Goal: Task Accomplishment & Management: Use online tool/utility

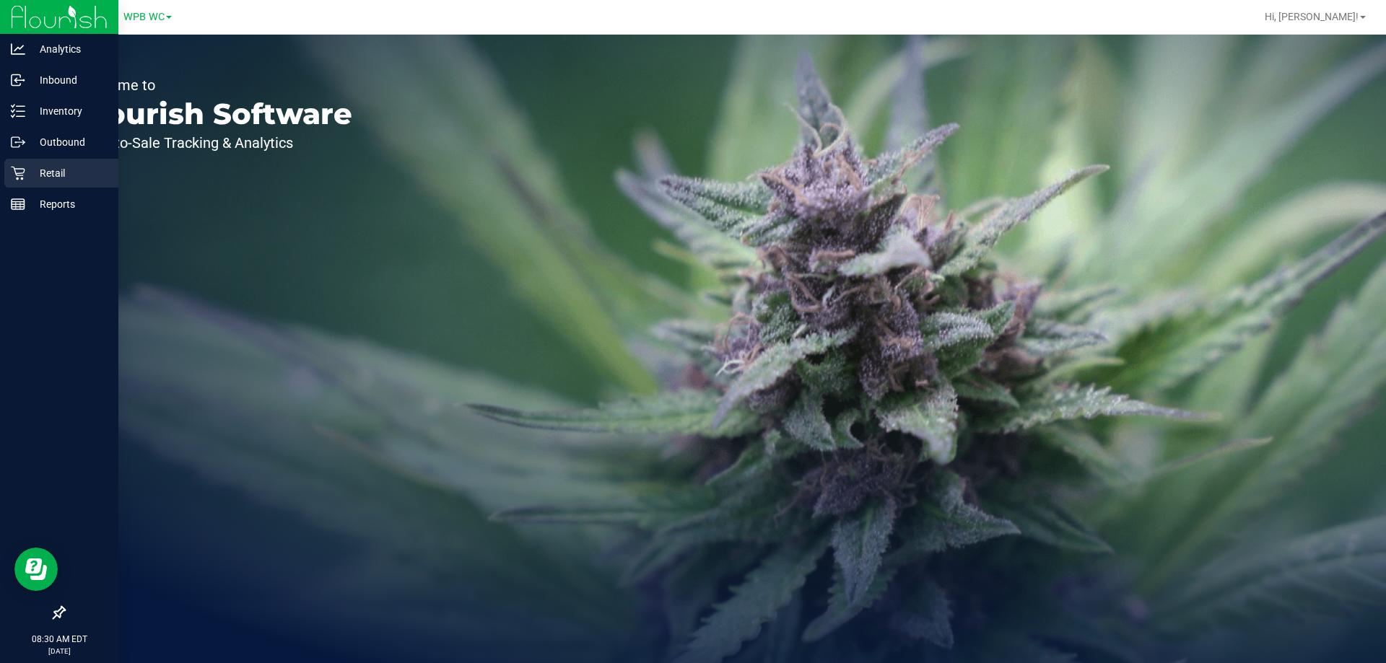
click at [11, 162] on div "Retail" at bounding box center [61, 173] width 114 height 29
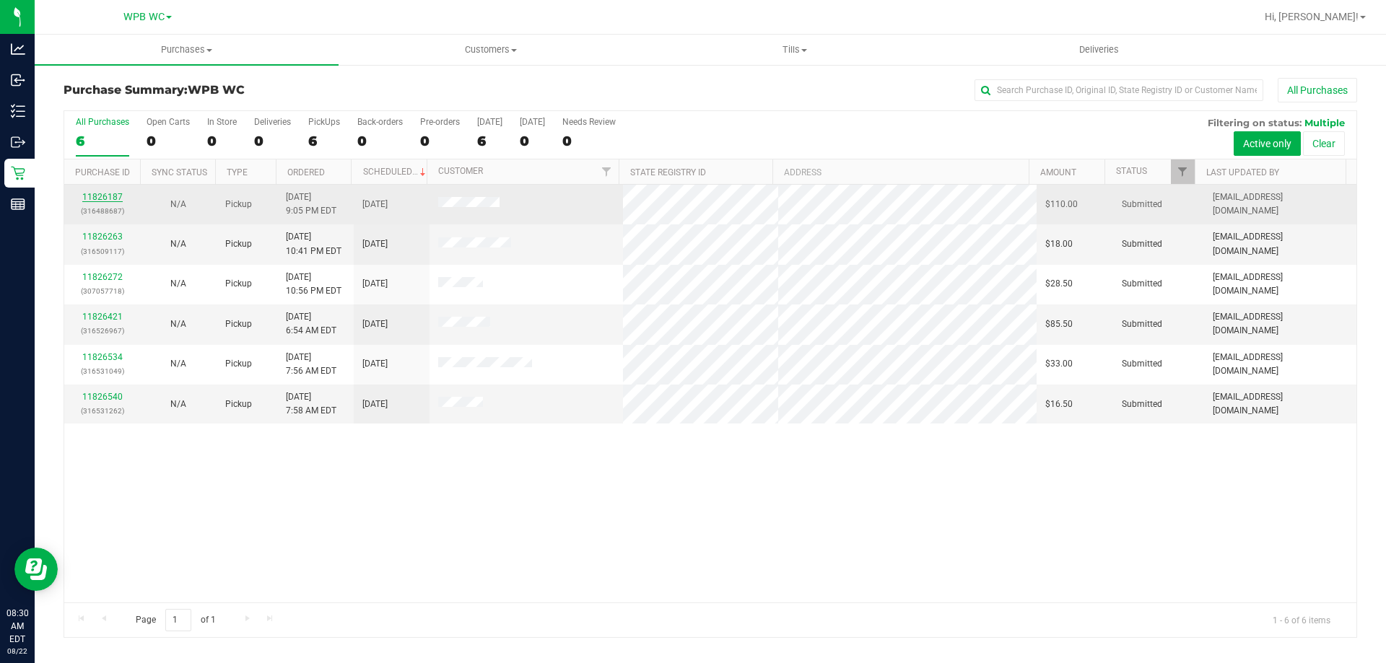
click at [104, 196] on link "11826187" at bounding box center [102, 197] width 40 height 10
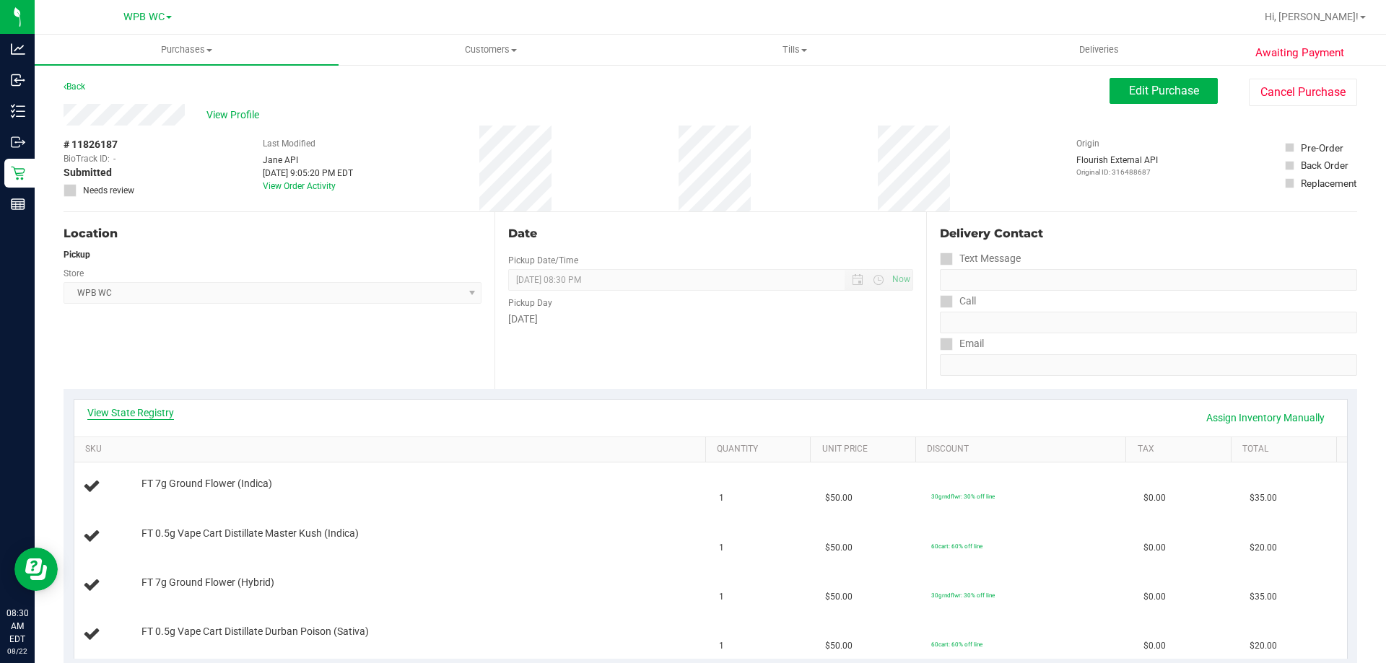
click at [156, 409] on link "View State Registry" at bounding box center [130, 413] width 87 height 14
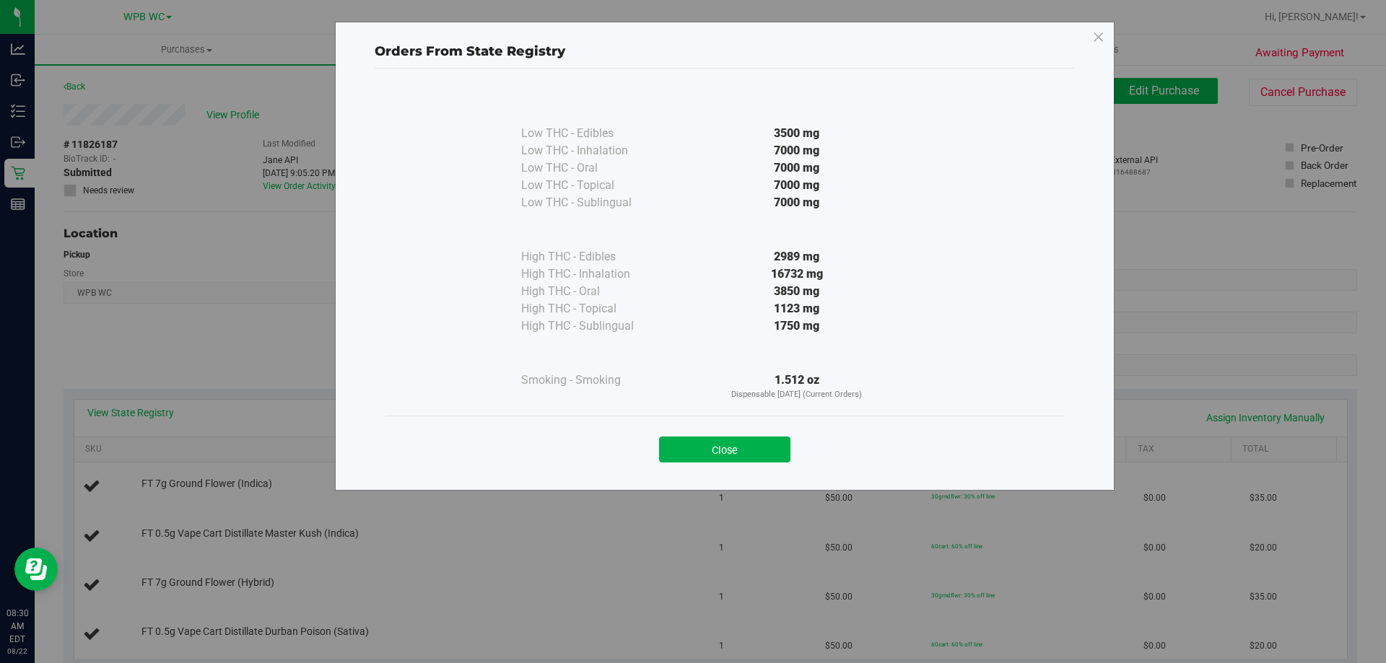
drag, startPoint x: 764, startPoint y: 458, endPoint x: 789, endPoint y: 460, distance: 25.4
click at [766, 458] on button "Close" at bounding box center [724, 450] width 131 height 26
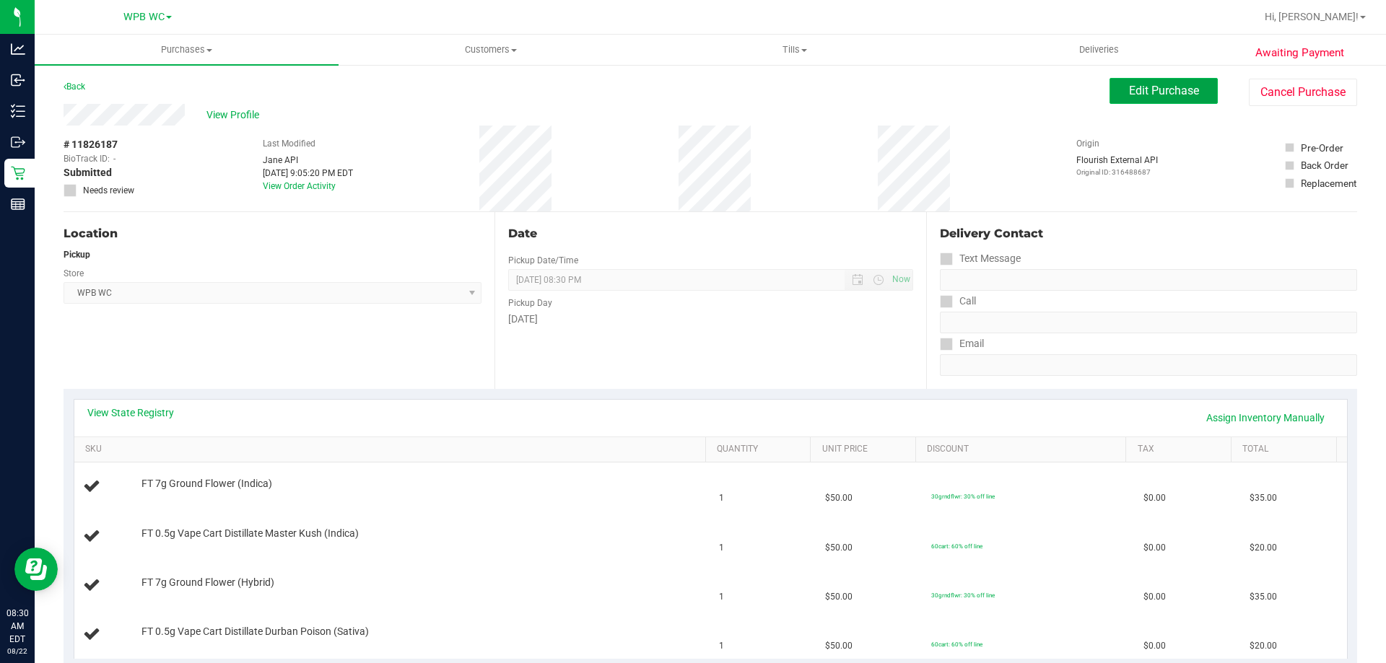
click at [1186, 103] on button "Edit Purchase" at bounding box center [1163, 91] width 108 height 26
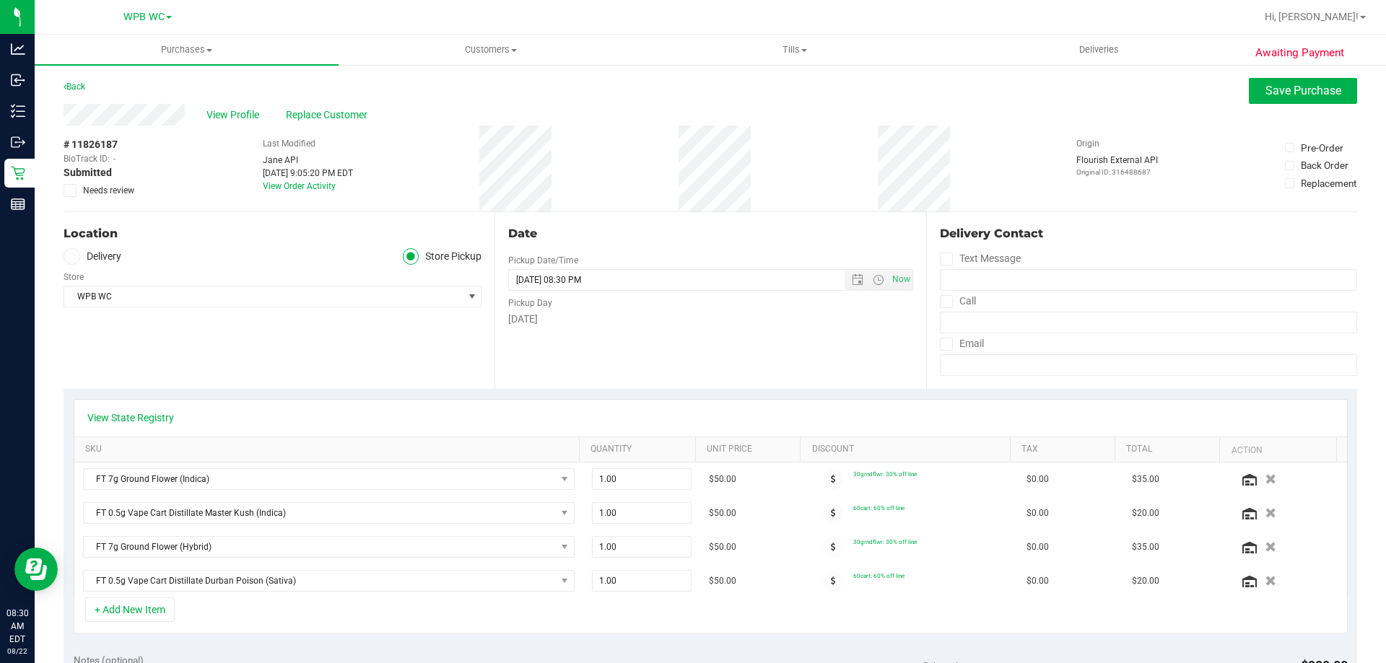
scroll to position [289, 0]
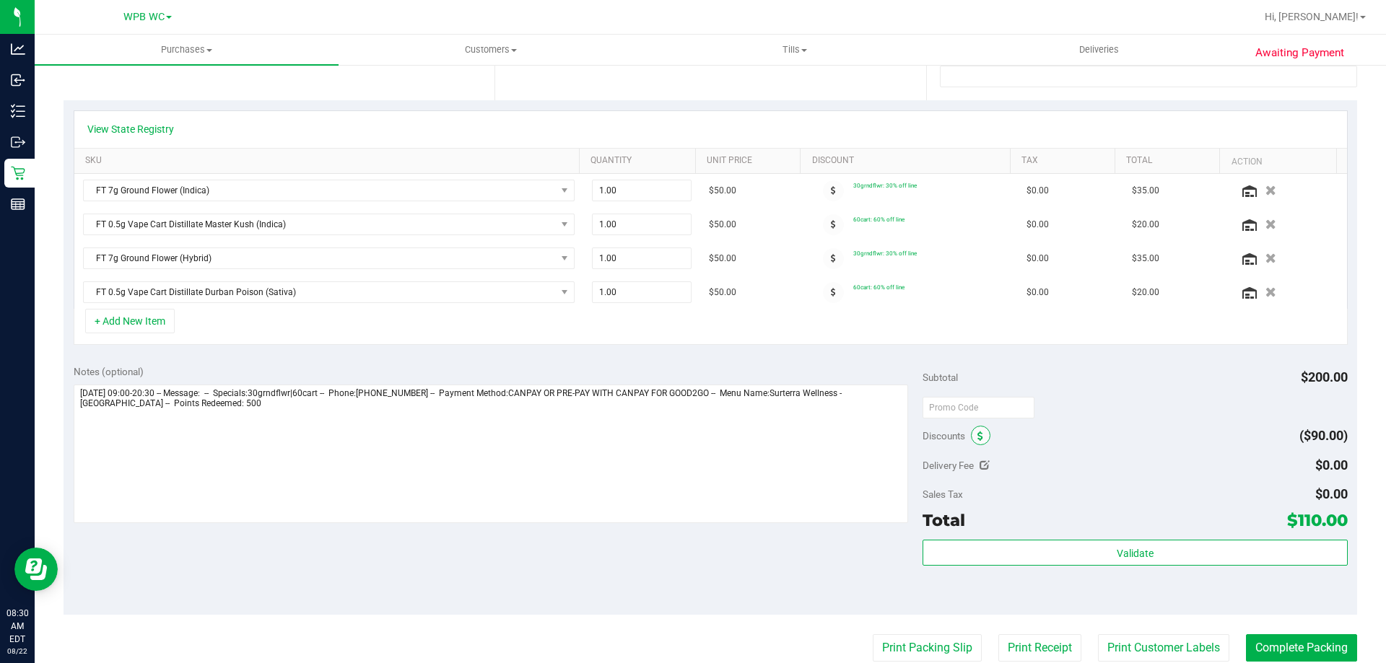
click at [977, 438] on icon at bounding box center [980, 437] width 6 height 10
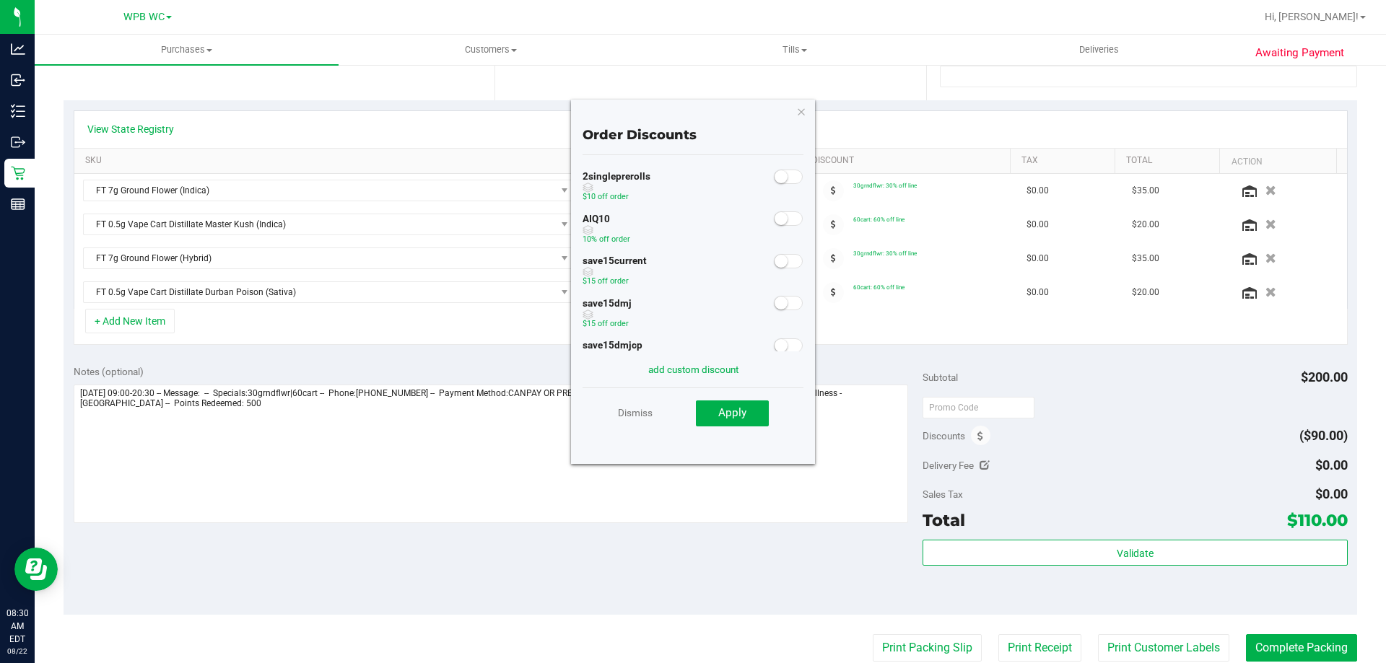
click at [774, 222] on small at bounding box center [780, 218] width 13 height 13
click at [735, 411] on span "Apply" at bounding box center [732, 412] width 28 height 13
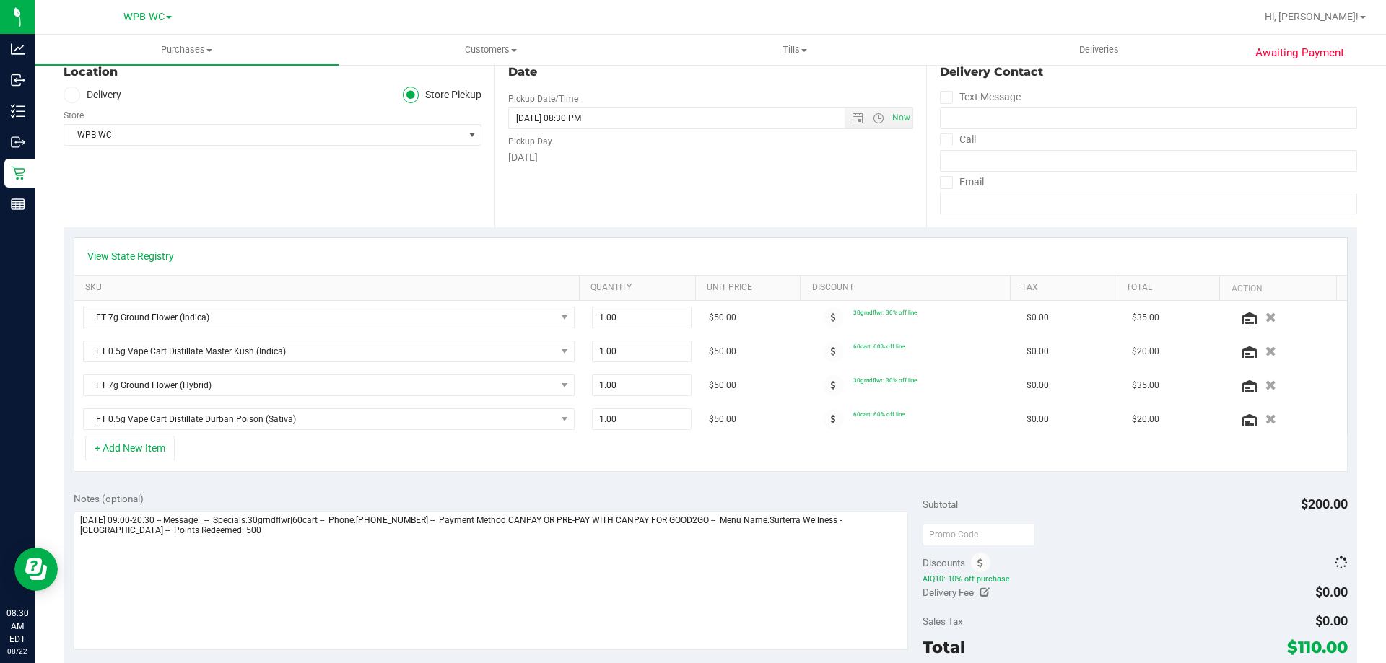
scroll to position [0, 0]
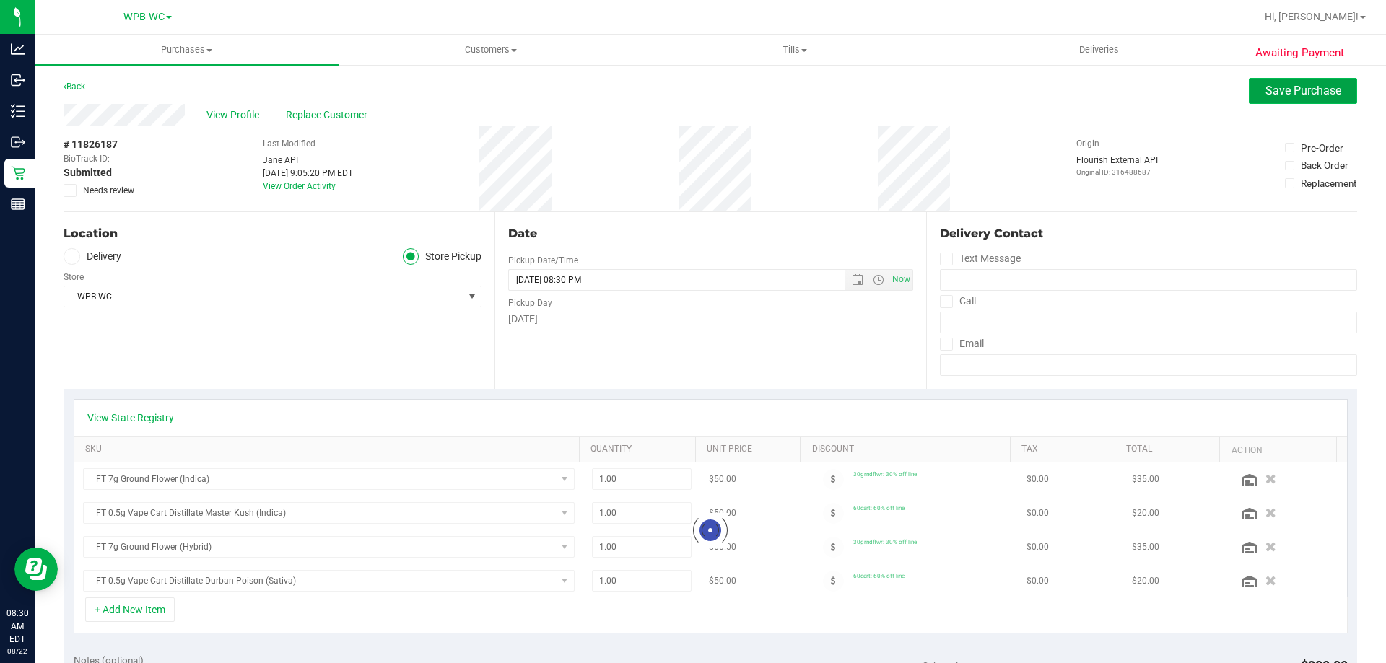
click at [1249, 90] on button "Save Purchase" at bounding box center [1303, 91] width 108 height 26
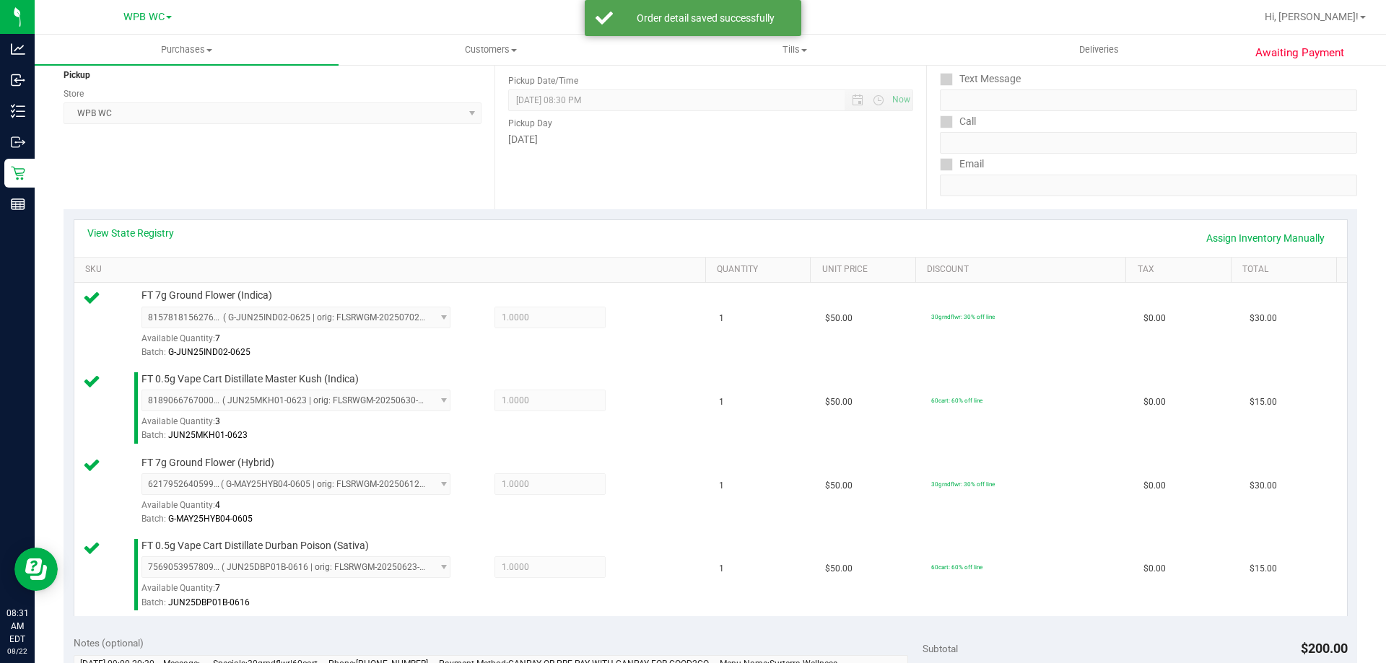
scroll to position [577, 0]
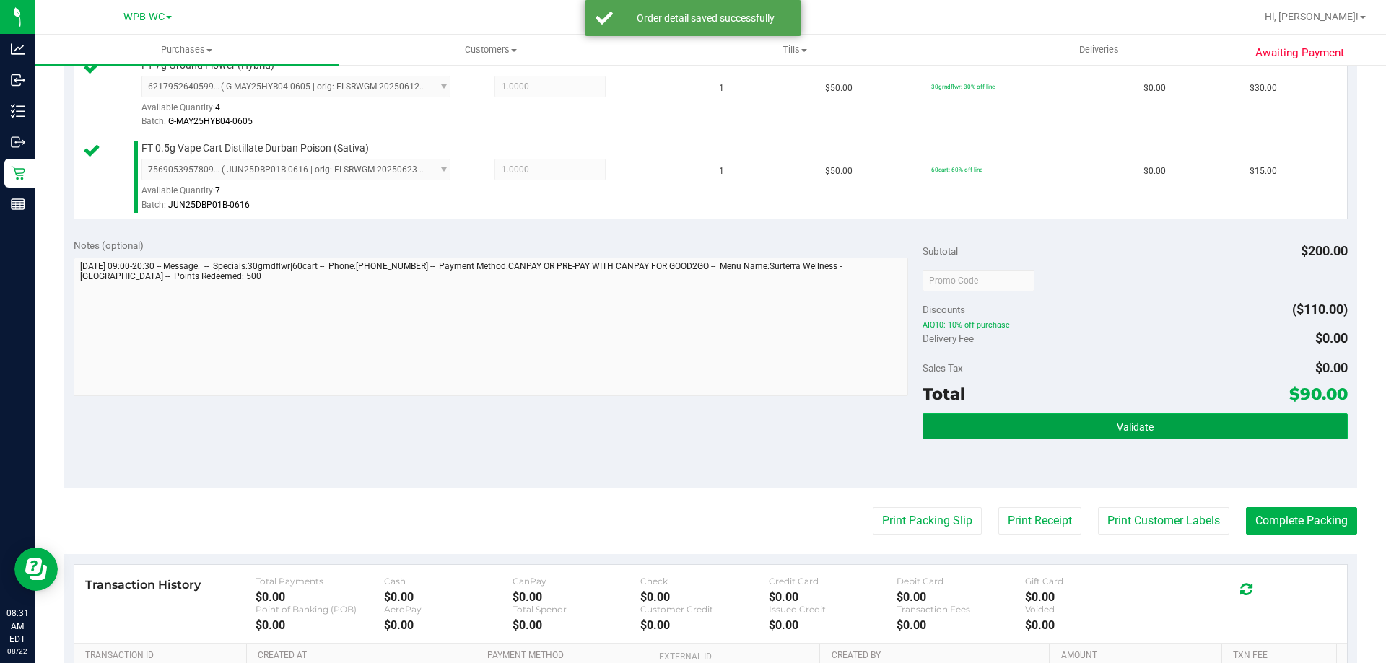
click at [1171, 424] on button "Validate" at bounding box center [1134, 427] width 424 height 26
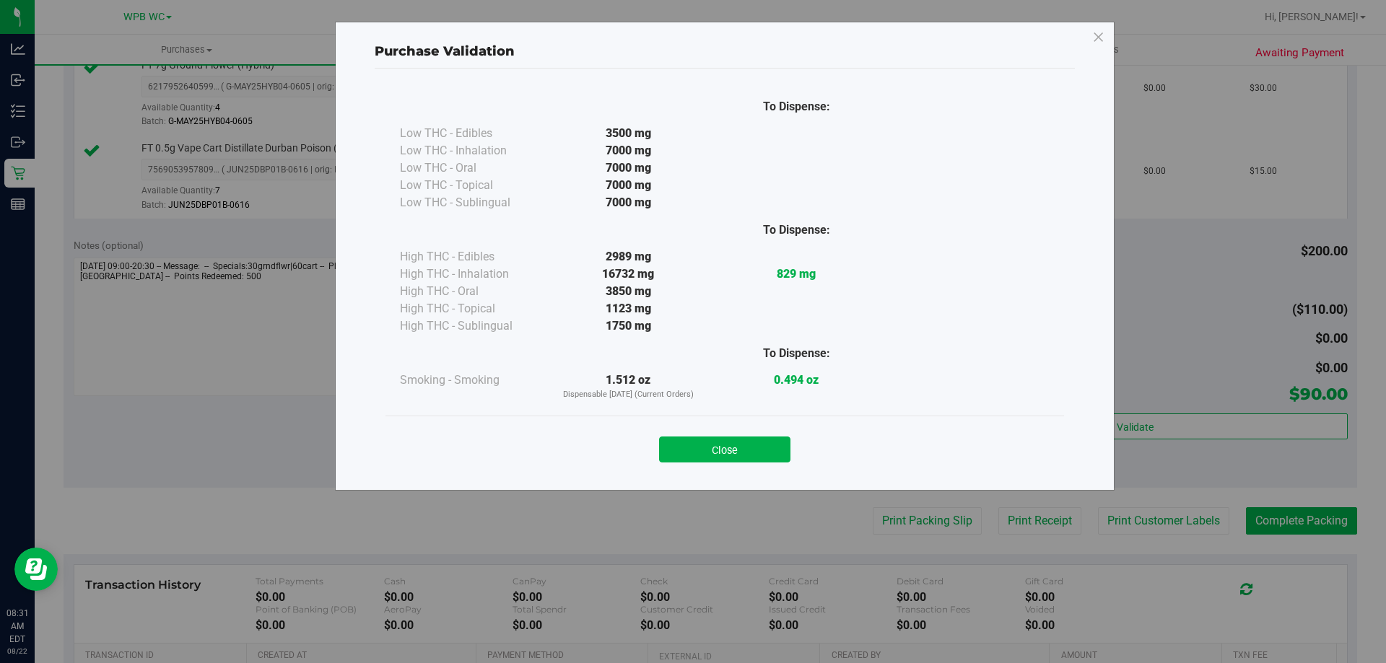
drag, startPoint x: 715, startPoint y: 442, endPoint x: 766, endPoint y: 468, distance: 56.8
click at [715, 442] on button "Close" at bounding box center [724, 450] width 131 height 26
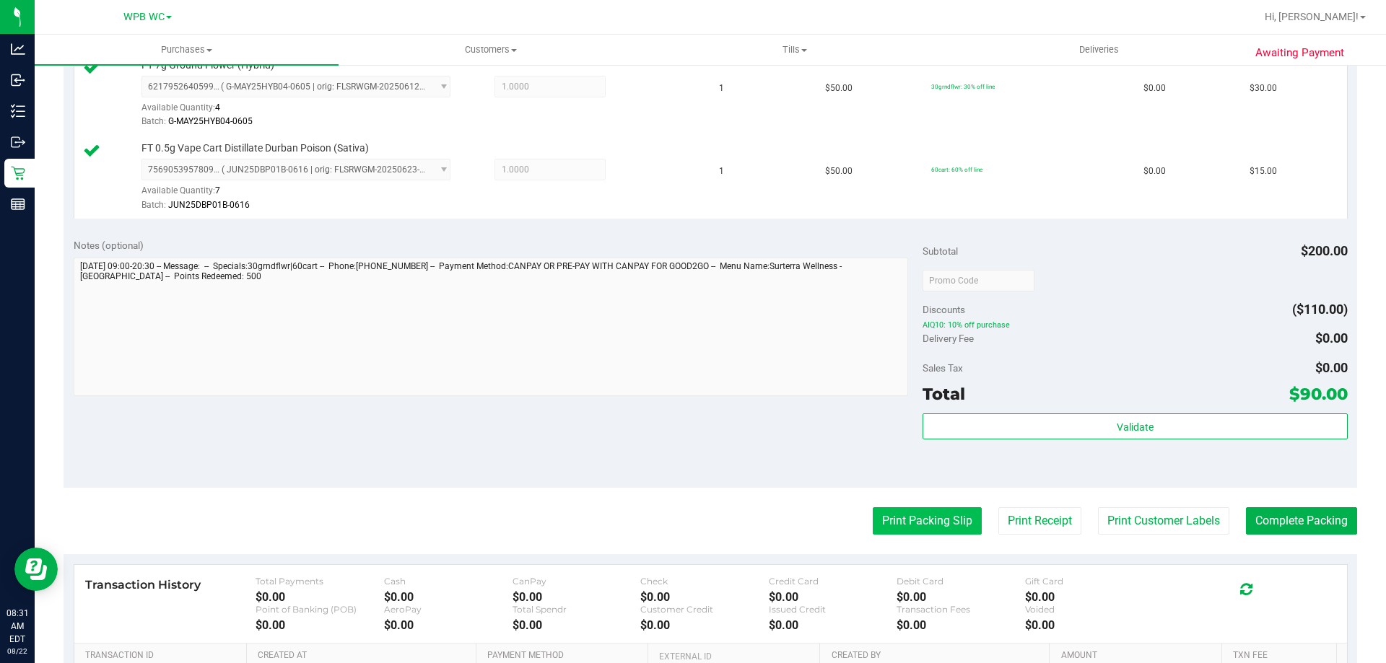
click at [898, 518] on button "Print Packing Slip" at bounding box center [927, 520] width 109 height 27
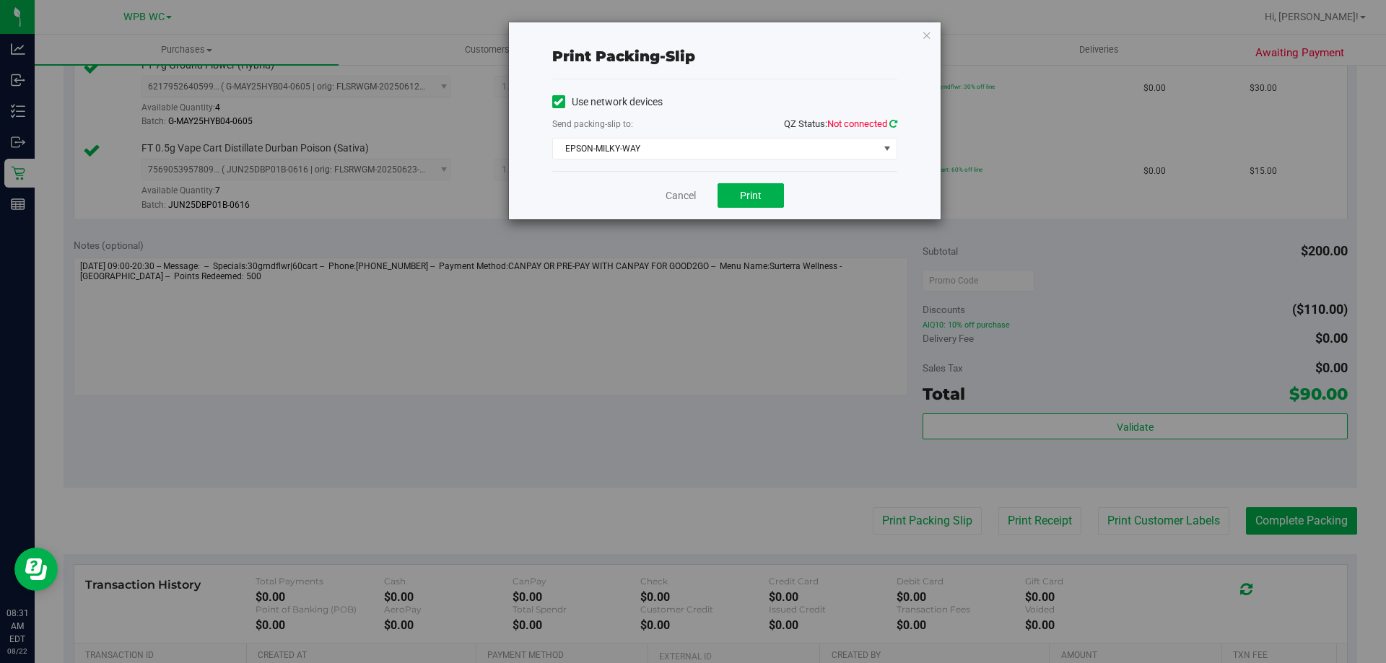
click at [890, 119] on icon at bounding box center [893, 123] width 8 height 9
drag, startPoint x: 660, startPoint y: 151, endPoint x: 652, endPoint y: 152, distance: 8.1
click at [660, 151] on span "EPSON-MILKY-WAY" at bounding box center [716, 149] width 326 height 20
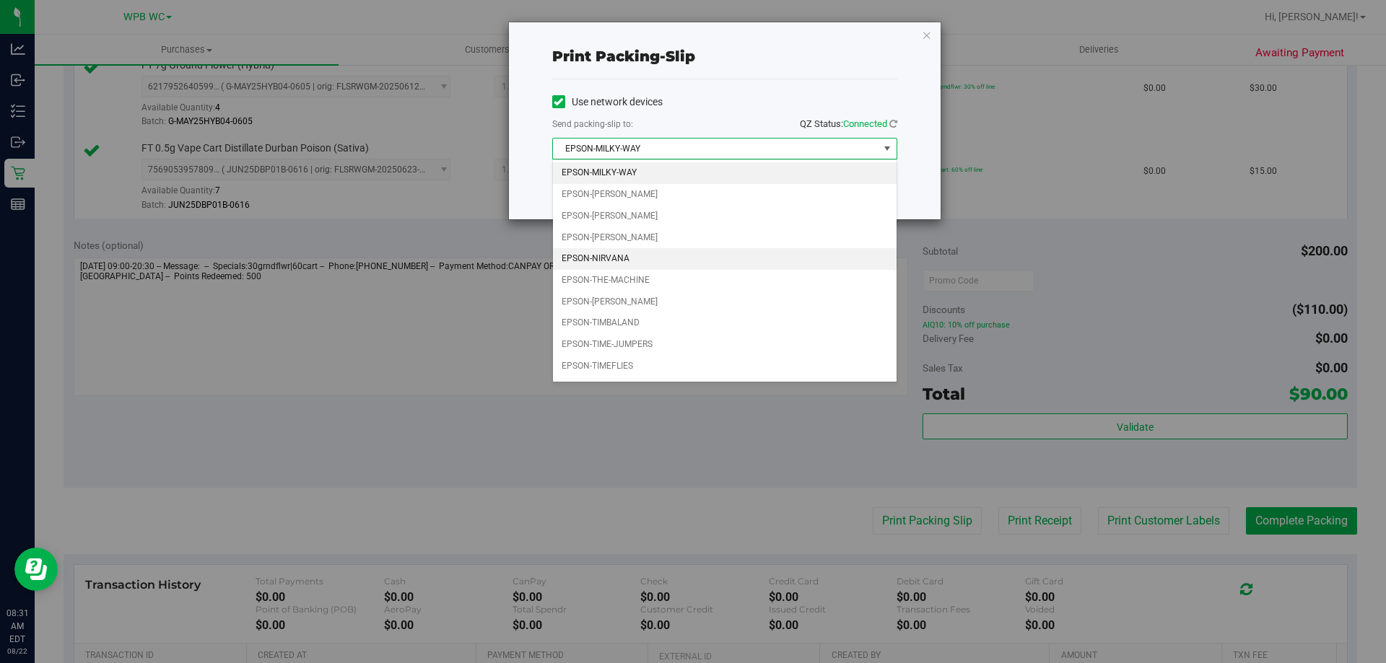
drag, startPoint x: 601, startPoint y: 253, endPoint x: 650, endPoint y: 256, distance: 49.2
click at [601, 255] on li "EPSON-NIRVANA" at bounding box center [725, 259] width 344 height 22
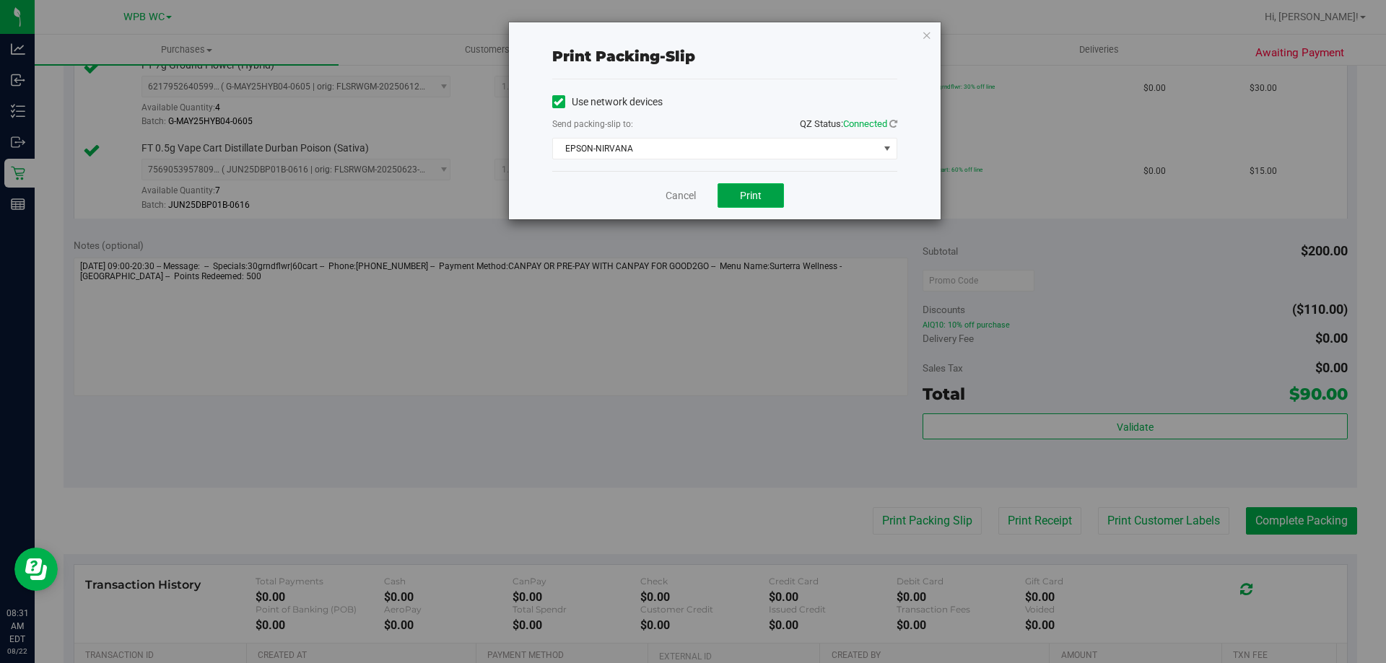
click at [750, 201] on span "Print" at bounding box center [751, 196] width 22 height 12
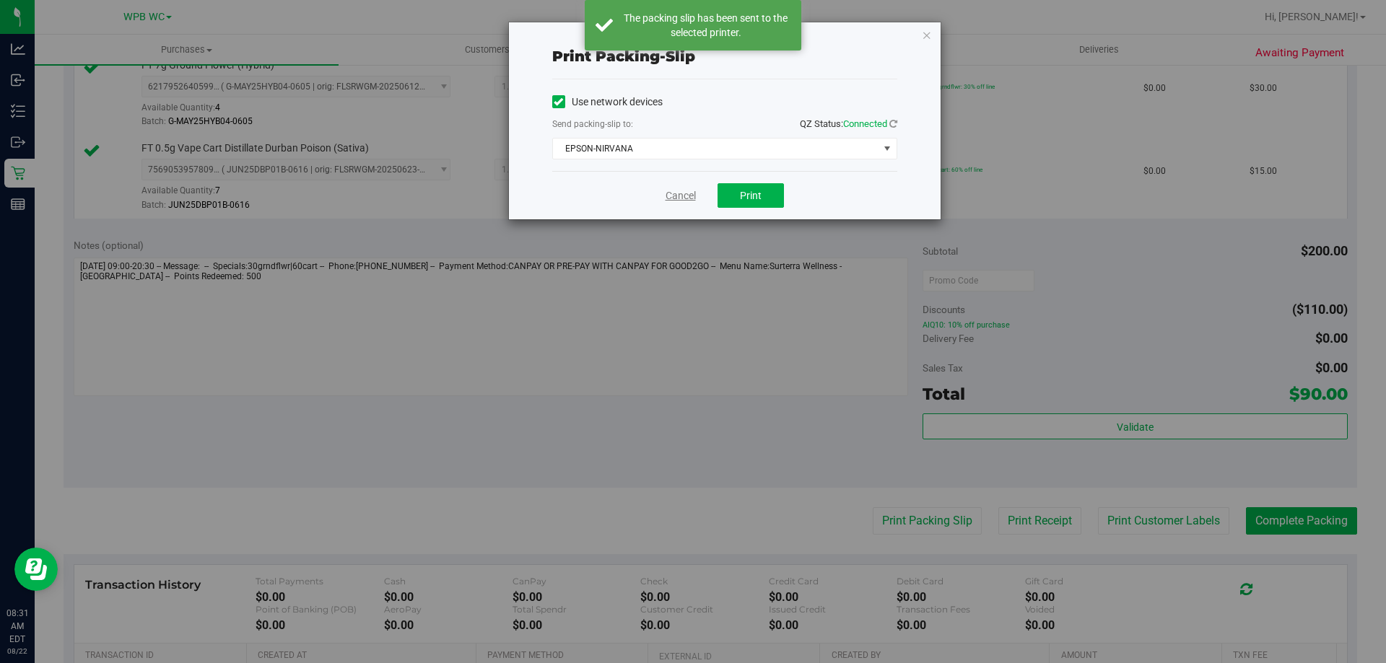
click at [674, 199] on link "Cancel" at bounding box center [680, 195] width 30 height 15
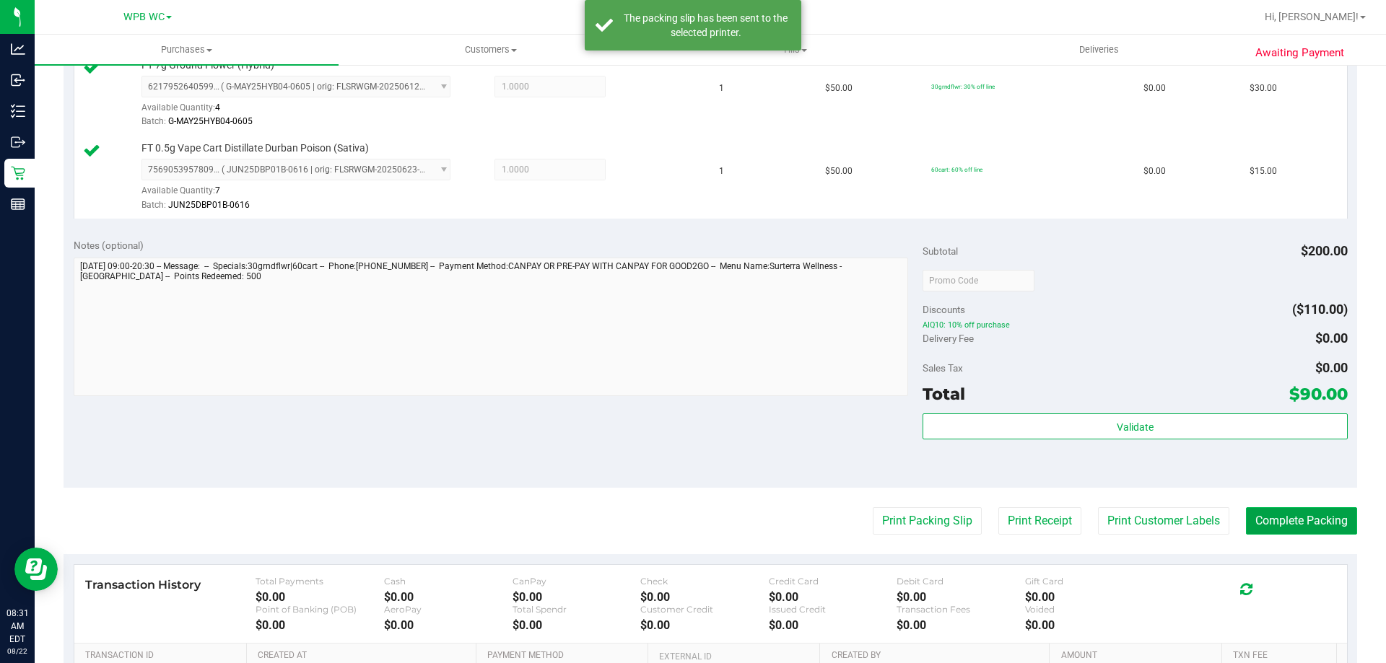
click at [1312, 520] on button "Complete Packing" at bounding box center [1301, 520] width 111 height 27
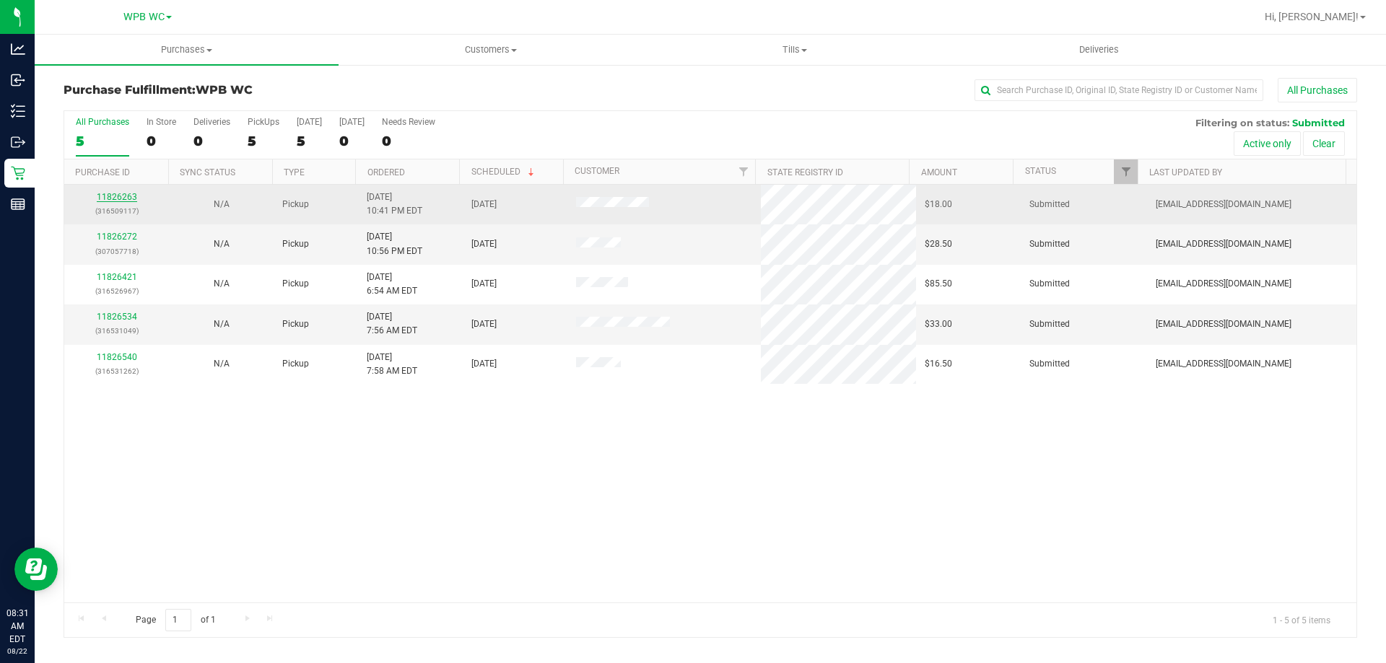
click at [118, 198] on link "11826263" at bounding box center [117, 197] width 40 height 10
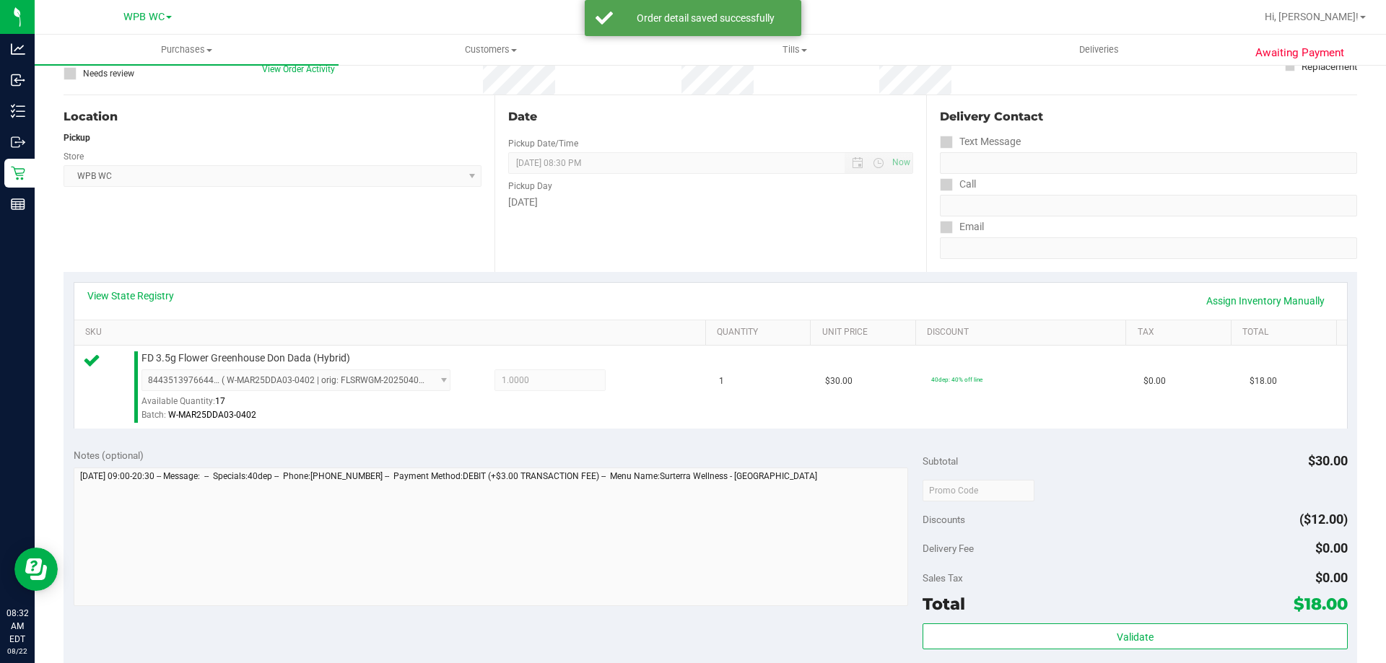
scroll to position [433, 0]
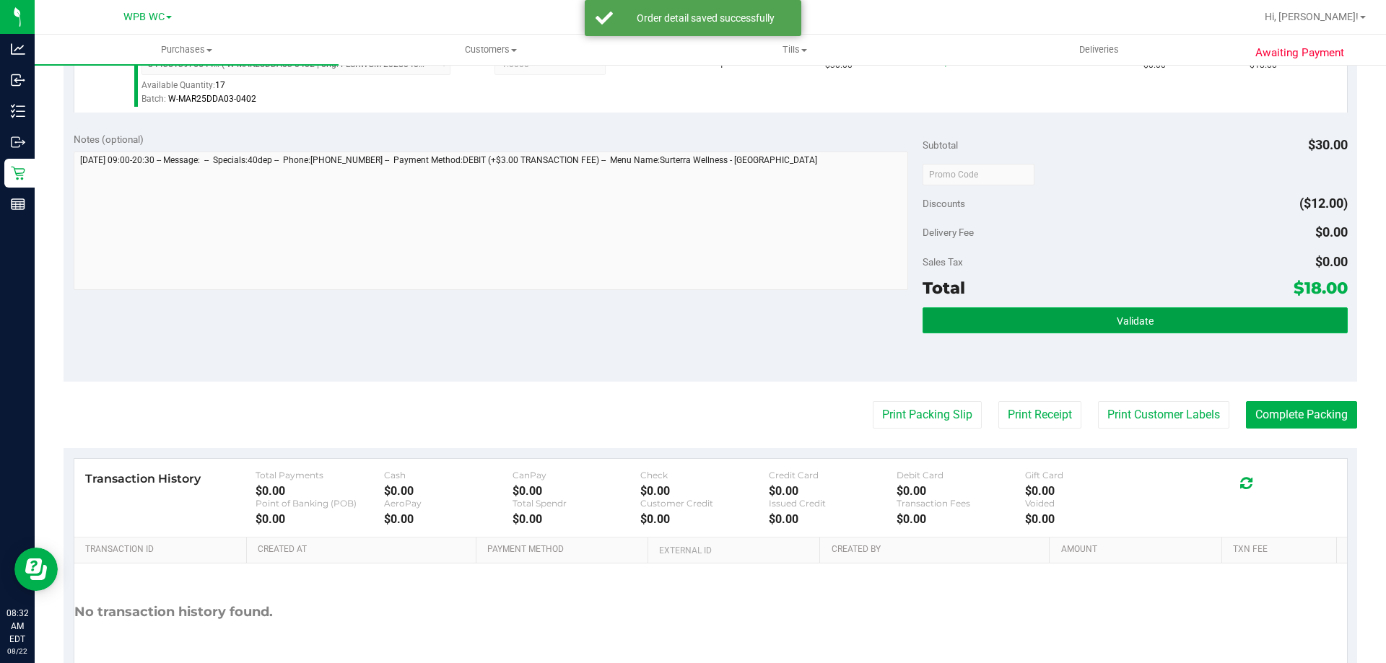
click at [1094, 328] on button "Validate" at bounding box center [1134, 320] width 424 height 26
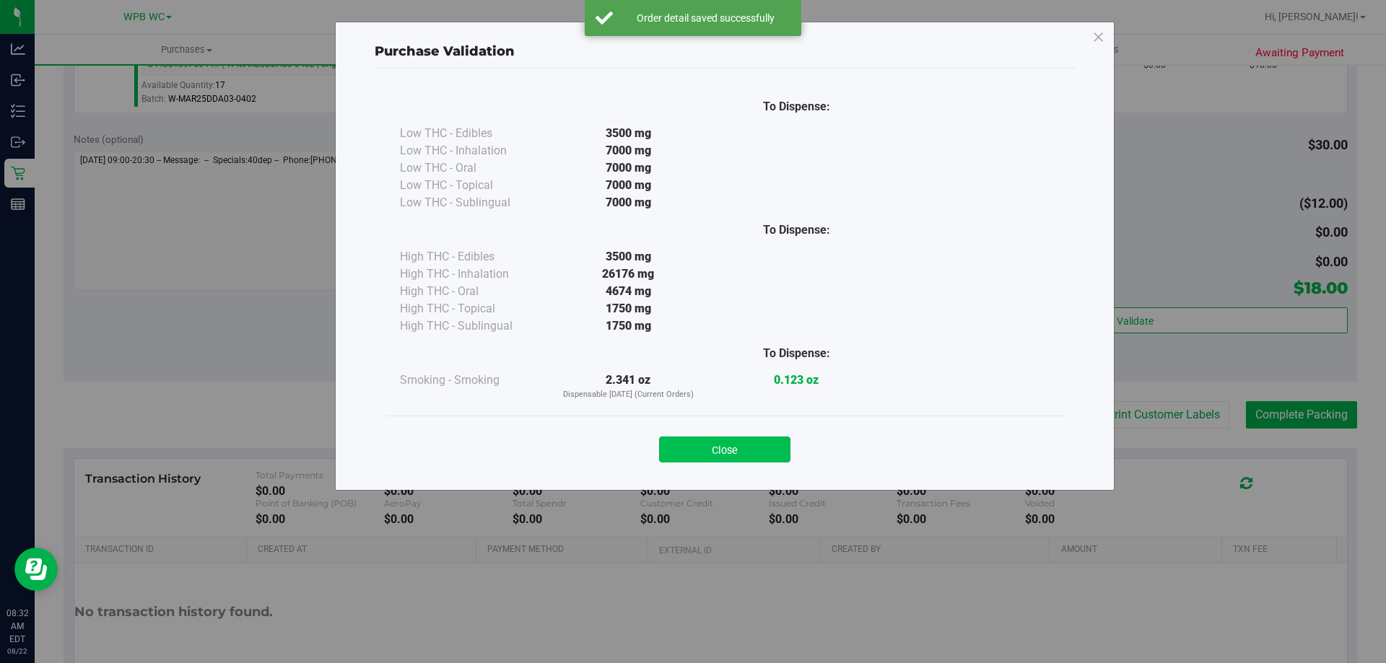
click at [781, 447] on button "Close" at bounding box center [724, 450] width 131 height 26
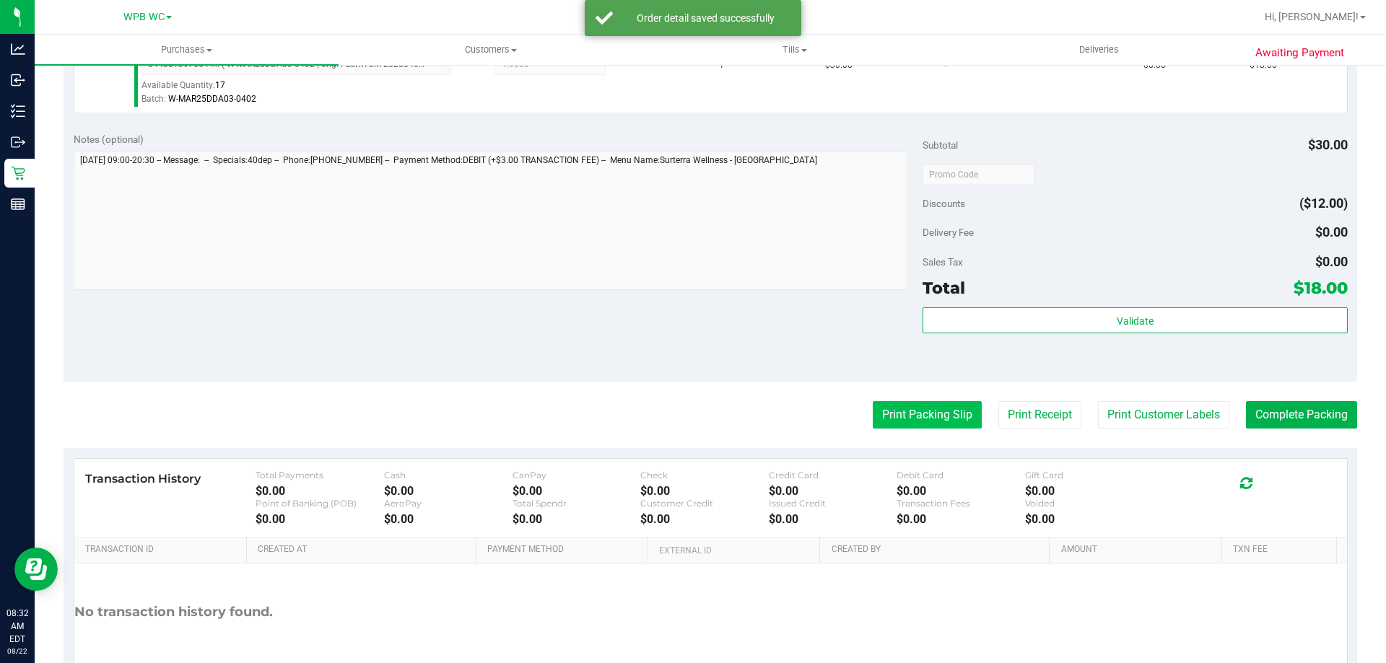
click at [873, 415] on button "Print Packing Slip" at bounding box center [927, 414] width 109 height 27
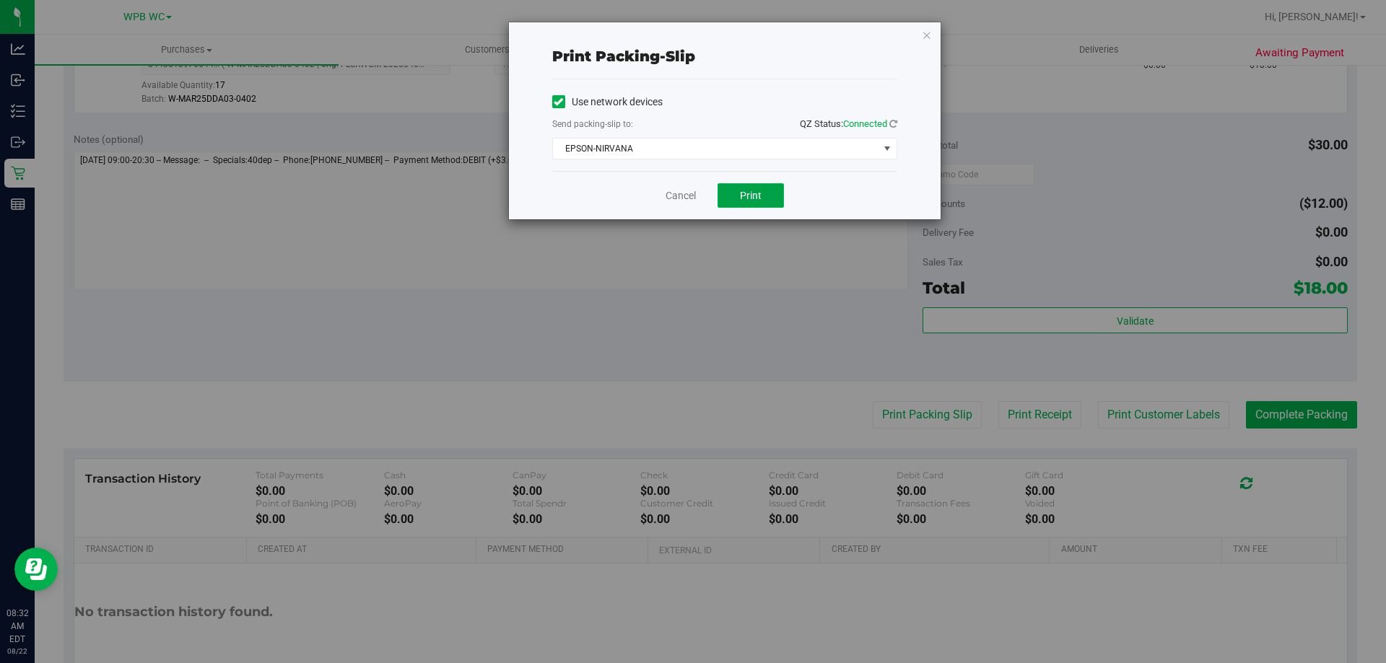
click at [754, 202] on button "Print" at bounding box center [750, 195] width 66 height 25
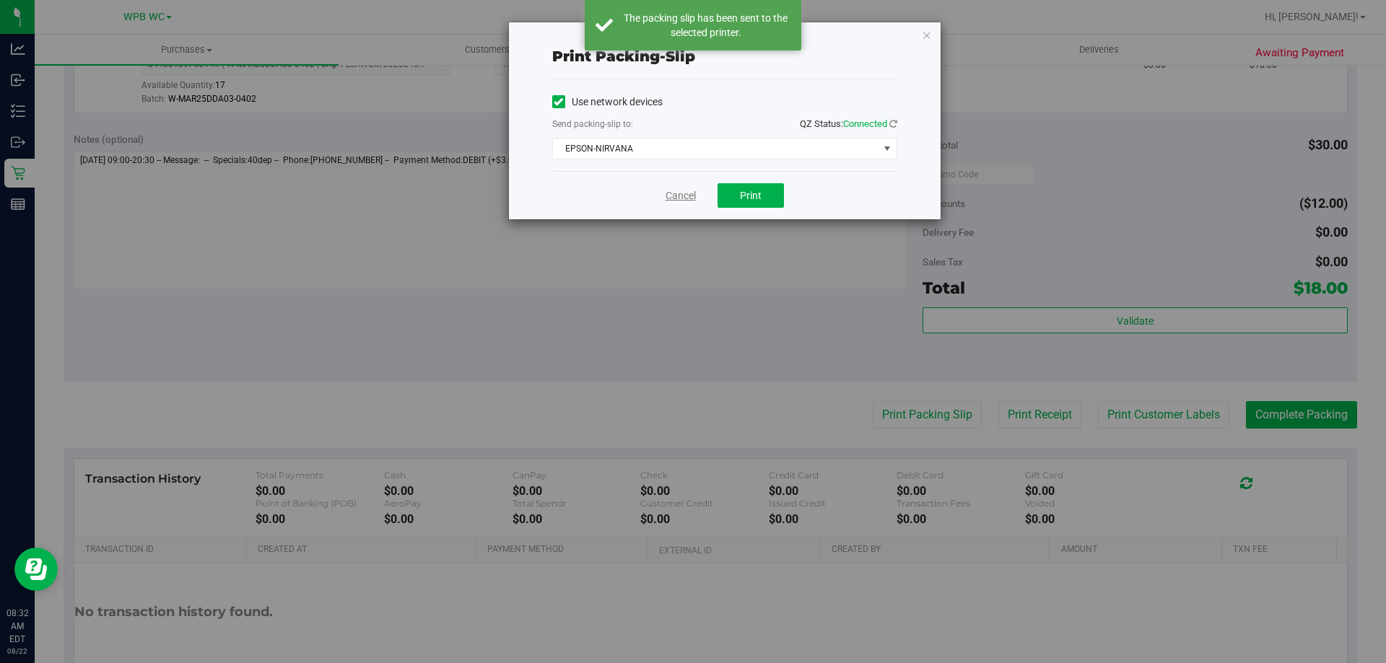
click at [675, 195] on link "Cancel" at bounding box center [680, 195] width 30 height 15
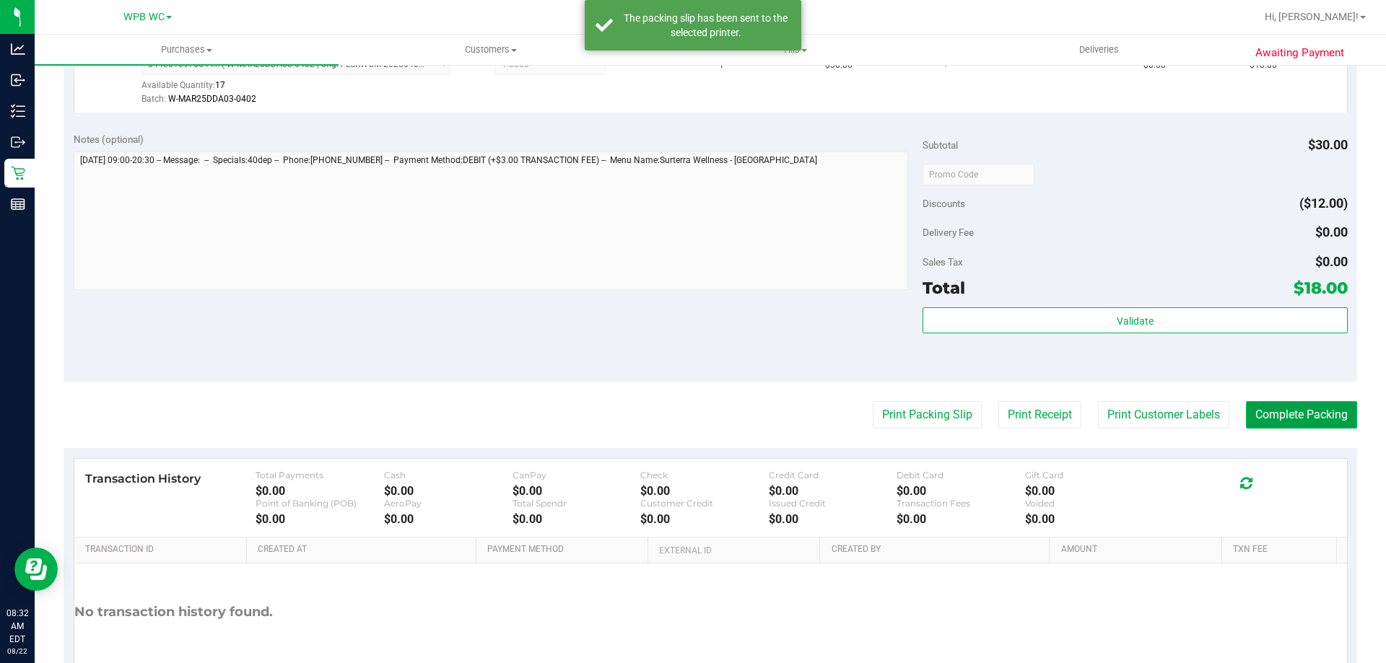
click at [1304, 415] on button "Complete Packing" at bounding box center [1301, 414] width 111 height 27
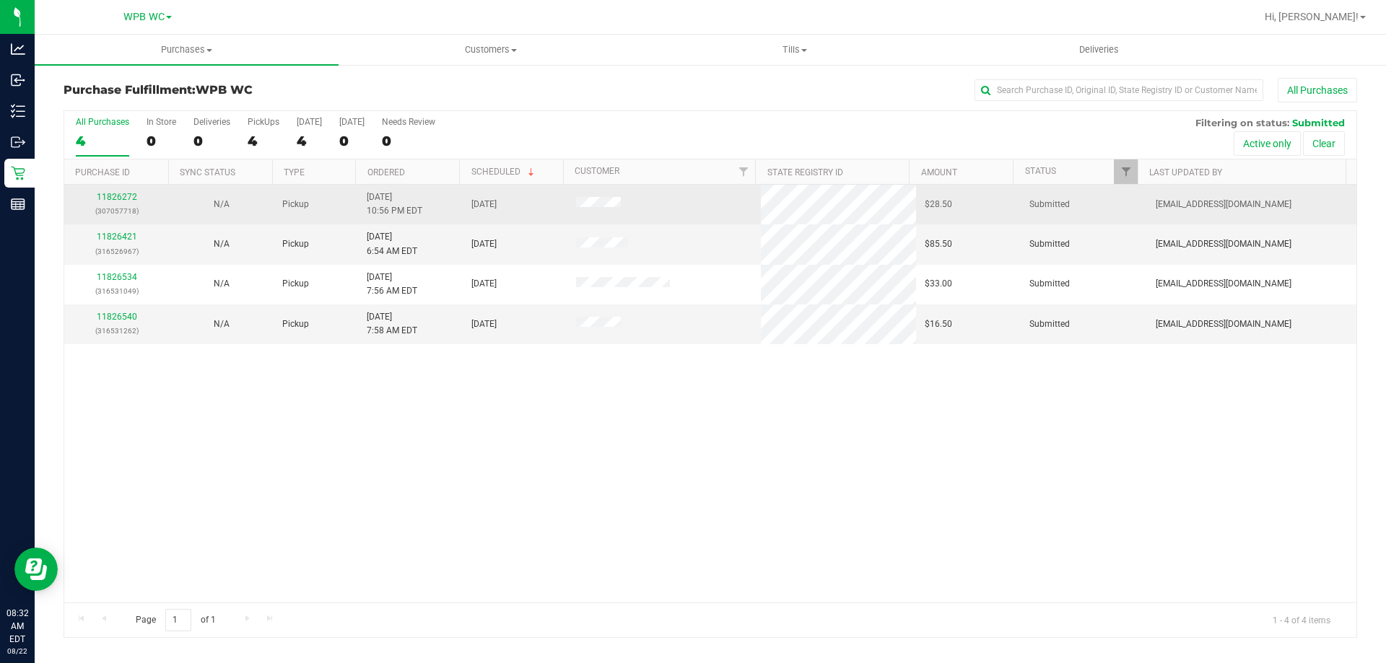
click at [122, 202] on div "11826272 (307057718)" at bounding box center [116, 204] width 87 height 27
click at [126, 196] on link "11826272" at bounding box center [117, 197] width 40 height 10
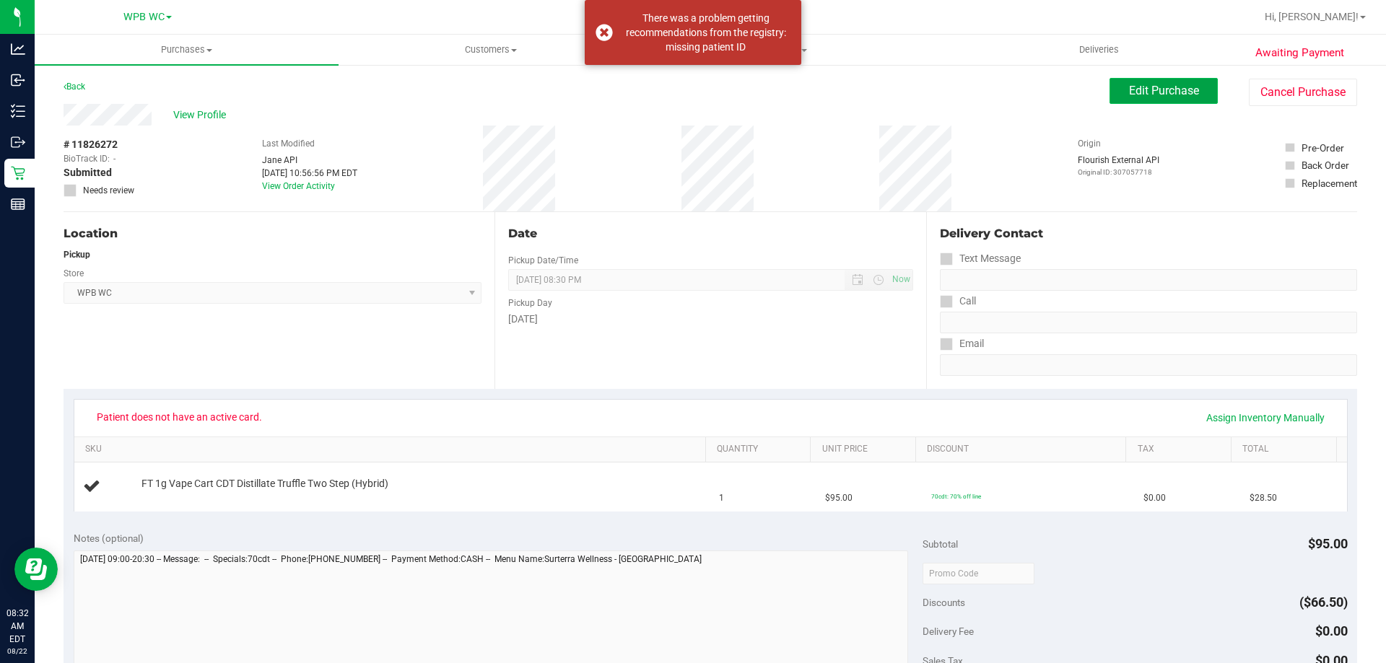
click at [1137, 80] on button "Edit Purchase" at bounding box center [1163, 91] width 108 height 26
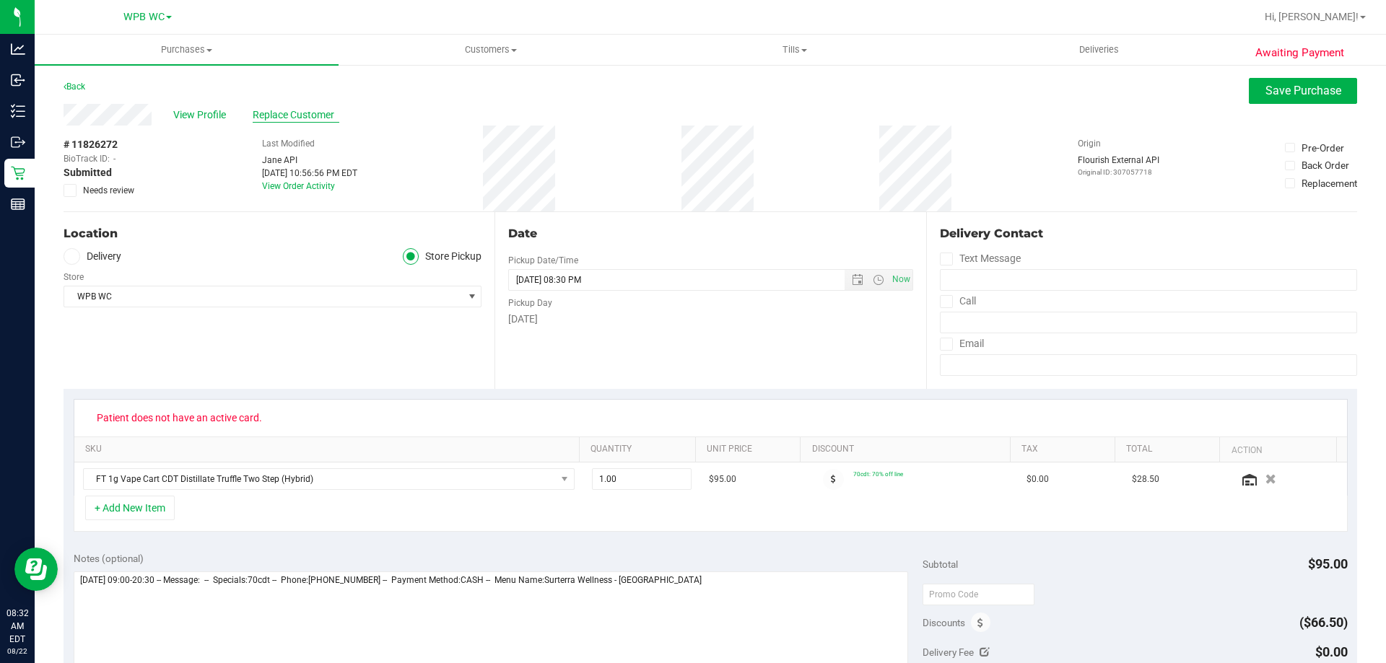
click at [289, 115] on span "Replace Customer" at bounding box center [296, 115] width 87 height 15
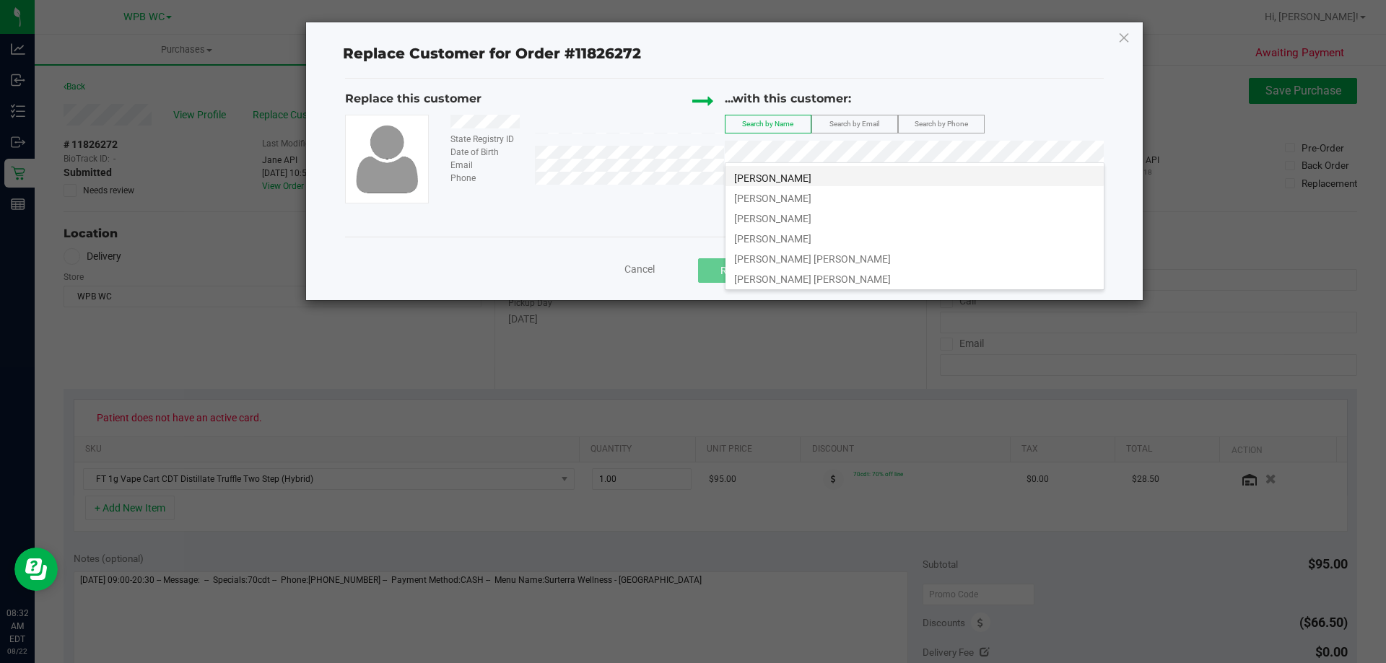
click at [796, 173] on li "[PERSON_NAME]" at bounding box center [914, 176] width 378 height 20
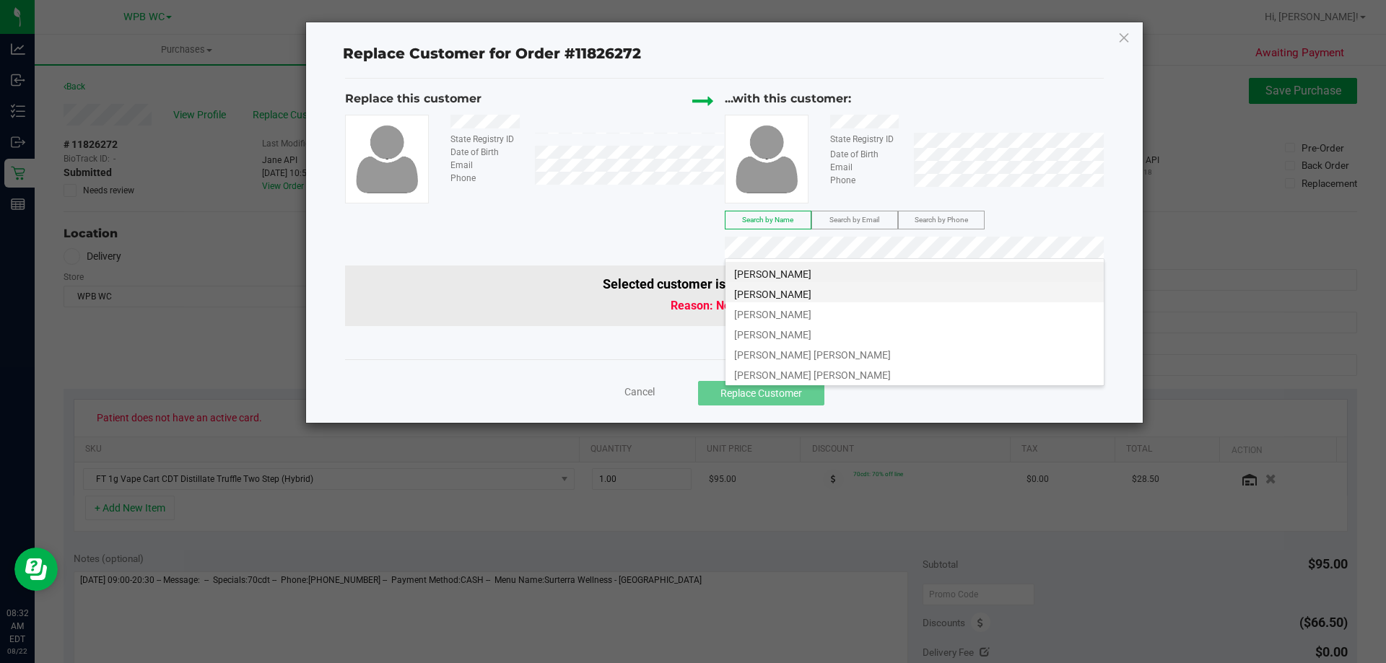
click at [821, 293] on li "[PERSON_NAME]" at bounding box center [914, 292] width 378 height 20
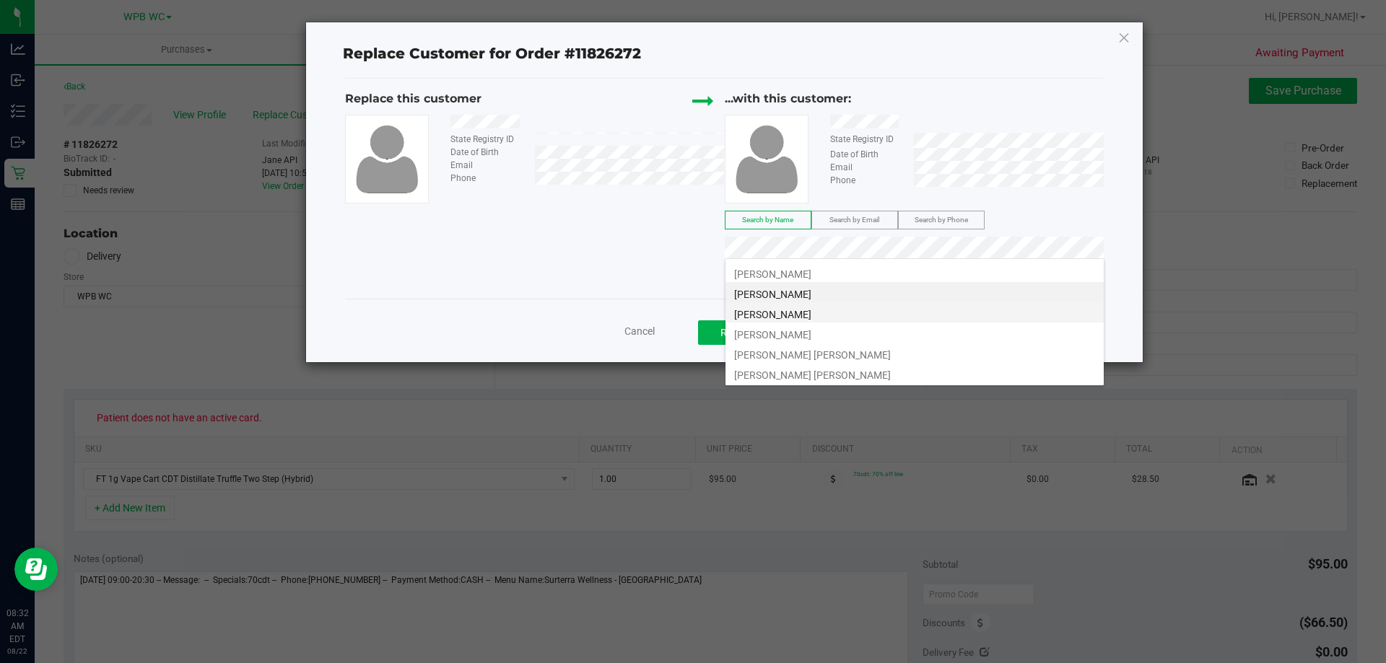
click at [773, 311] on span "[PERSON_NAME]" at bounding box center [772, 315] width 77 height 12
click at [759, 326] on li "[PERSON_NAME]" at bounding box center [914, 333] width 378 height 20
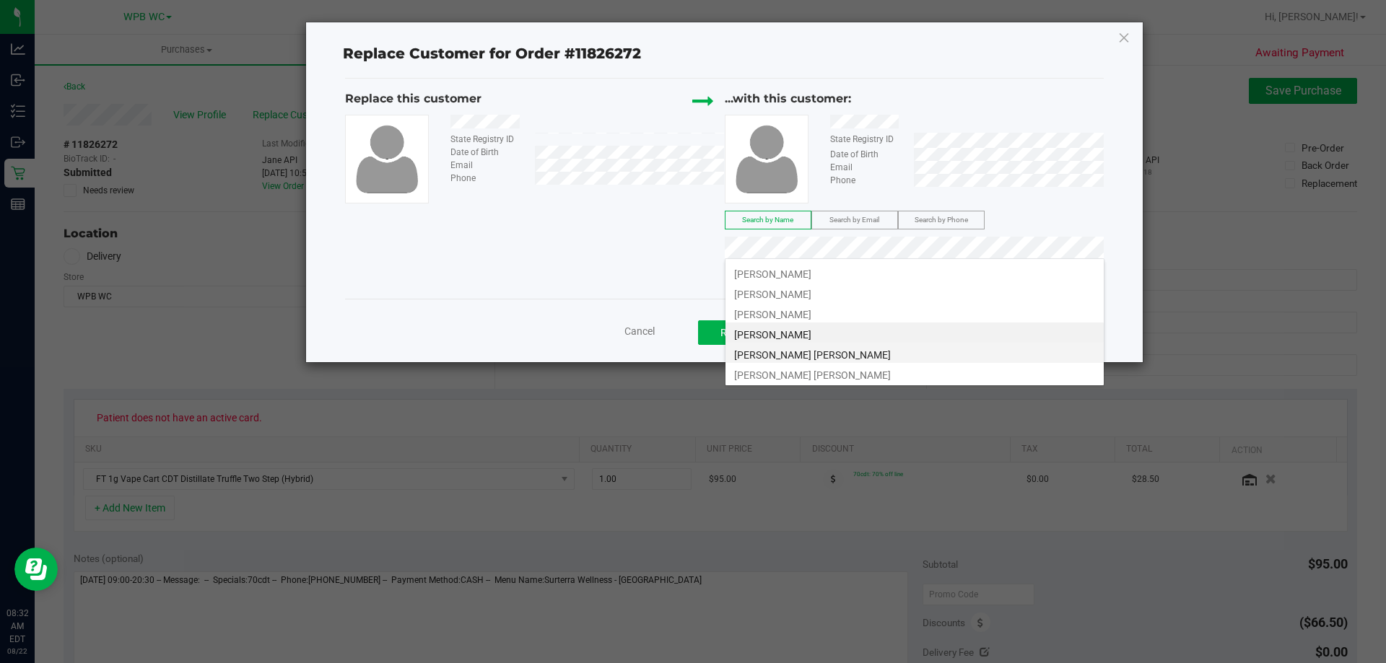
click at [866, 356] on li "[PERSON_NAME] [PERSON_NAME]" at bounding box center [914, 353] width 378 height 20
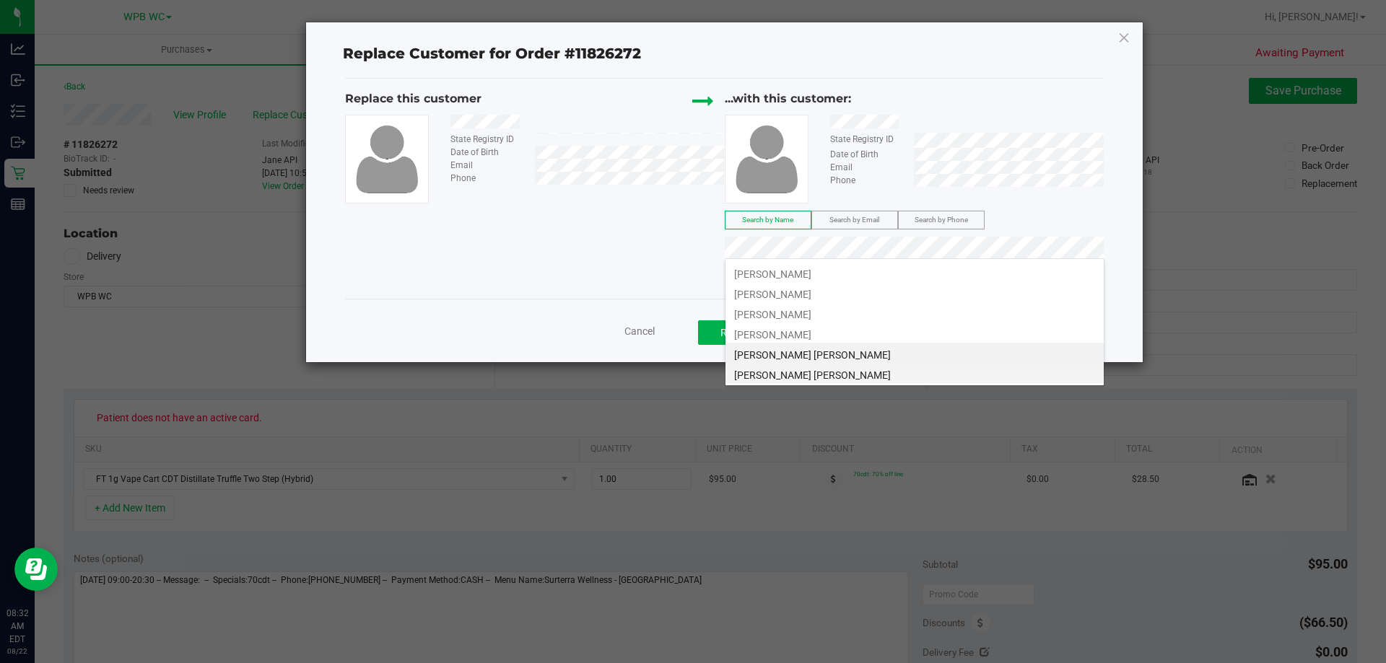
click at [857, 371] on li "[PERSON_NAME] [PERSON_NAME]" at bounding box center [914, 373] width 378 height 20
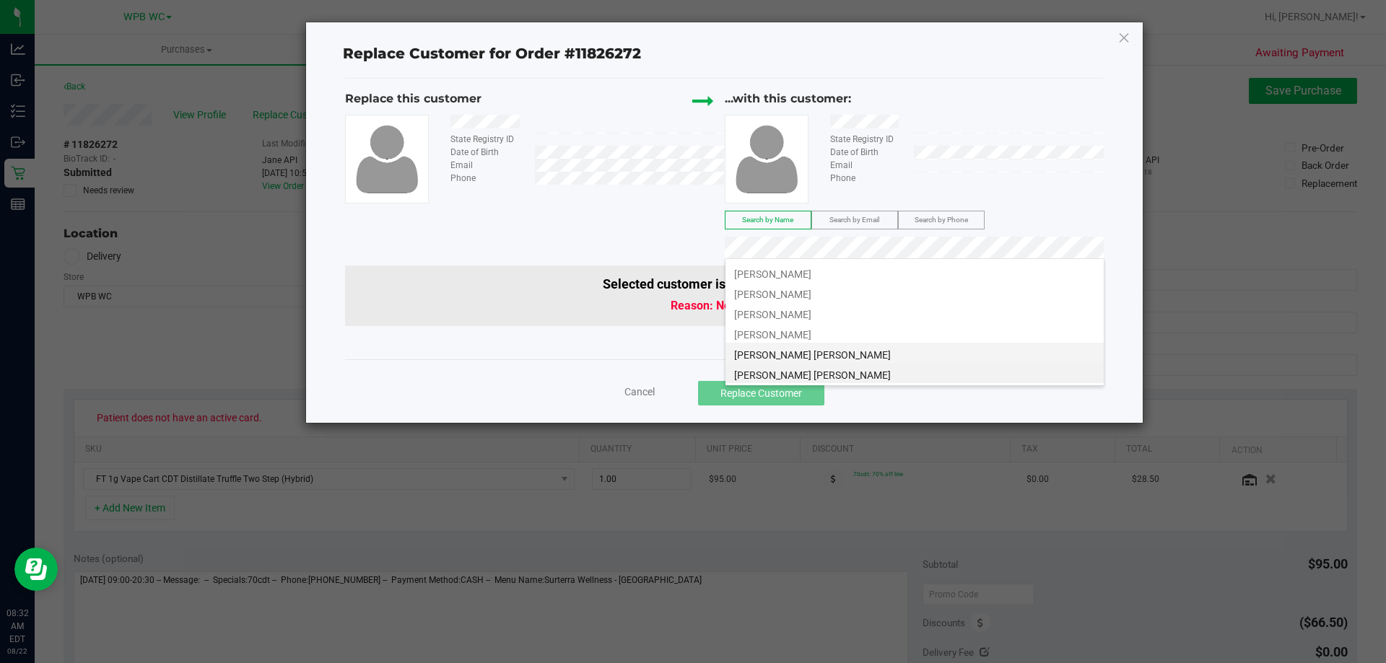
click at [823, 355] on span "[PERSON_NAME] [PERSON_NAME]" at bounding box center [812, 355] width 157 height 12
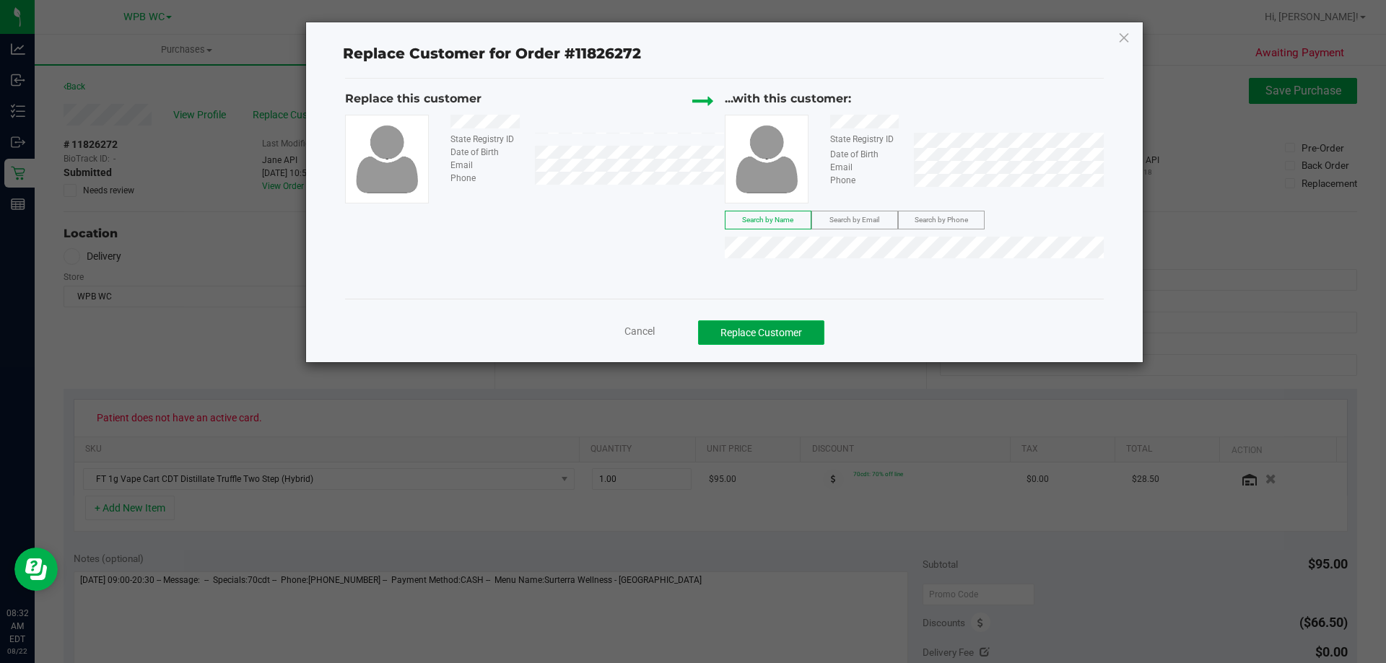
click at [754, 329] on button "Replace Customer" at bounding box center [761, 332] width 126 height 25
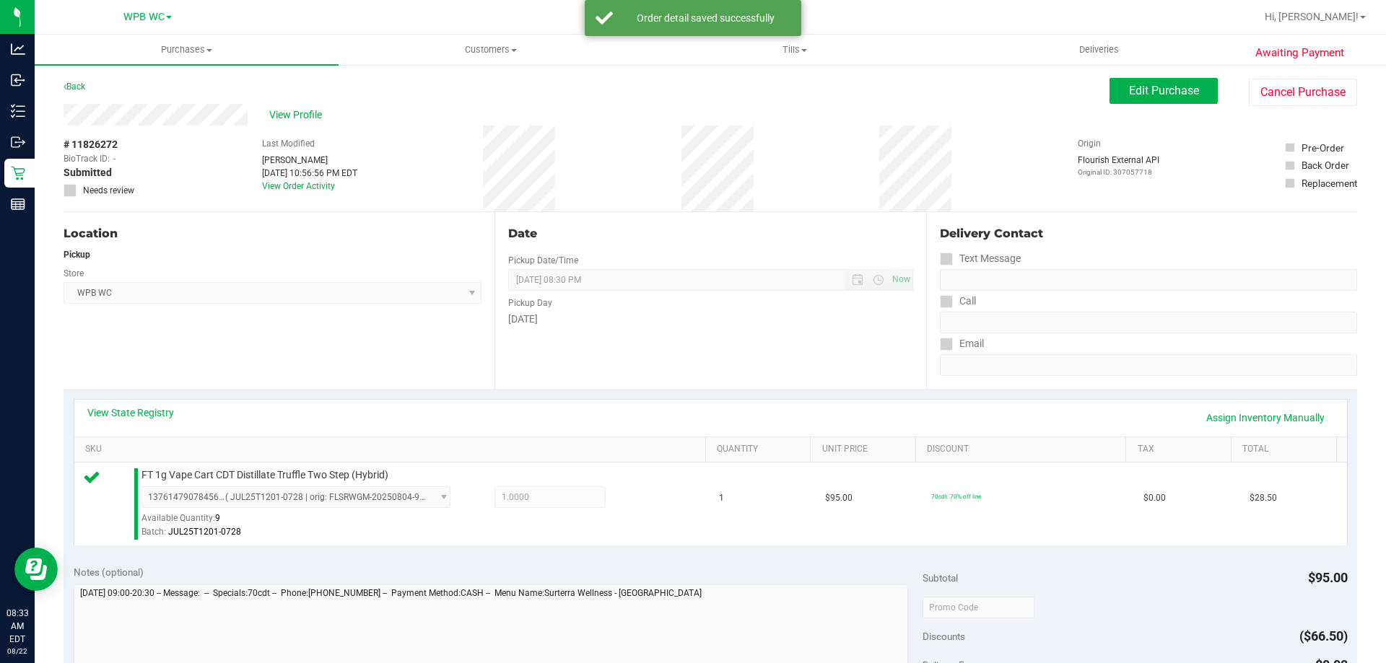
scroll to position [433, 0]
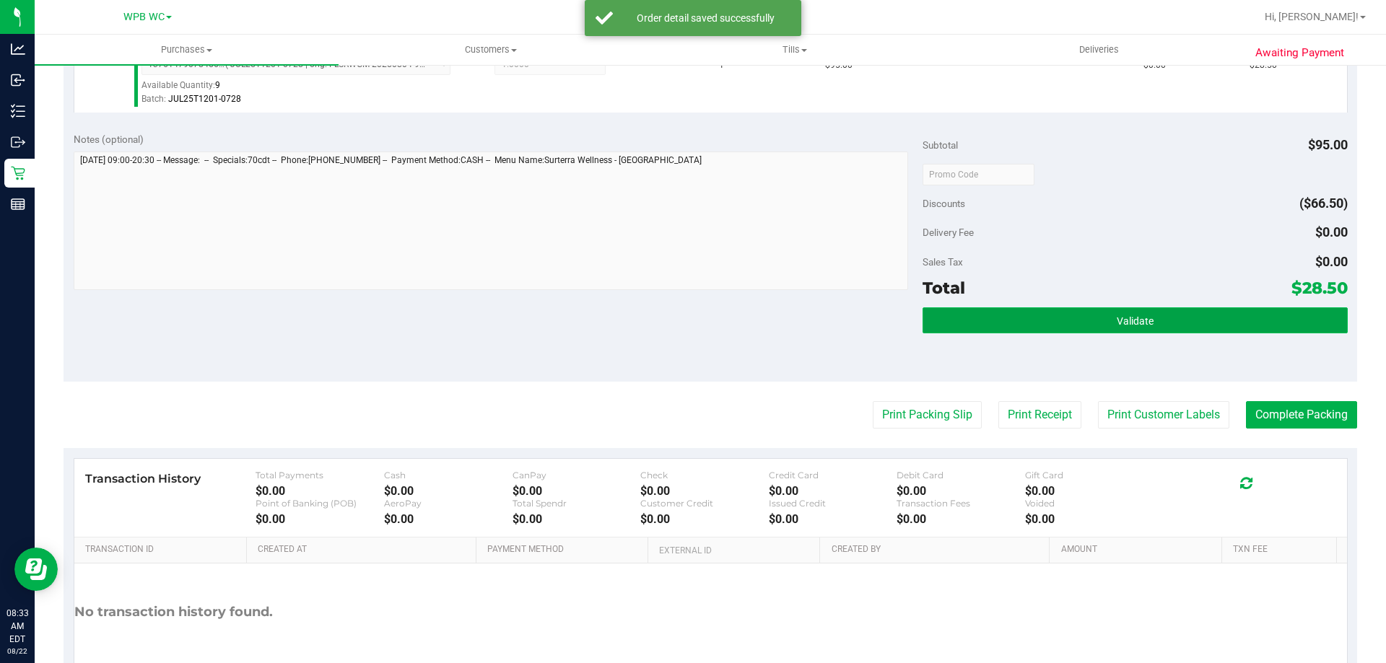
click at [1166, 327] on button "Validate" at bounding box center [1134, 320] width 424 height 26
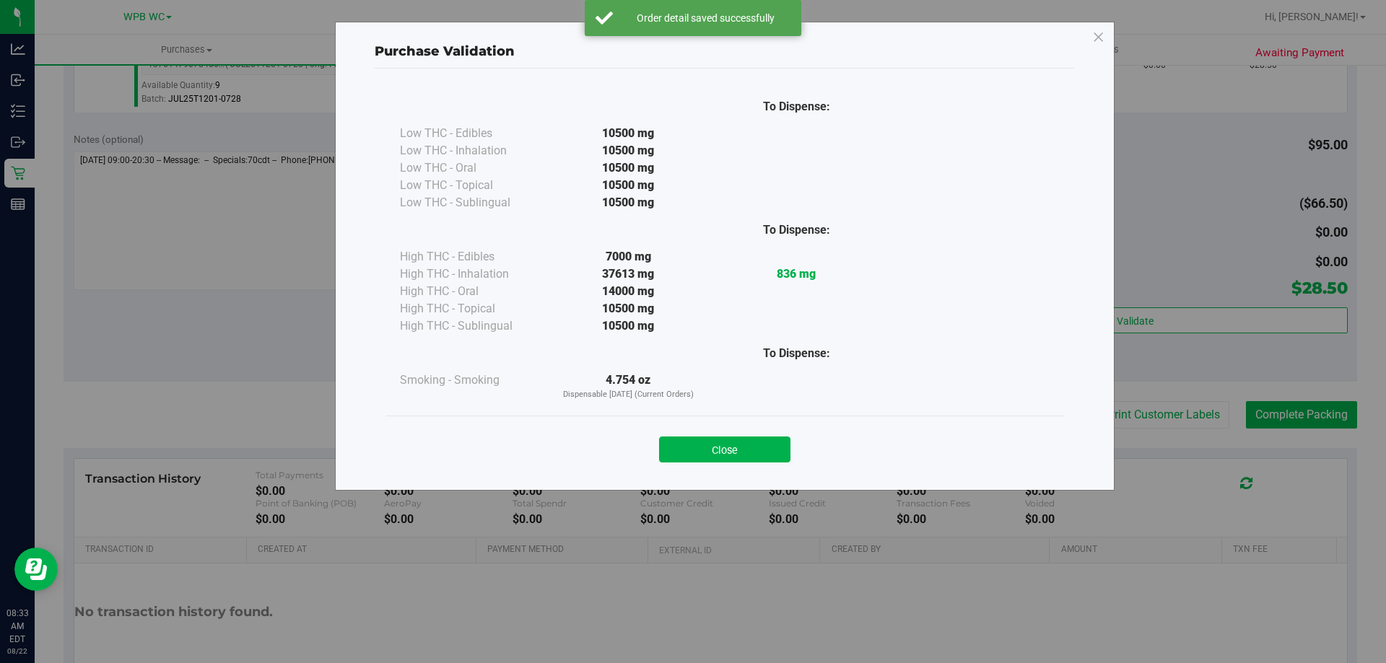
click at [746, 447] on button "Close" at bounding box center [724, 450] width 131 height 26
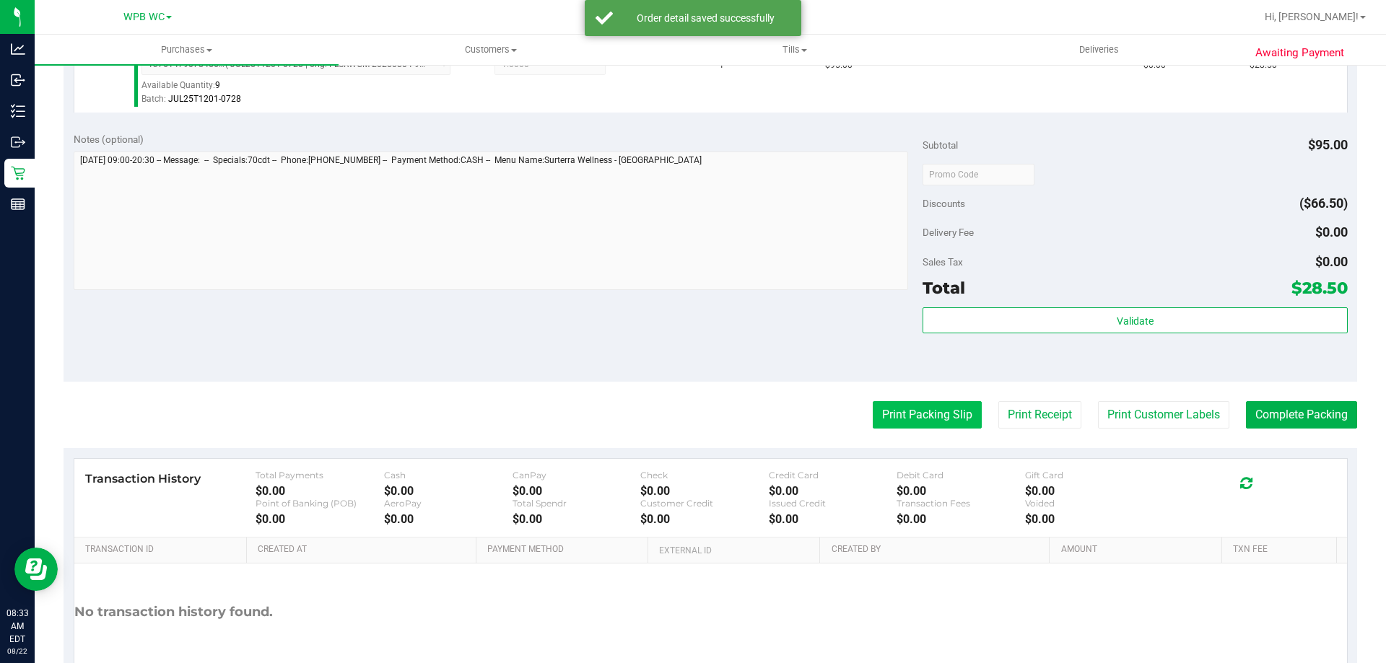
click at [900, 411] on button "Print Packing Slip" at bounding box center [927, 414] width 109 height 27
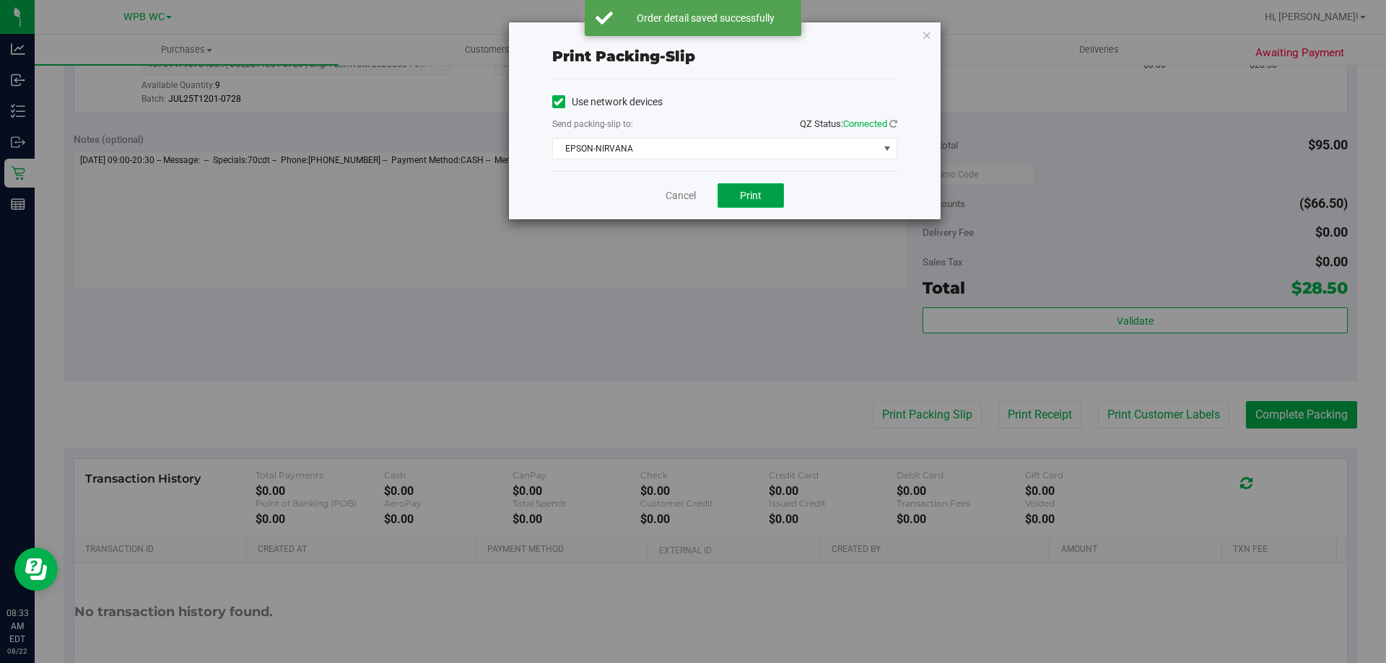
click at [767, 191] on button "Print" at bounding box center [750, 195] width 66 height 25
click at [668, 198] on link "Cancel" at bounding box center [680, 195] width 30 height 15
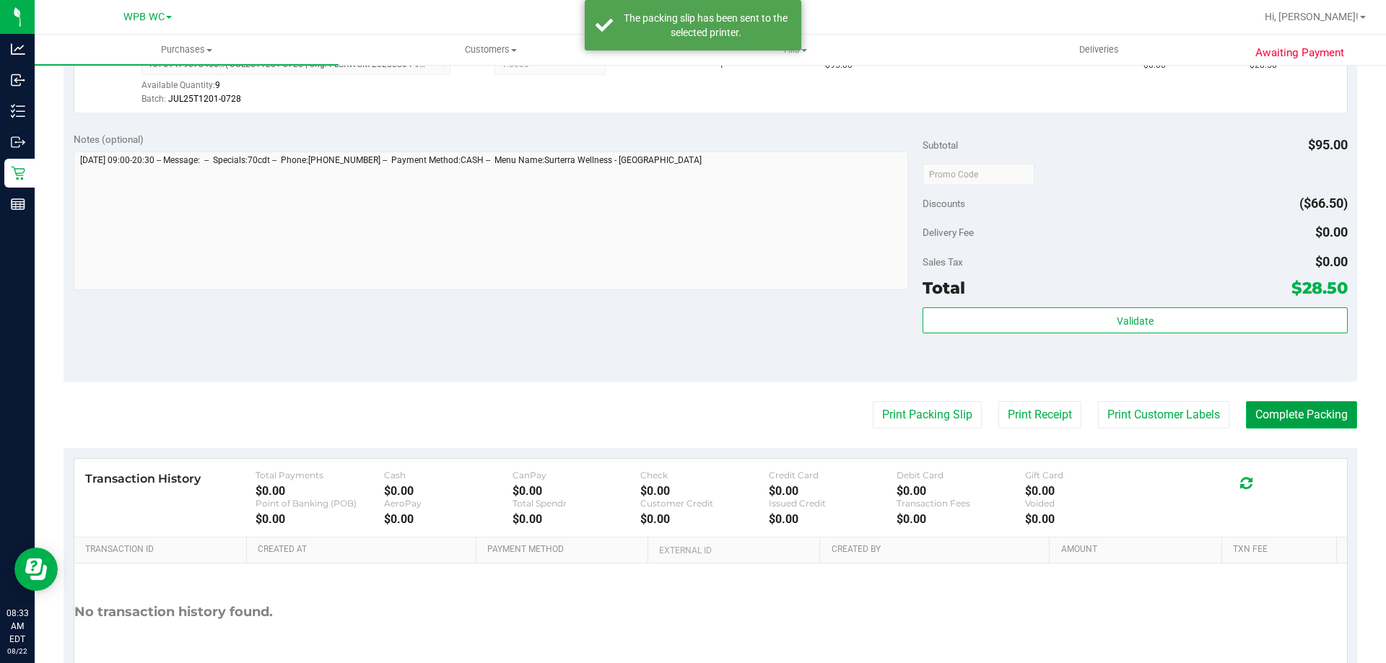
click at [1264, 412] on button "Complete Packing" at bounding box center [1301, 414] width 111 height 27
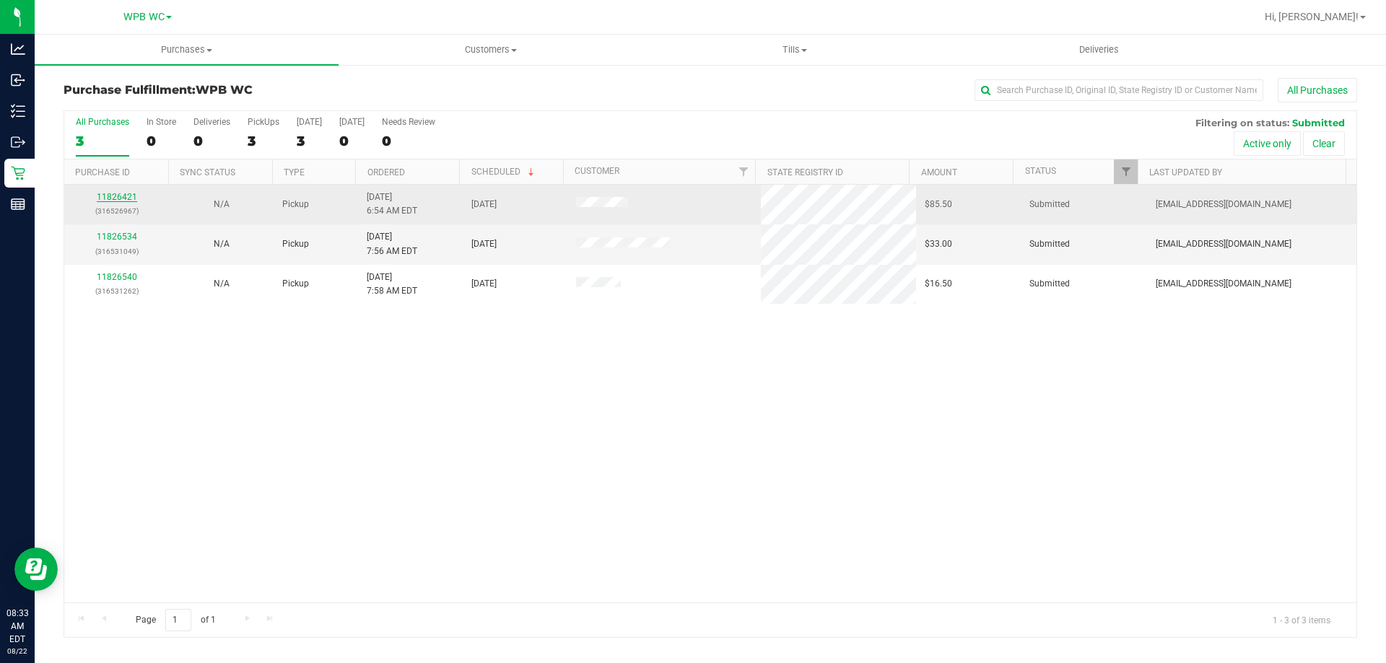
click at [126, 196] on link "11826421" at bounding box center [117, 197] width 40 height 10
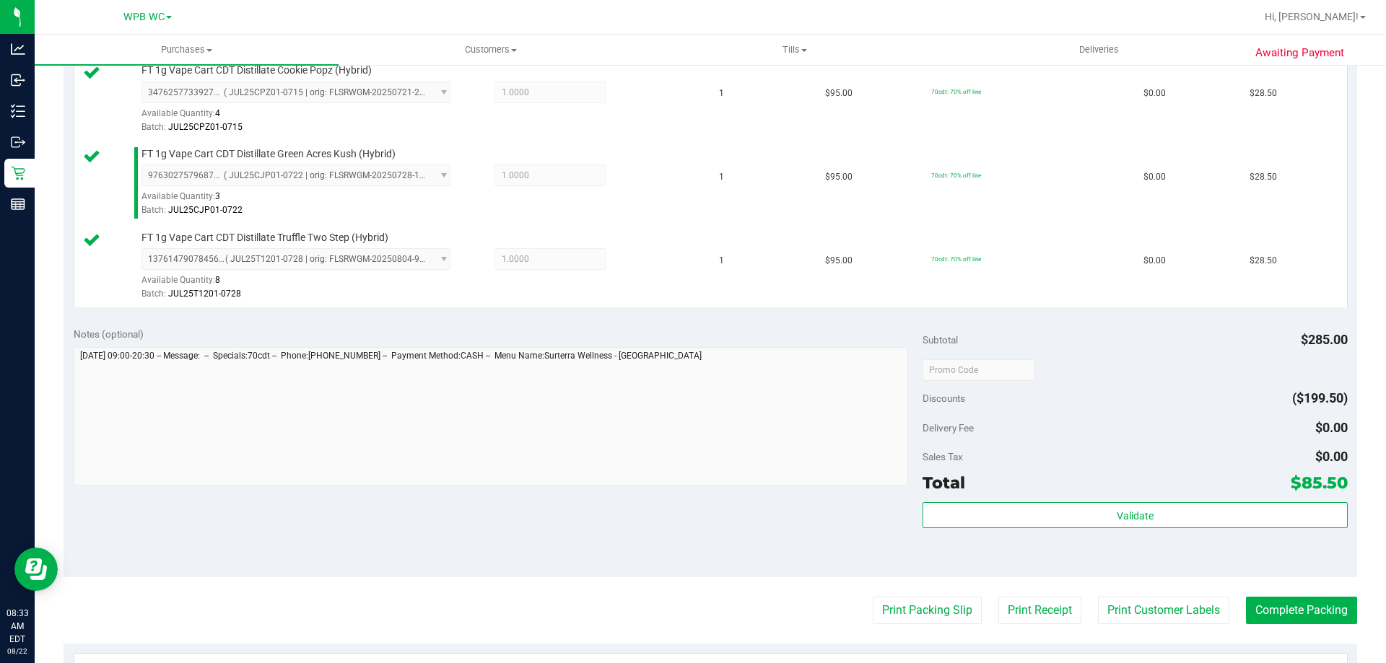
scroll to position [577, 0]
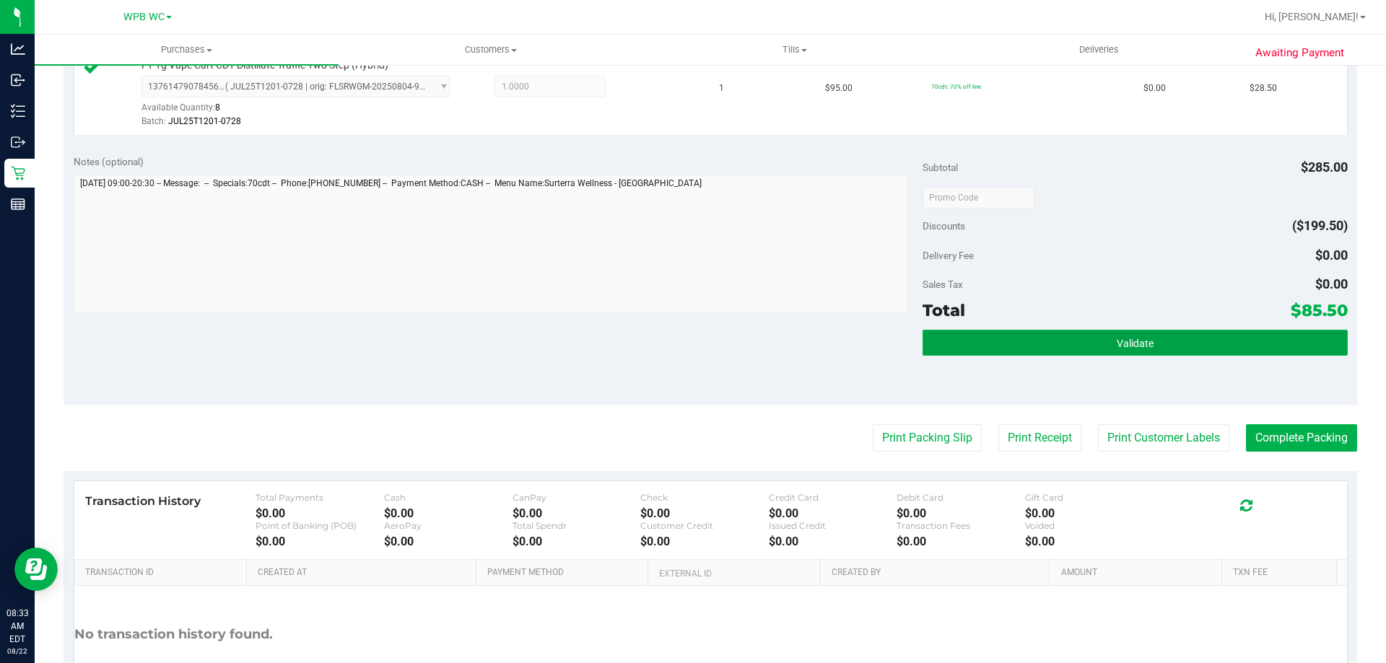
click at [1179, 345] on button "Validate" at bounding box center [1134, 343] width 424 height 26
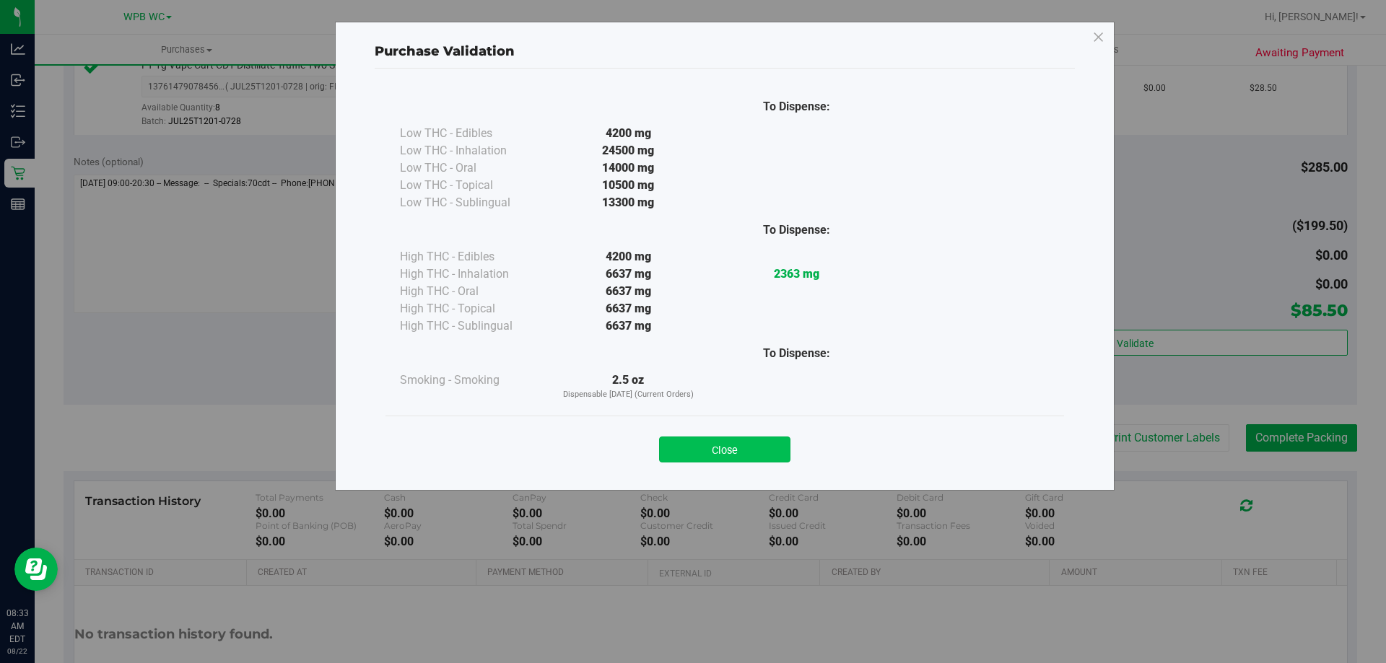
click at [746, 452] on button "Close" at bounding box center [724, 450] width 131 height 26
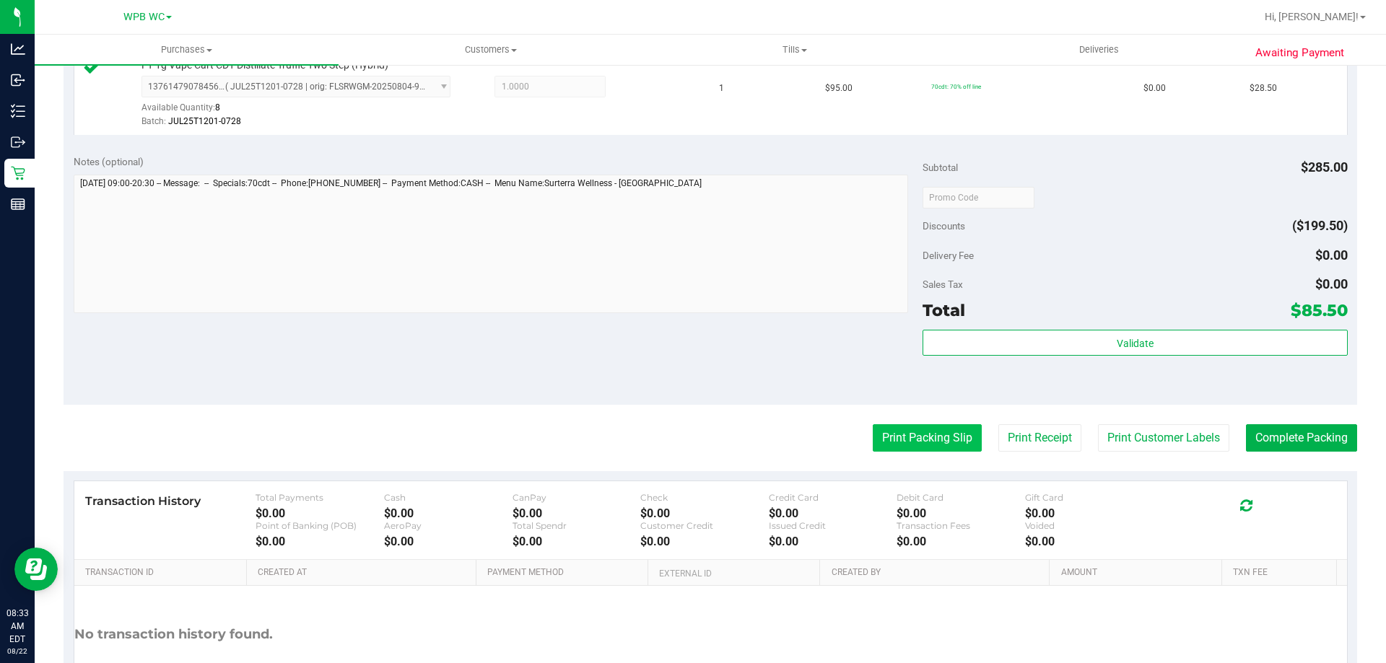
click at [881, 445] on button "Print Packing Slip" at bounding box center [927, 437] width 109 height 27
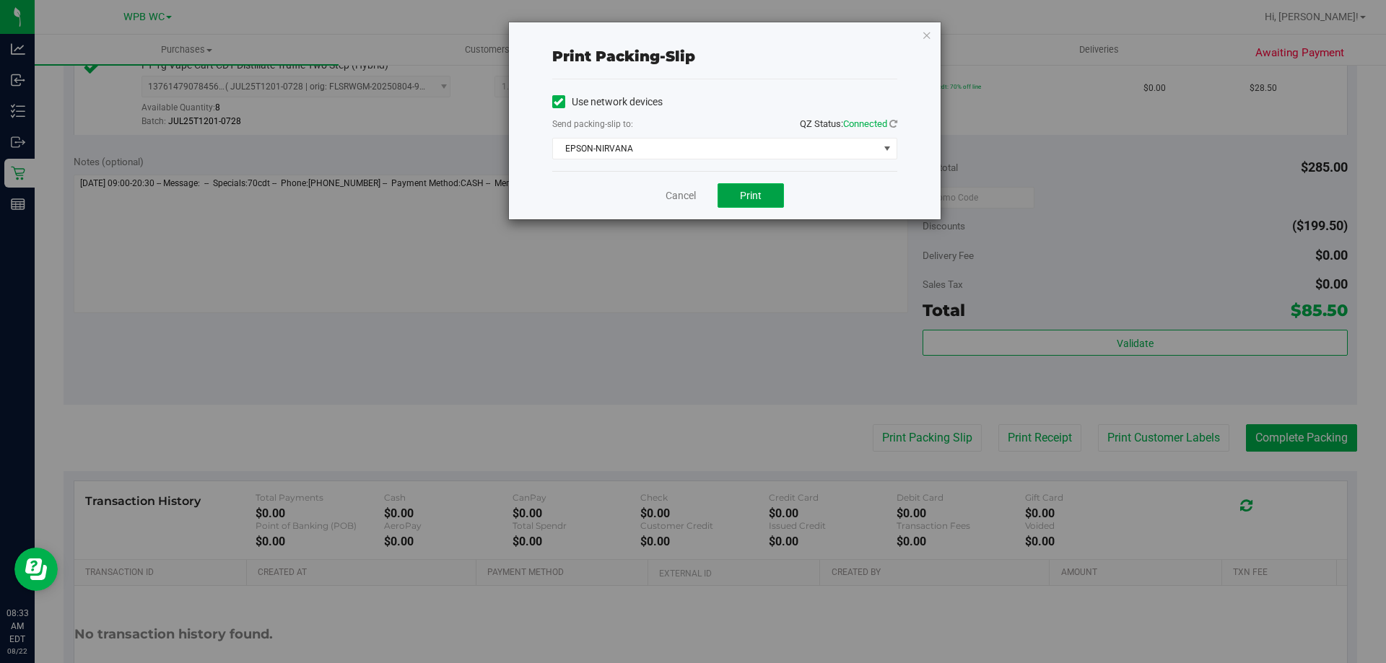
click at [751, 206] on button "Print" at bounding box center [750, 195] width 66 height 25
click at [673, 204] on div "Cancel Print" at bounding box center [724, 195] width 345 height 48
click at [674, 201] on link "Cancel" at bounding box center [680, 195] width 30 height 15
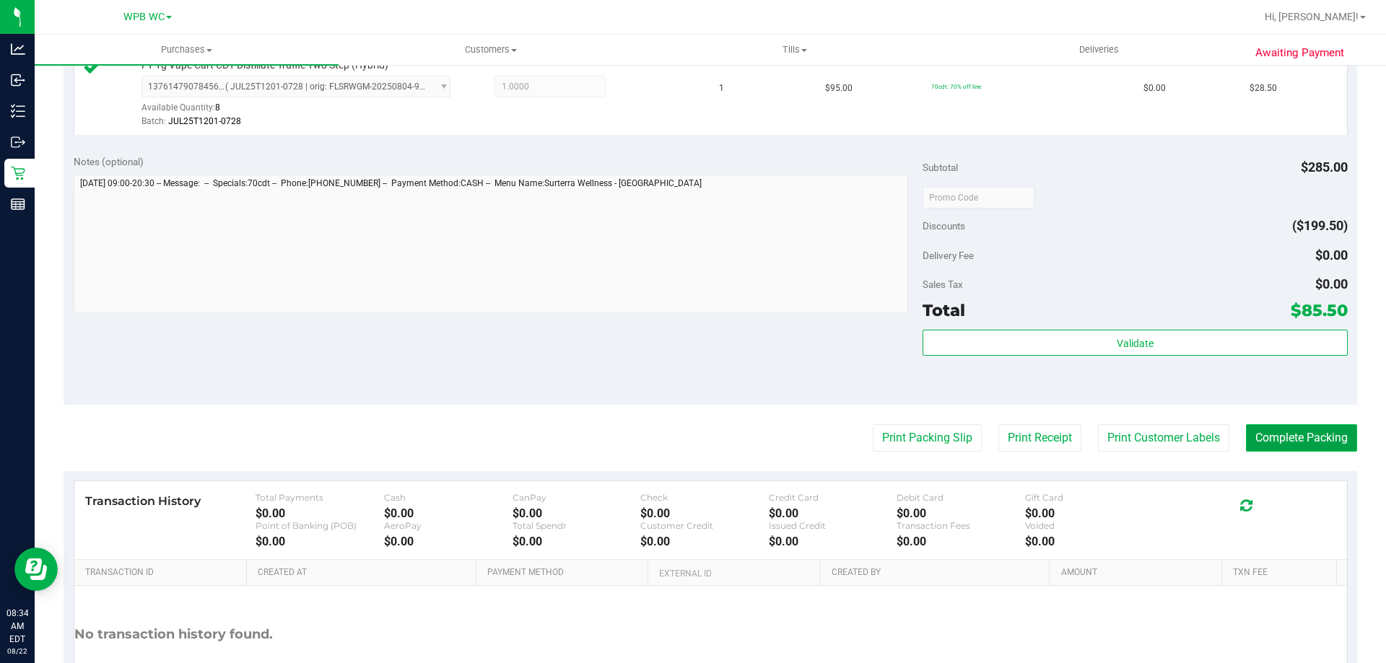
click at [1258, 430] on button "Complete Packing" at bounding box center [1301, 437] width 111 height 27
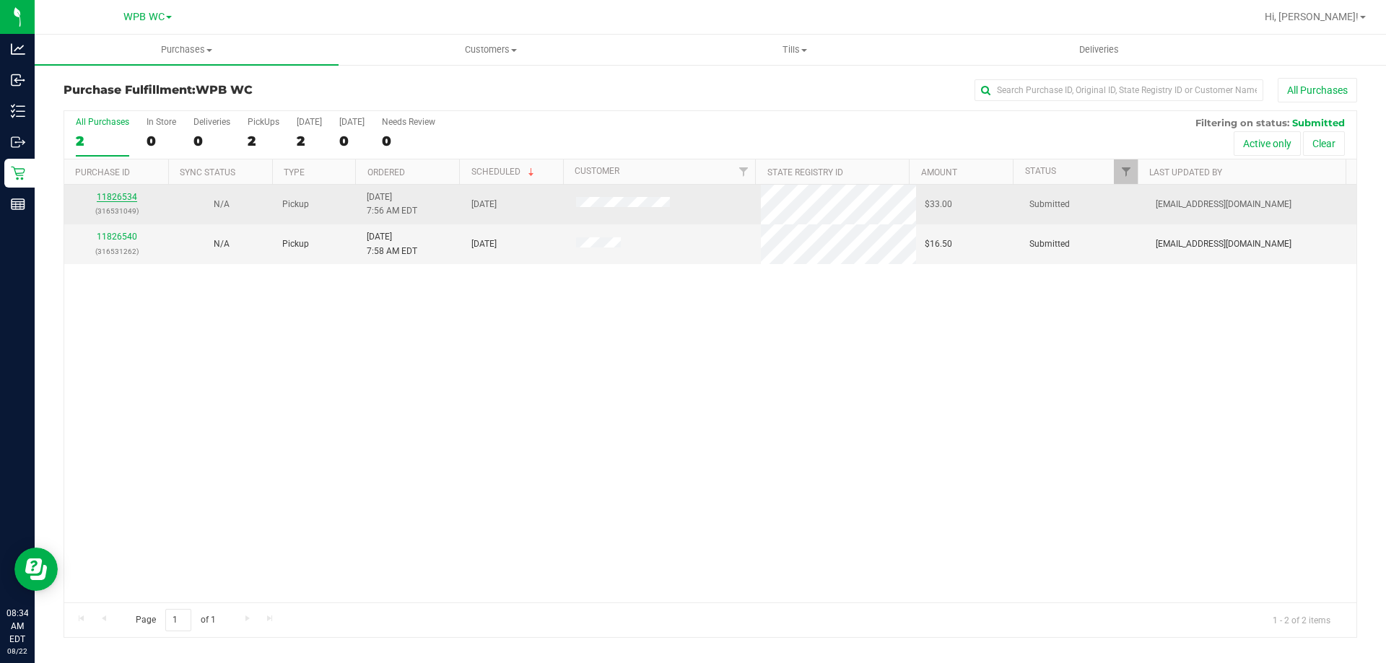
click at [123, 193] on link "11826534" at bounding box center [117, 197] width 40 height 10
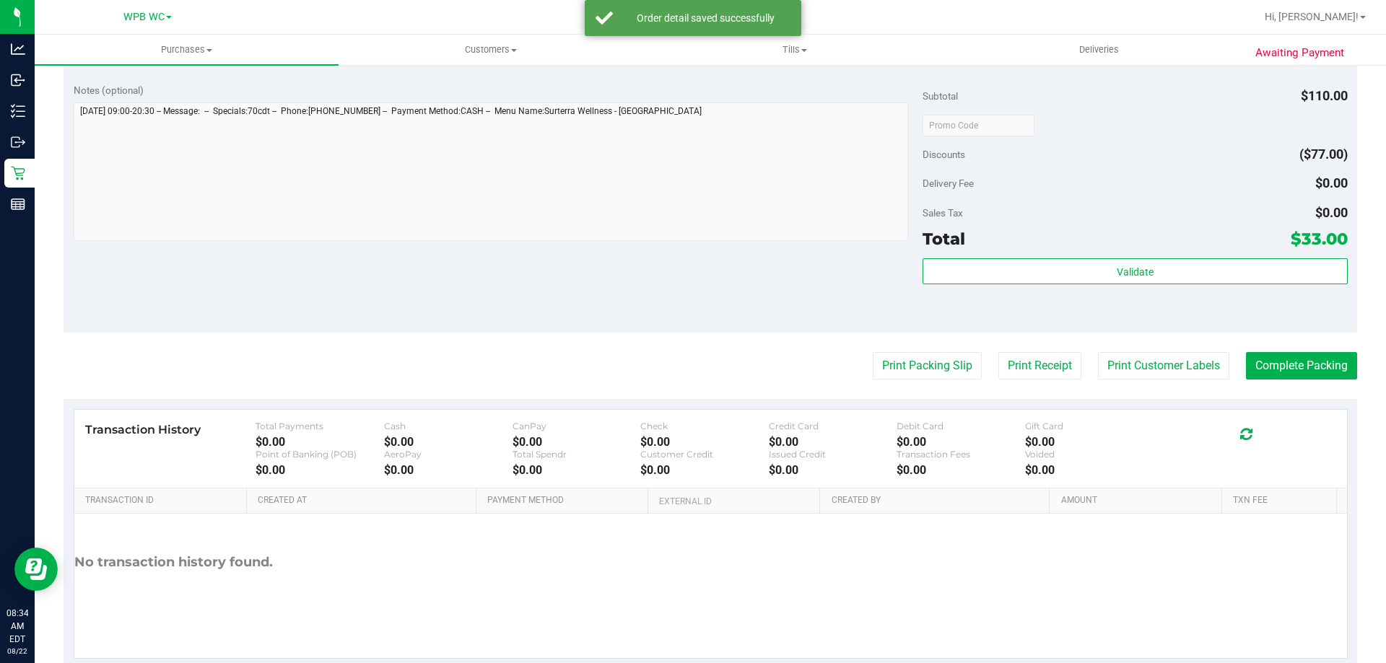
scroll to position [577, 0]
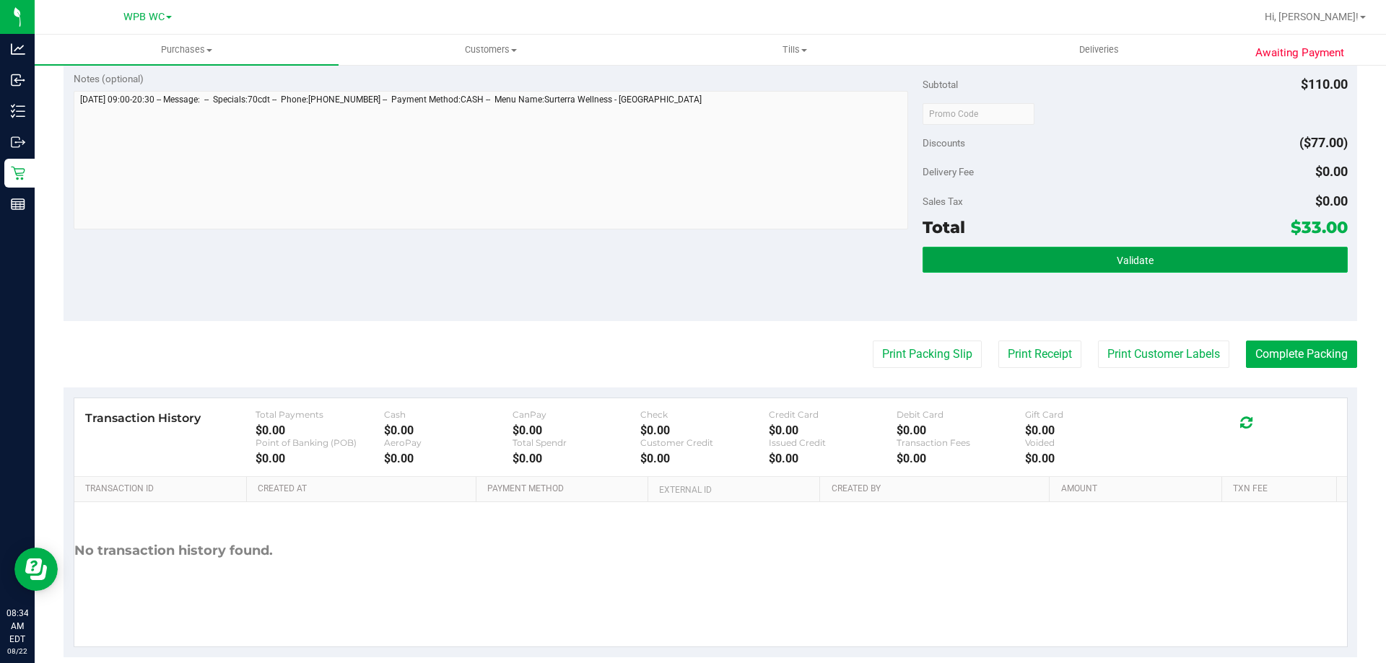
click at [1148, 266] on button "Validate" at bounding box center [1134, 260] width 424 height 26
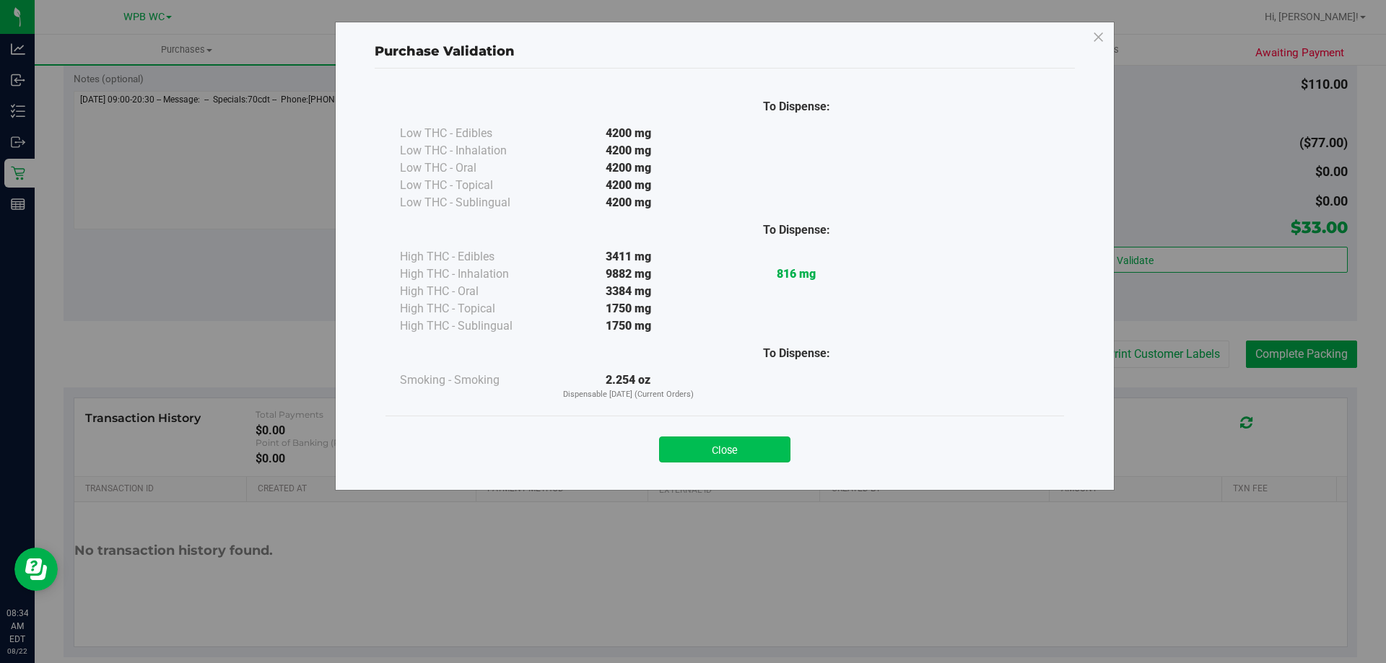
click at [748, 443] on button "Close" at bounding box center [724, 450] width 131 height 26
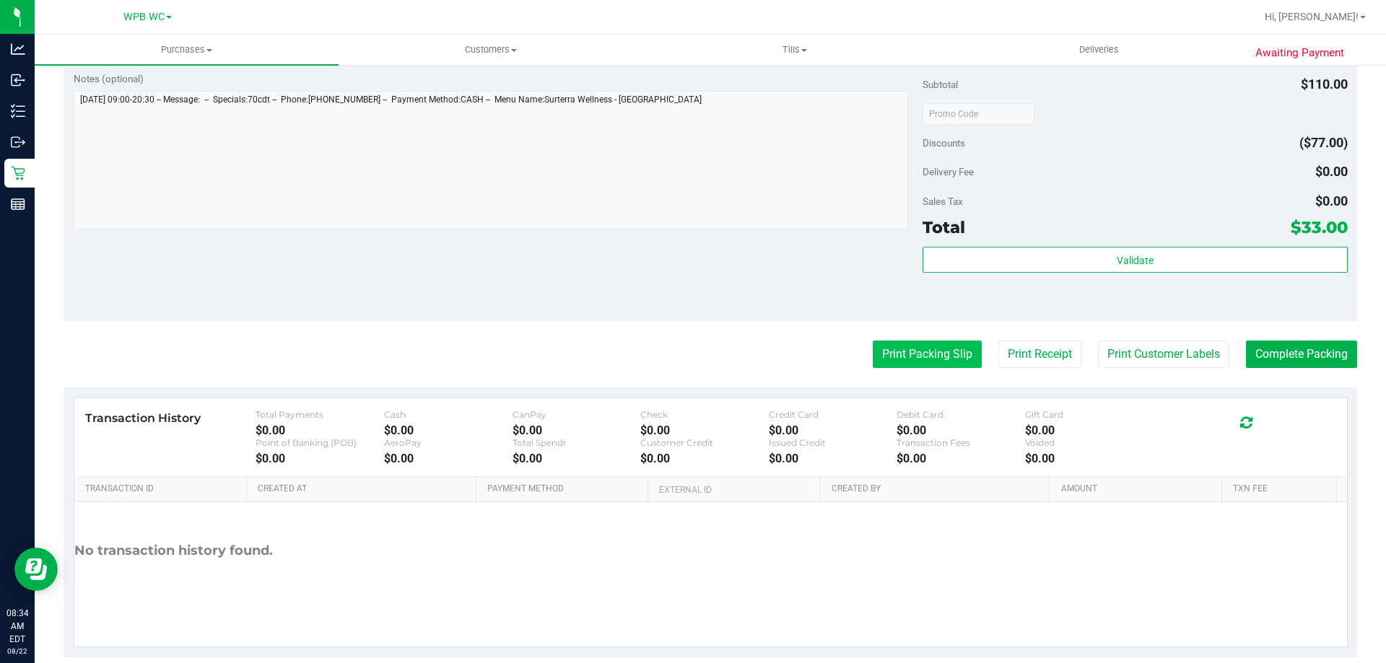
click at [904, 350] on button "Print Packing Slip" at bounding box center [927, 354] width 109 height 27
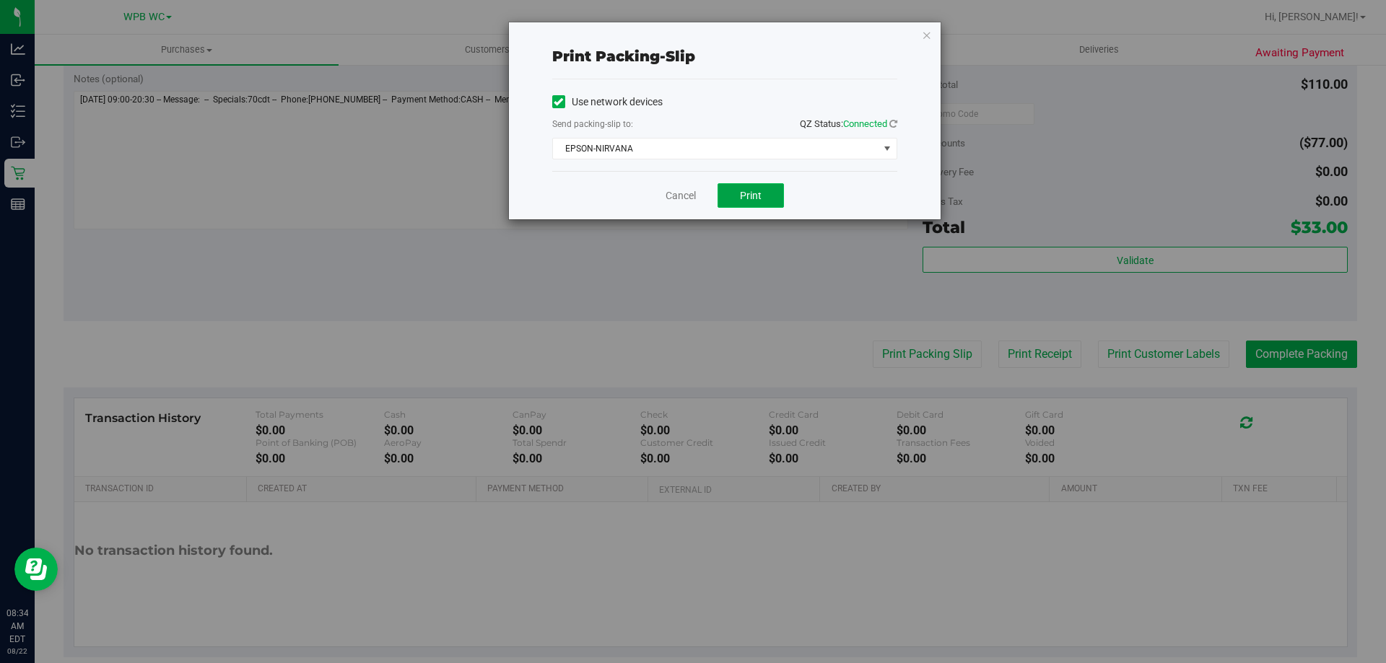
click at [742, 191] on span "Print" at bounding box center [751, 196] width 22 height 12
click at [688, 205] on div "Cancel Print" at bounding box center [724, 195] width 345 height 48
click at [684, 199] on link "Cancel" at bounding box center [680, 195] width 30 height 15
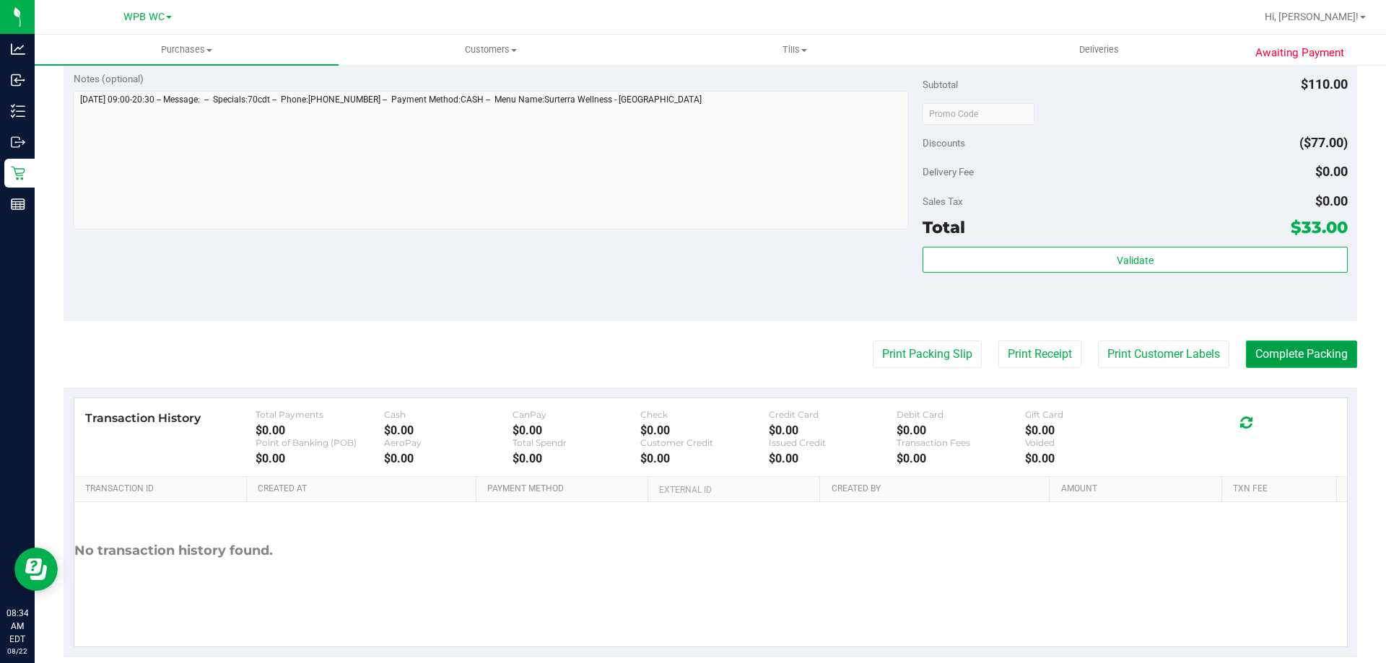
click at [1301, 346] on button "Complete Packing" at bounding box center [1301, 354] width 111 height 27
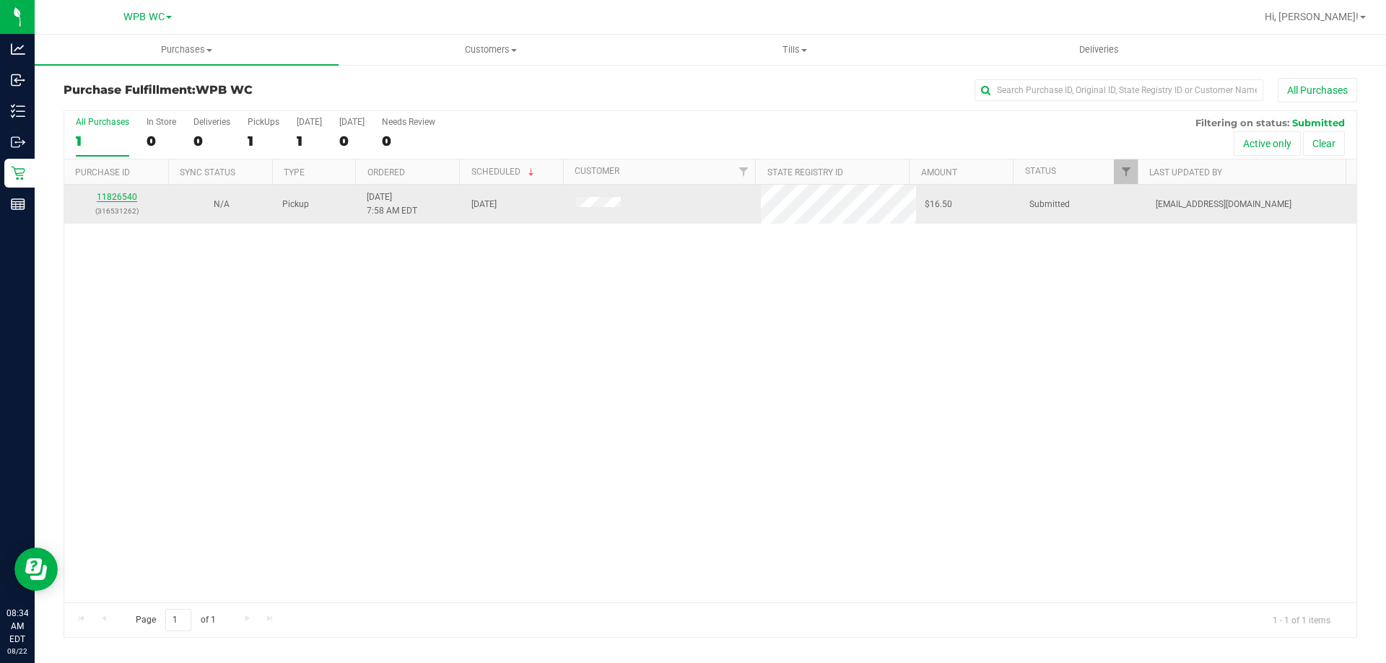
click at [128, 199] on link "11826540" at bounding box center [117, 197] width 40 height 10
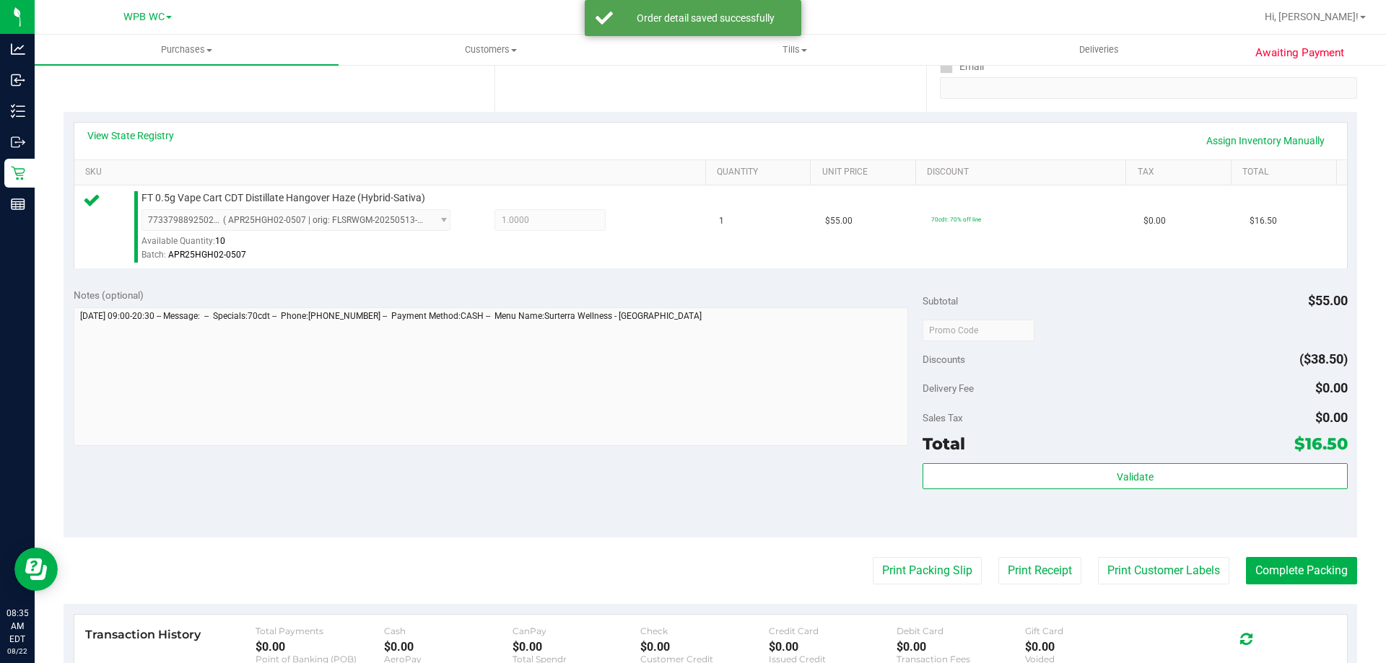
scroll to position [289, 0]
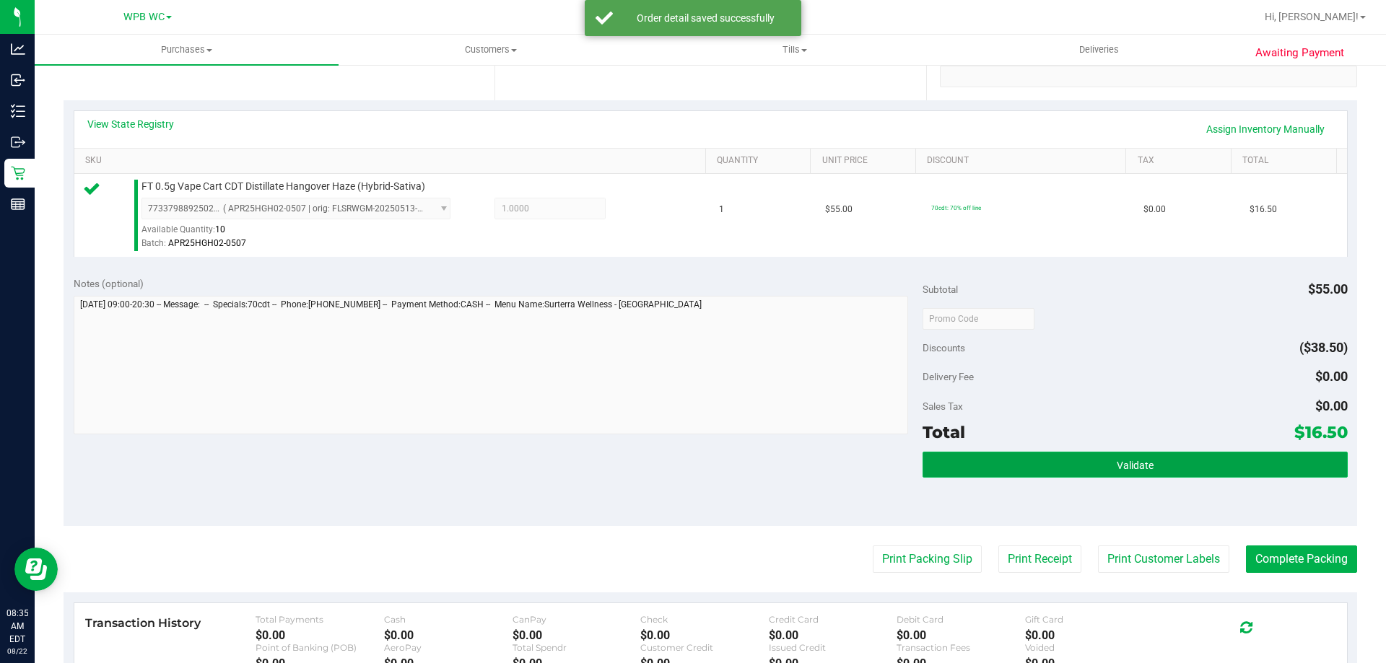
click at [1153, 458] on button "Validate" at bounding box center [1134, 465] width 424 height 26
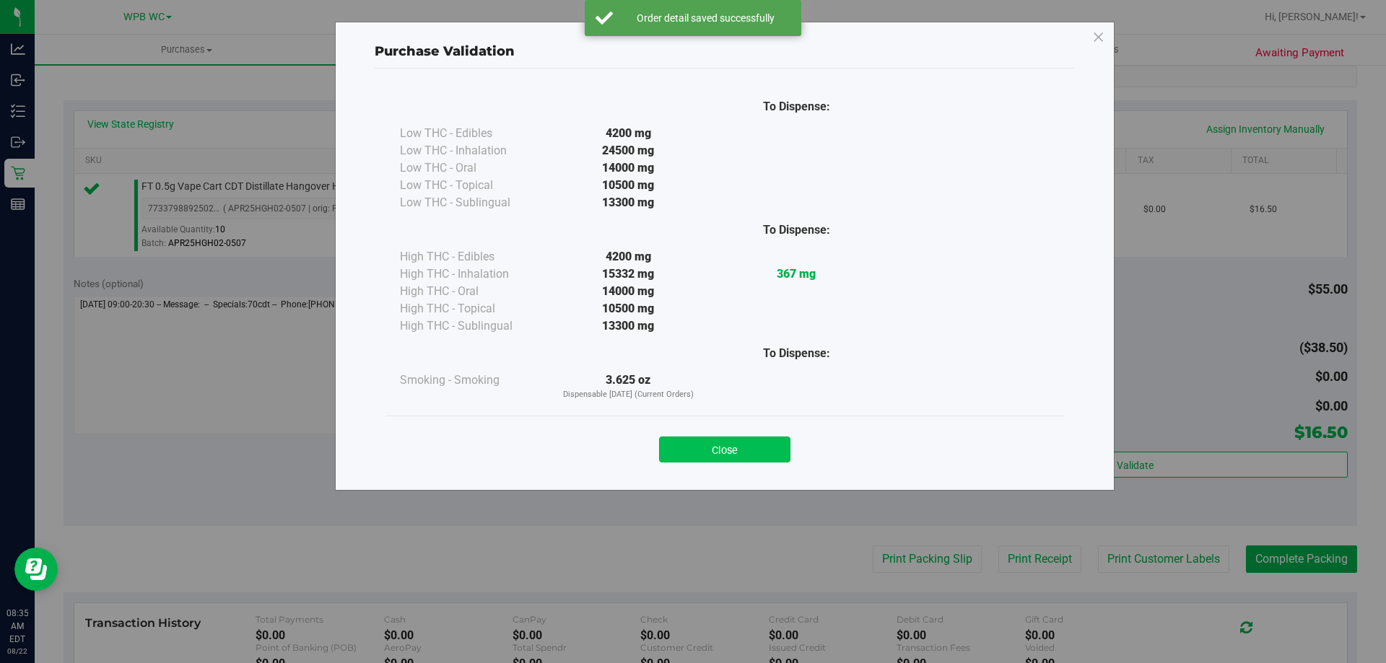
click at [736, 454] on button "Close" at bounding box center [724, 450] width 131 height 26
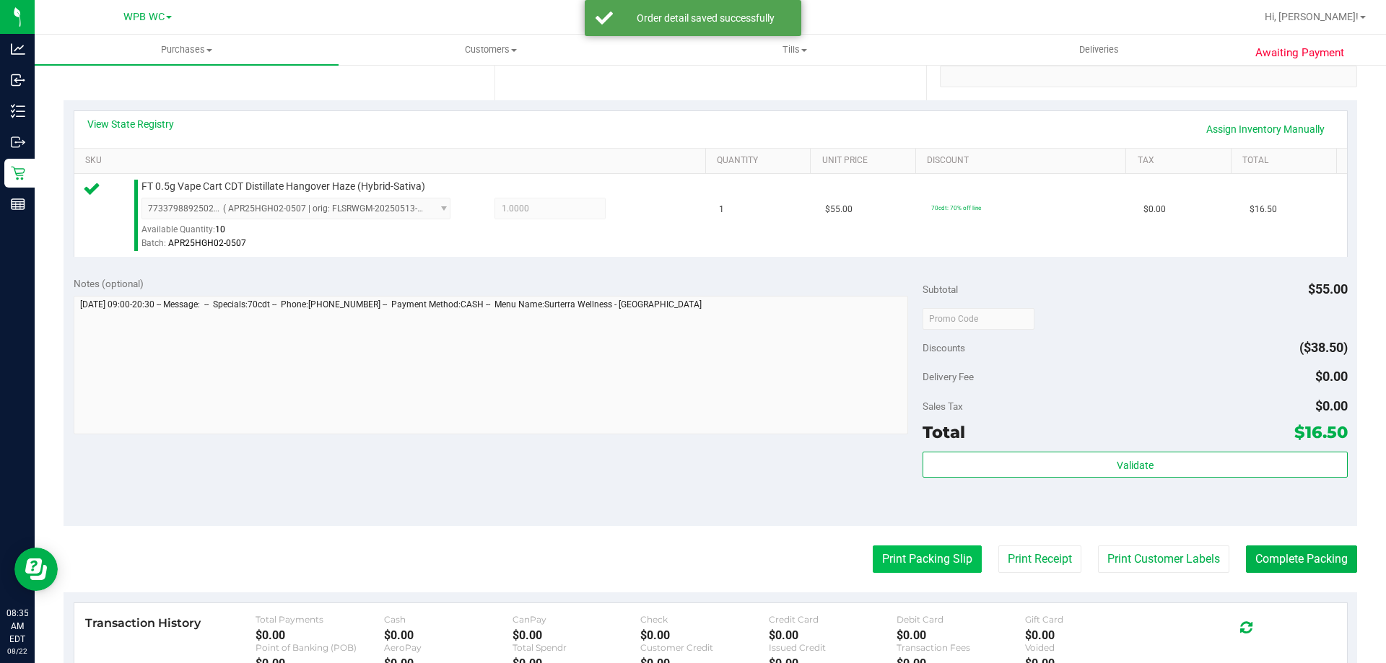
click at [901, 558] on button "Print Packing Slip" at bounding box center [927, 559] width 109 height 27
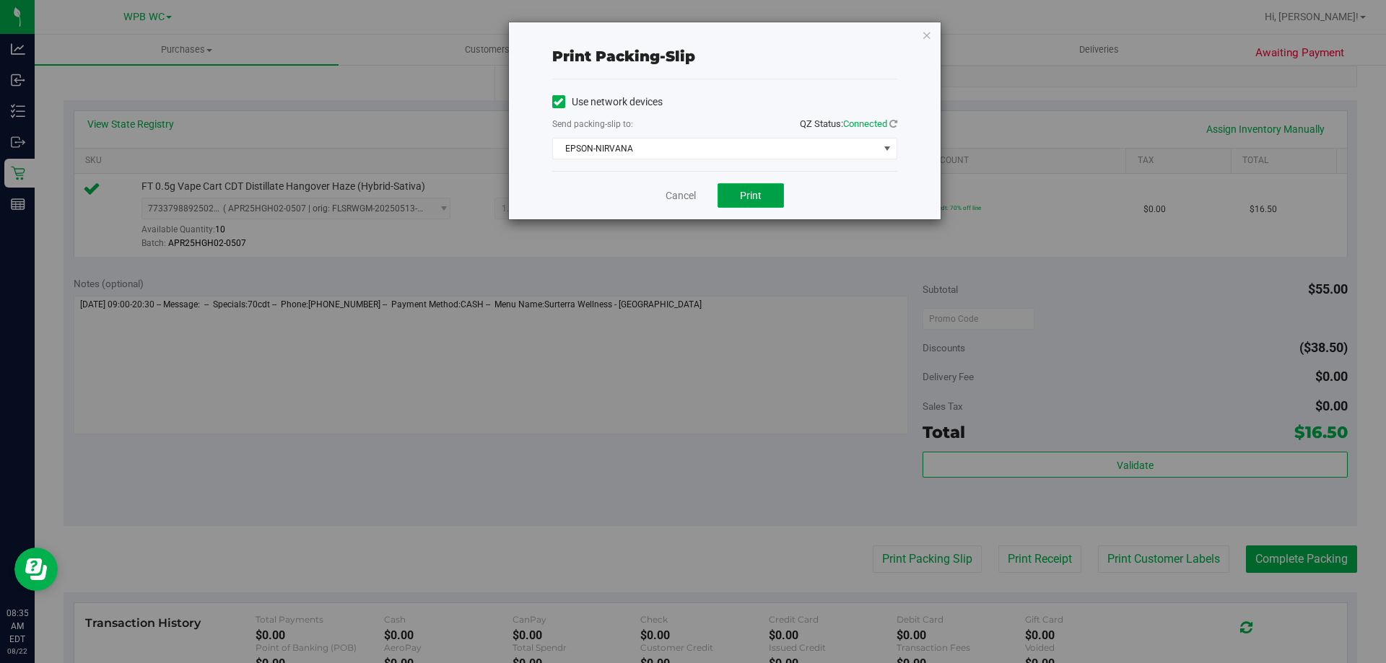
click at [752, 197] on span "Print" at bounding box center [751, 196] width 22 height 12
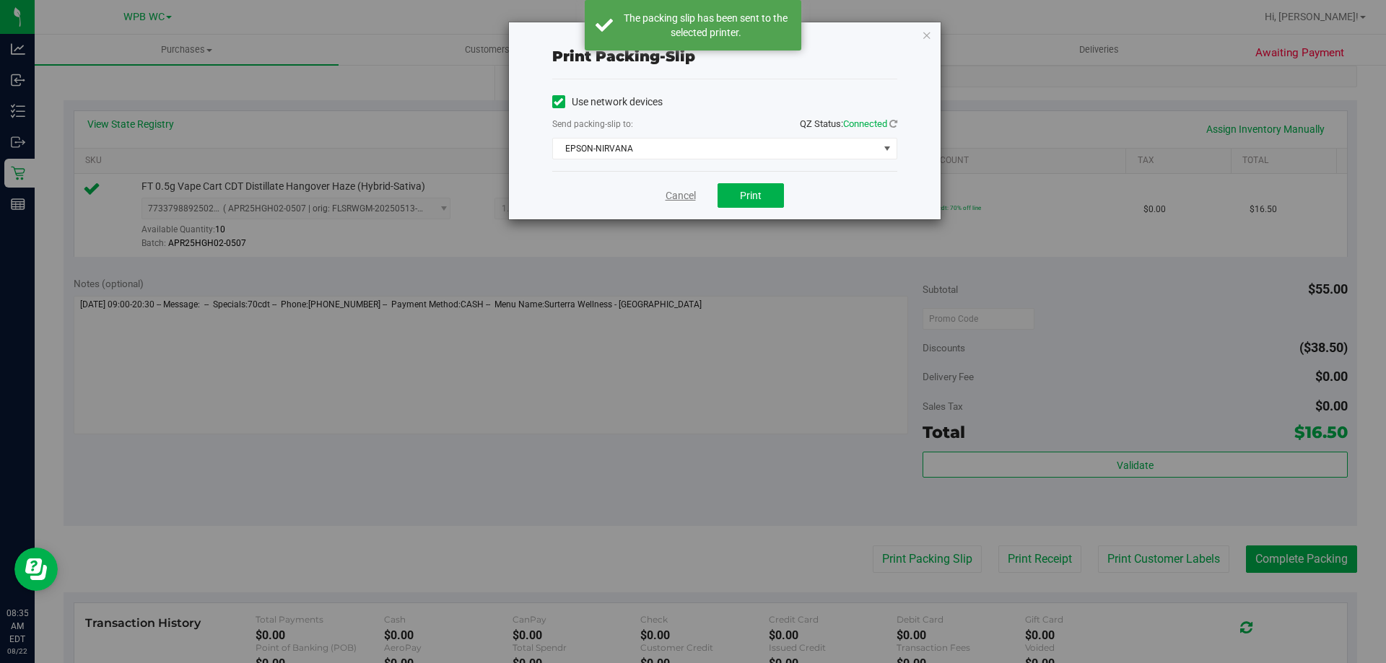
click at [681, 198] on link "Cancel" at bounding box center [680, 195] width 30 height 15
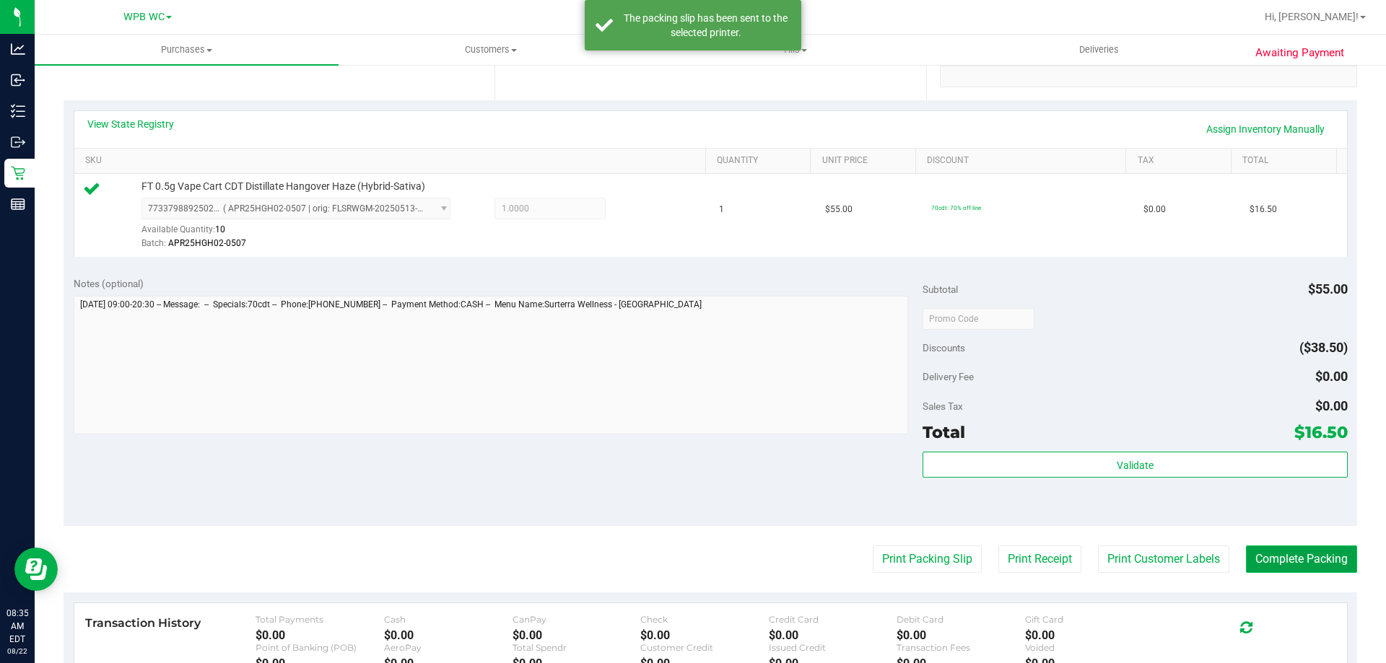
click at [1288, 552] on button "Complete Packing" at bounding box center [1301, 559] width 111 height 27
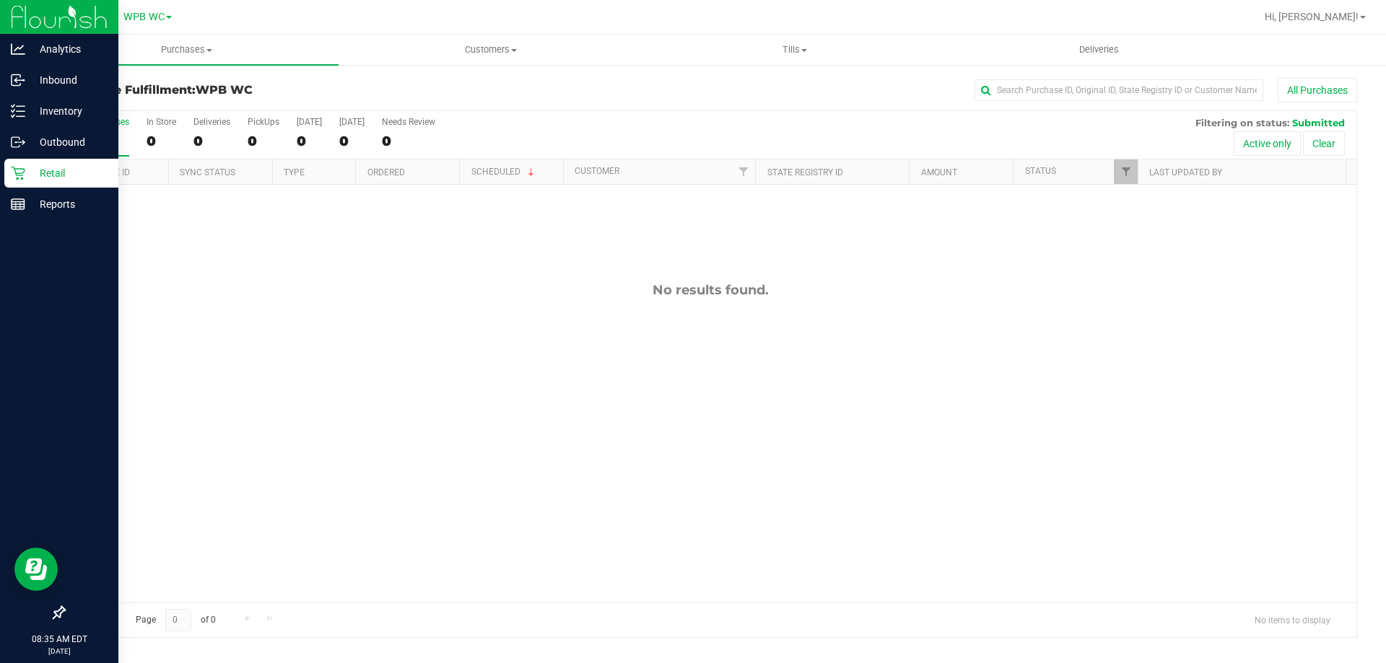
click at [30, 163] on div "Retail" at bounding box center [61, 173] width 114 height 29
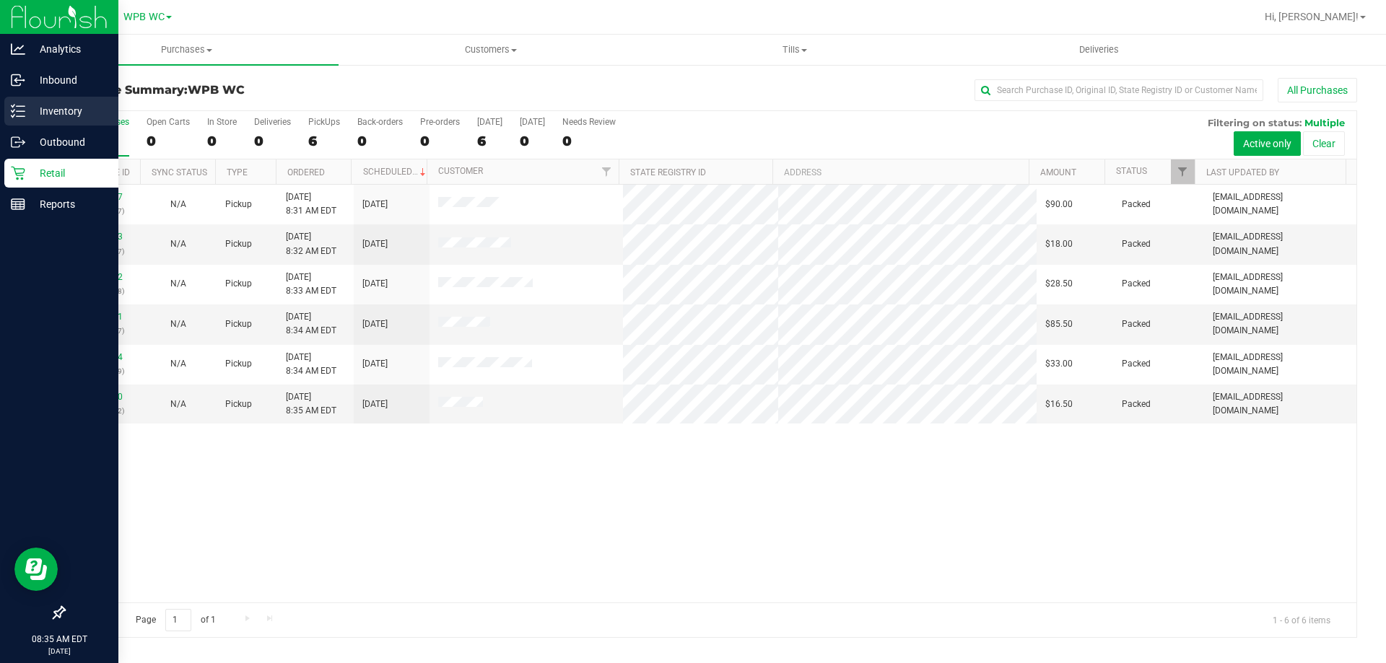
click at [91, 105] on p "Inventory" at bounding box center [68, 110] width 87 height 17
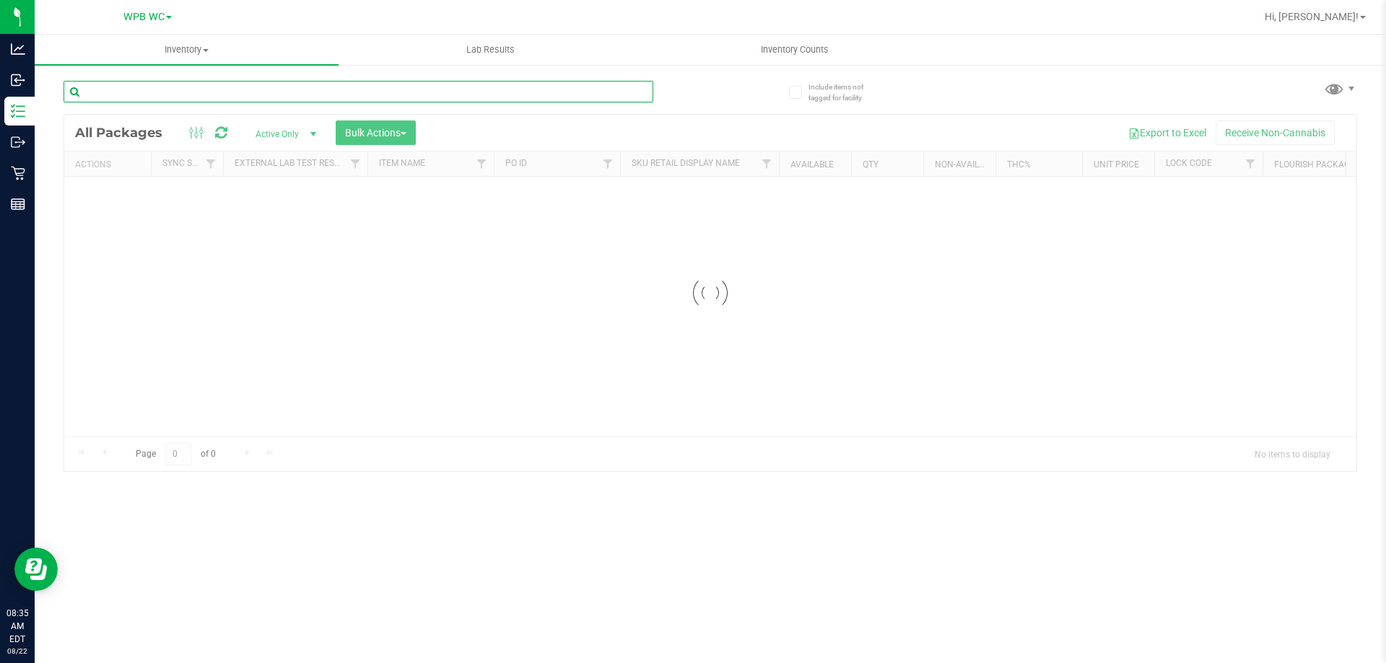
click at [181, 95] on input "text" at bounding box center [359, 92] width 590 height 22
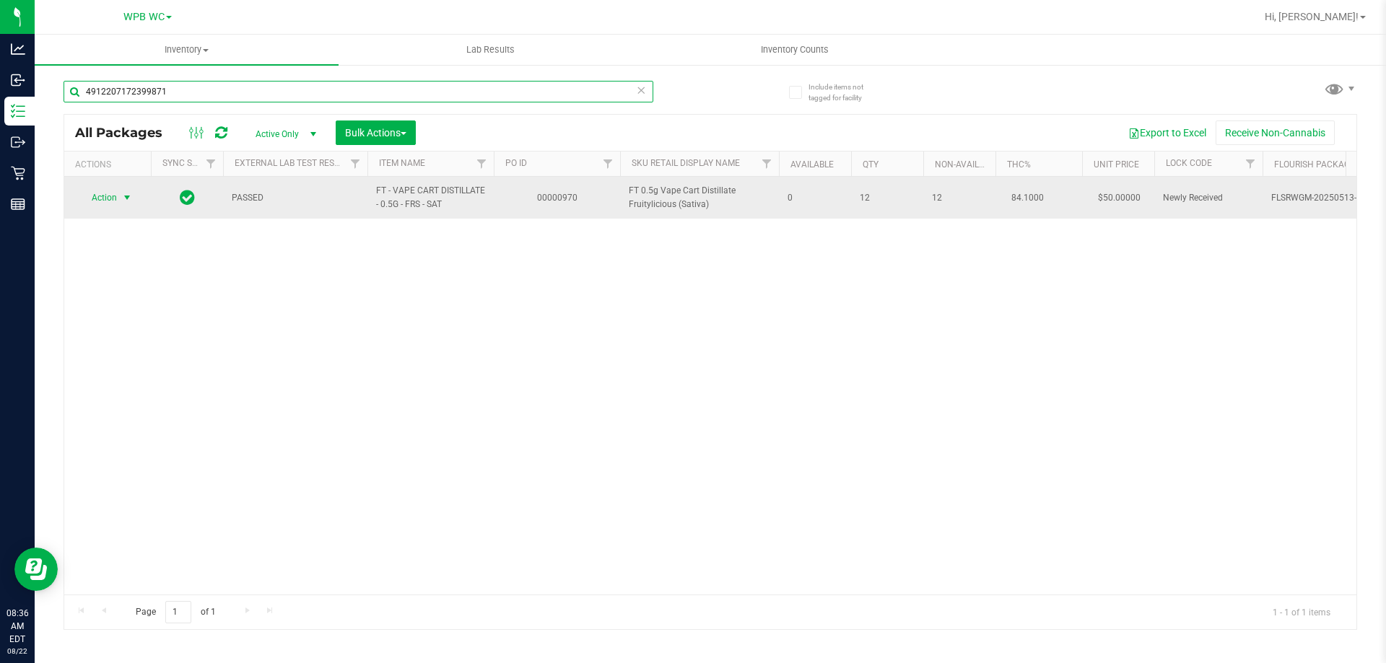
type input "4912207172399871"
click at [122, 198] on span "select" at bounding box center [127, 198] width 12 height 12
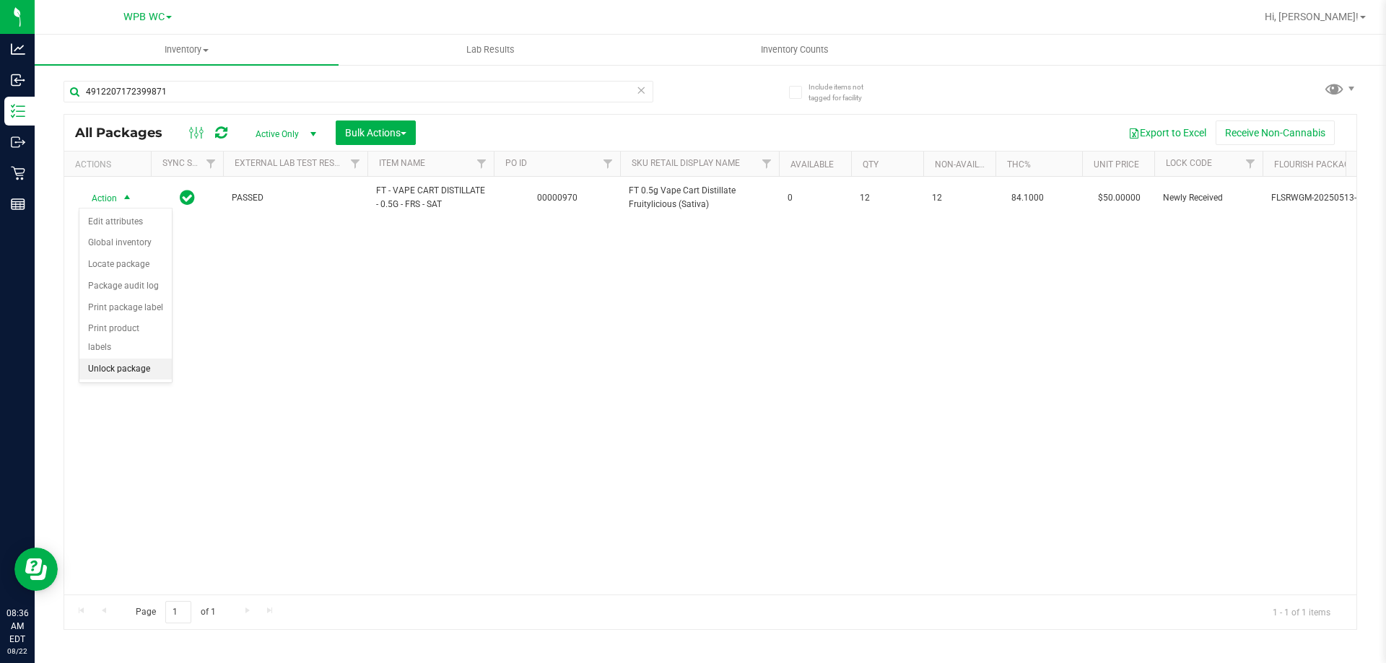
click at [107, 359] on li "Unlock package" at bounding box center [125, 370] width 92 height 22
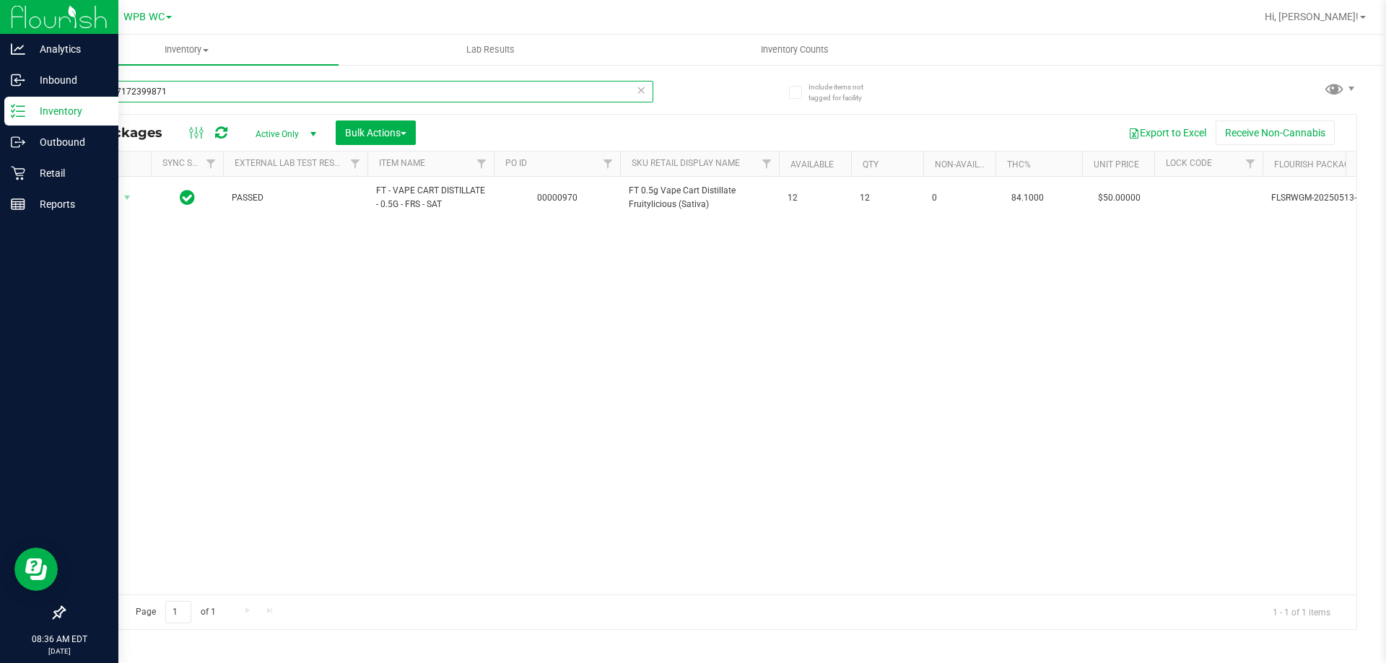
drag, startPoint x: 216, startPoint y: 84, endPoint x: 0, endPoint y: 22, distance: 224.6
click at [0, 22] on div "Analytics Inbound Inventory Outbound Retail Reports 08:36 AM EDT [DATE] 08/22 W…" at bounding box center [693, 331] width 1386 height 663
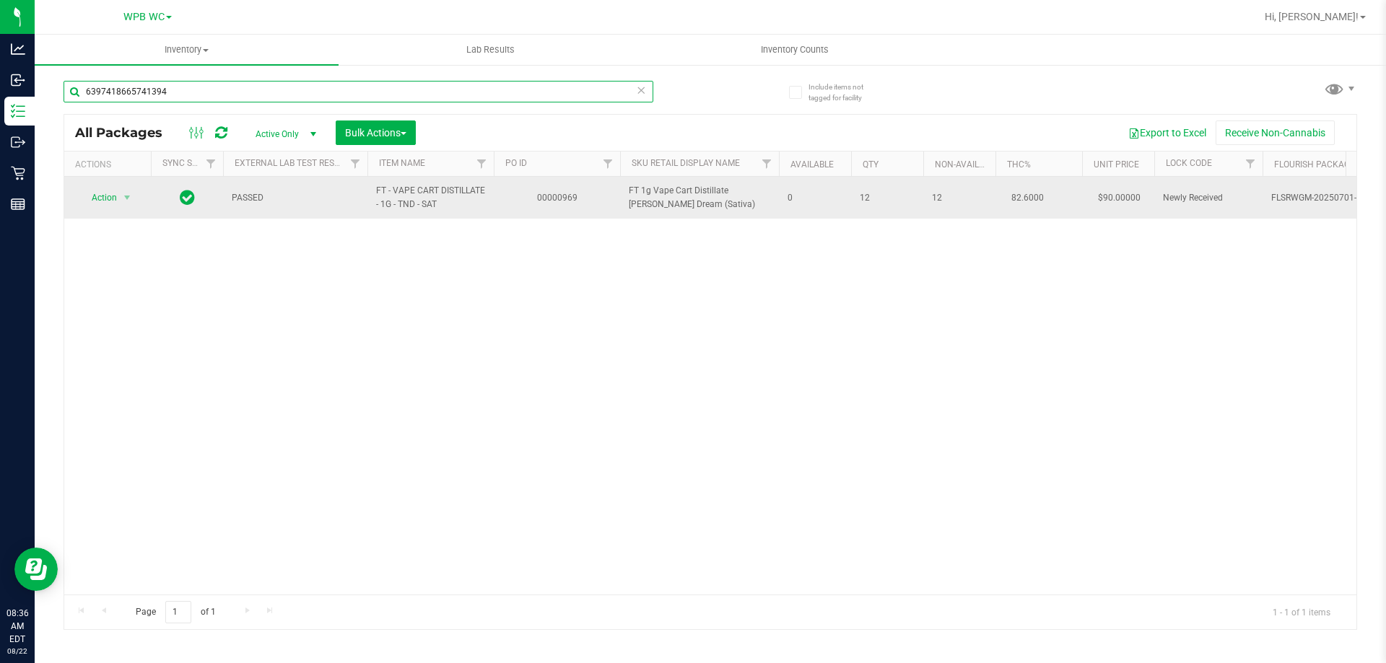
type input "6397418665741394"
click at [134, 199] on span "select" at bounding box center [127, 198] width 18 height 20
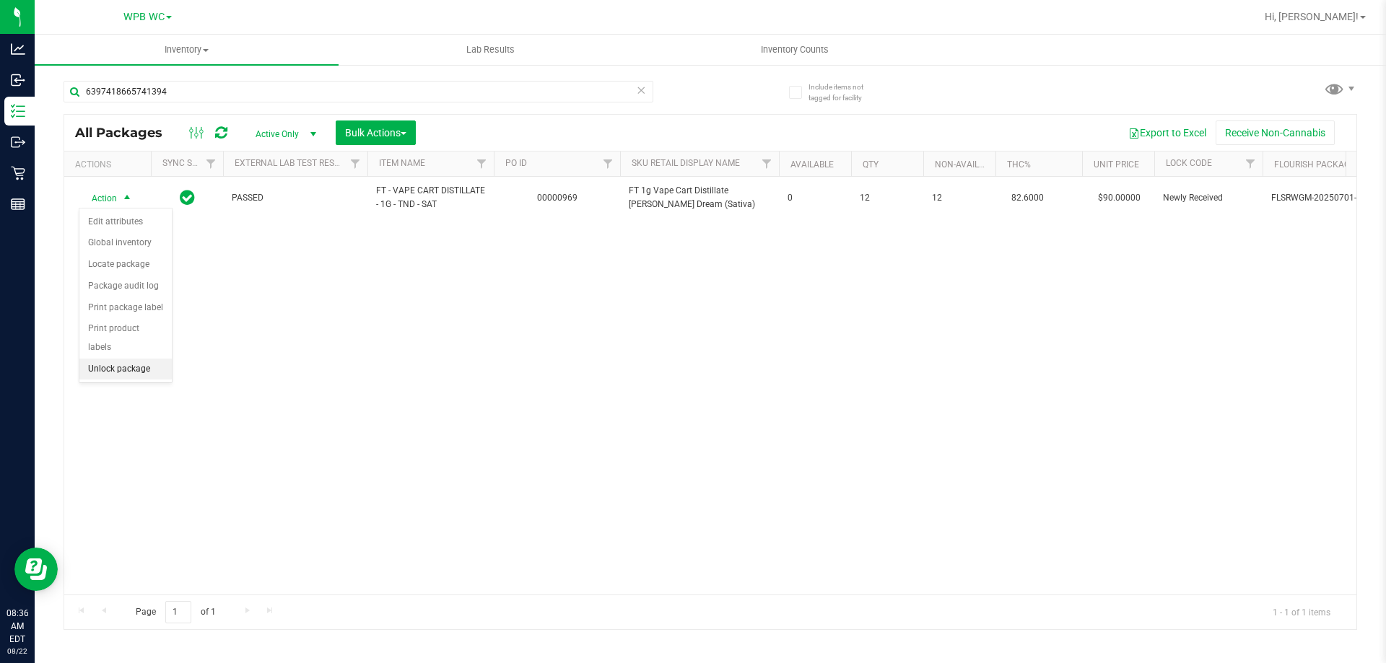
click at [145, 359] on li "Unlock package" at bounding box center [125, 370] width 92 height 22
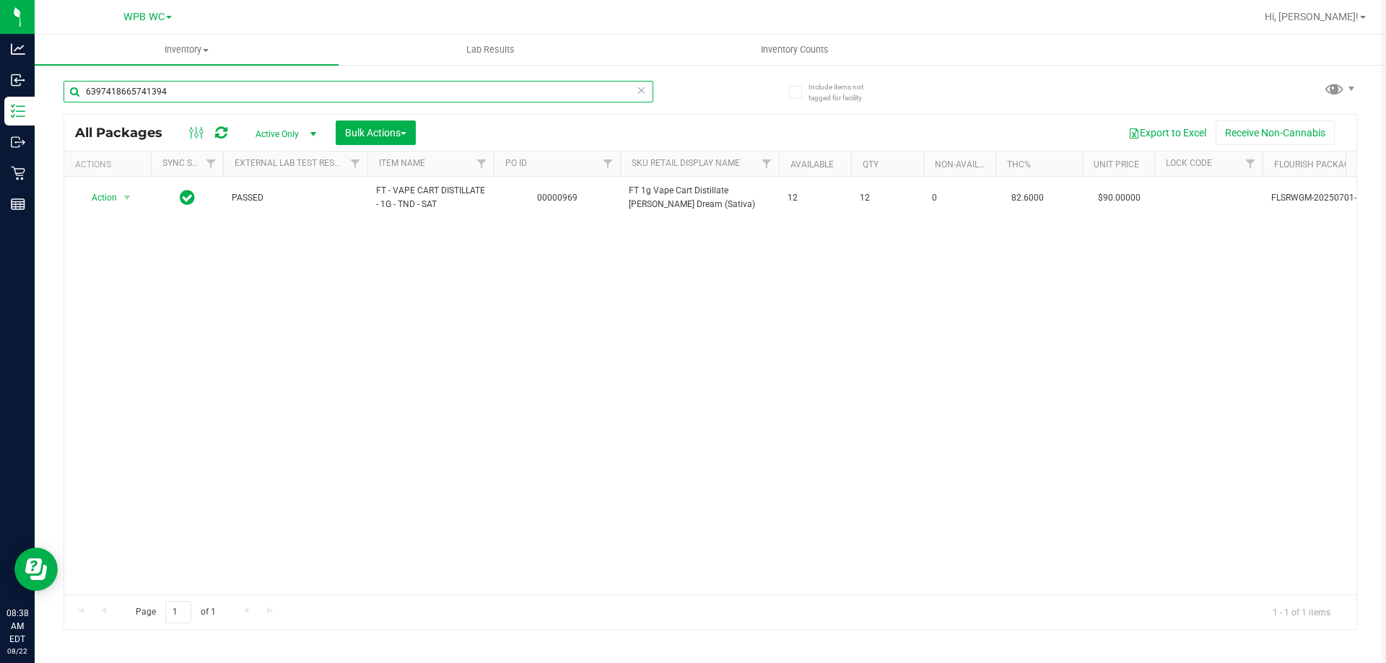
drag, startPoint x: 232, startPoint y: 86, endPoint x: 0, endPoint y: -50, distance: 269.1
click at [0, 0] on html "Analytics Inbound Inventory Outbound Retail Reports 08:38 AM EDT [DATE] 08/22 W…" at bounding box center [693, 331] width 1386 height 663
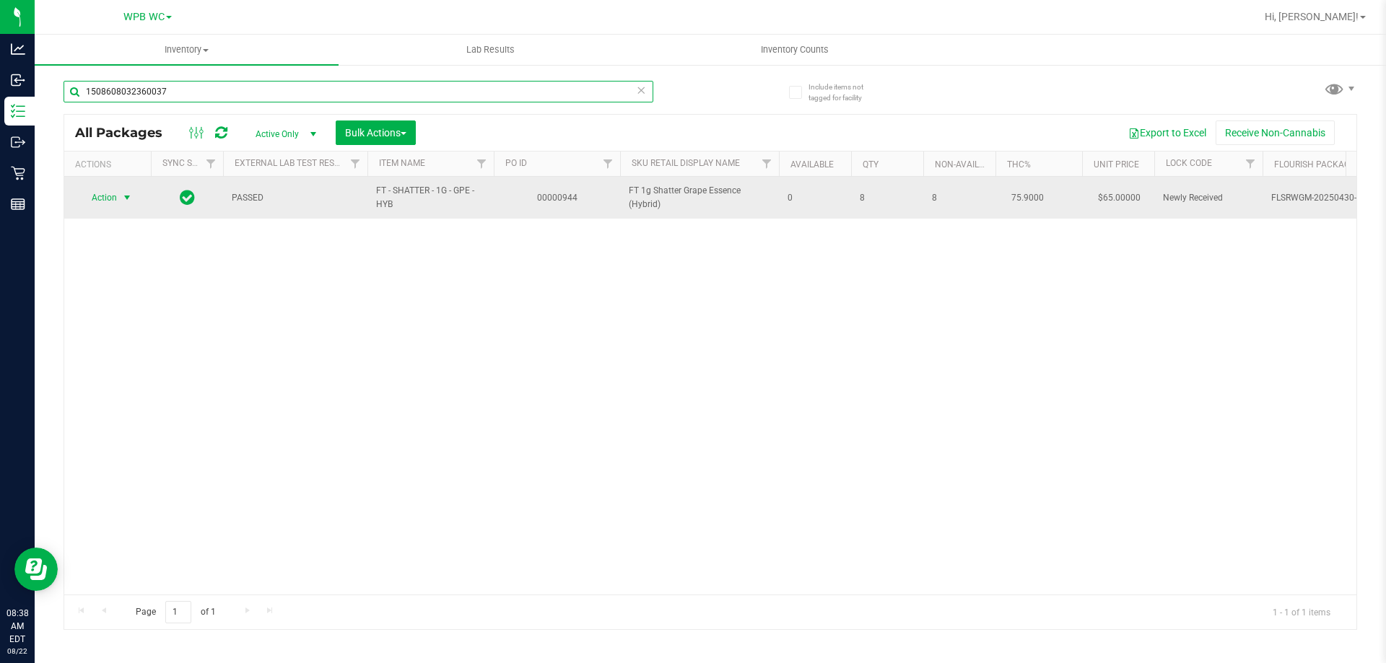
type input "1508608032360037"
click at [122, 201] on span "select" at bounding box center [127, 198] width 12 height 12
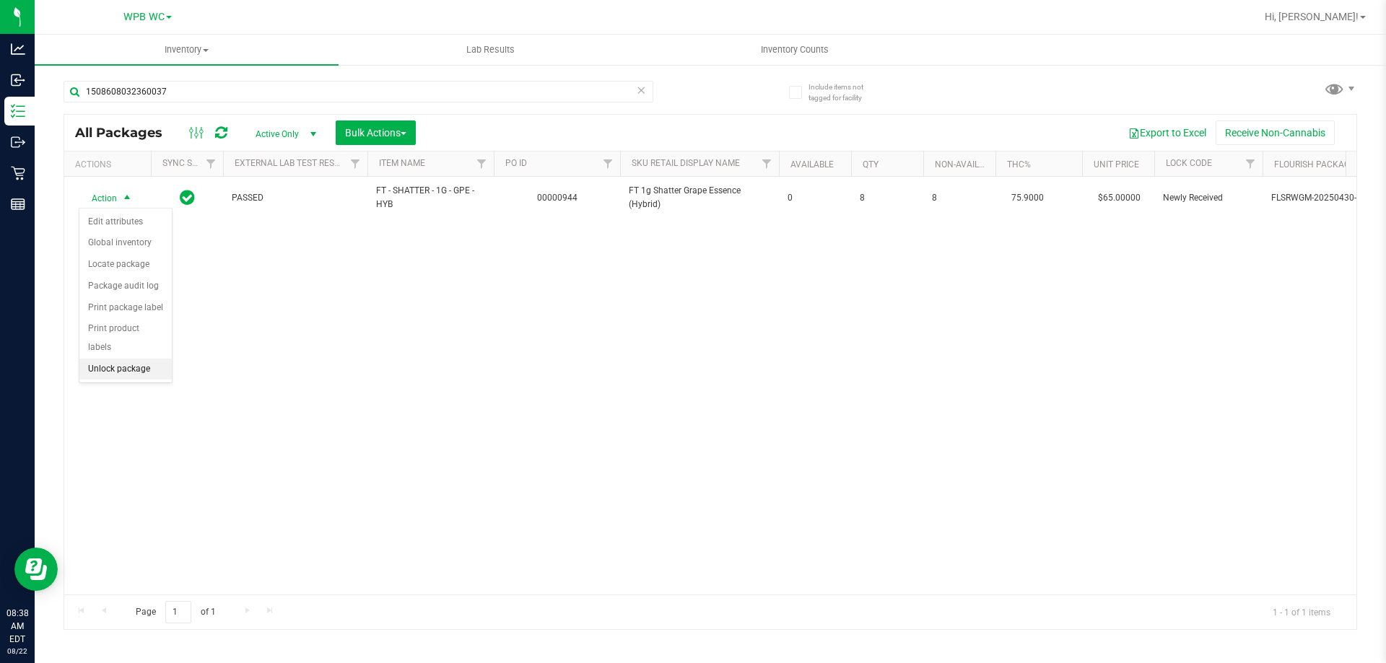
drag, startPoint x: 121, startPoint y: 351, endPoint x: 114, endPoint y: 344, distance: 9.7
click at [120, 359] on li "Unlock package" at bounding box center [125, 370] width 92 height 22
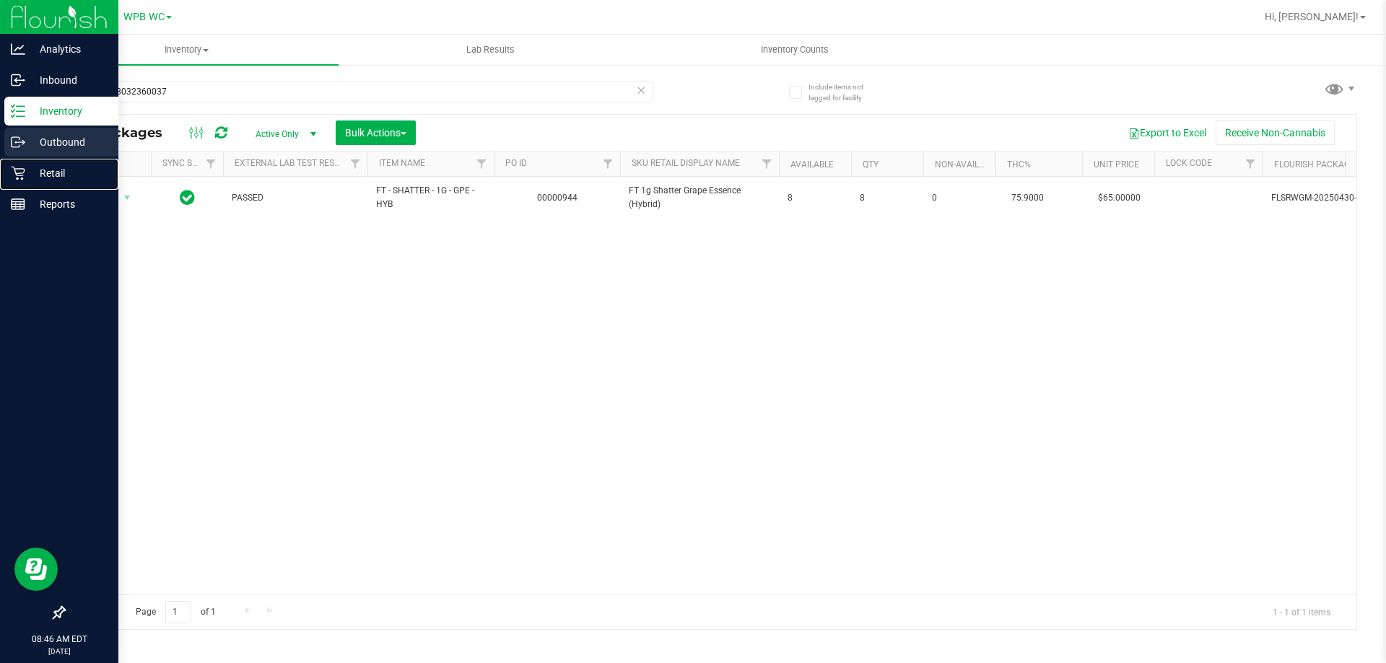
drag, startPoint x: 51, startPoint y: 177, endPoint x: 44, endPoint y: 157, distance: 21.5
click at [51, 175] on p "Retail" at bounding box center [68, 173] width 87 height 17
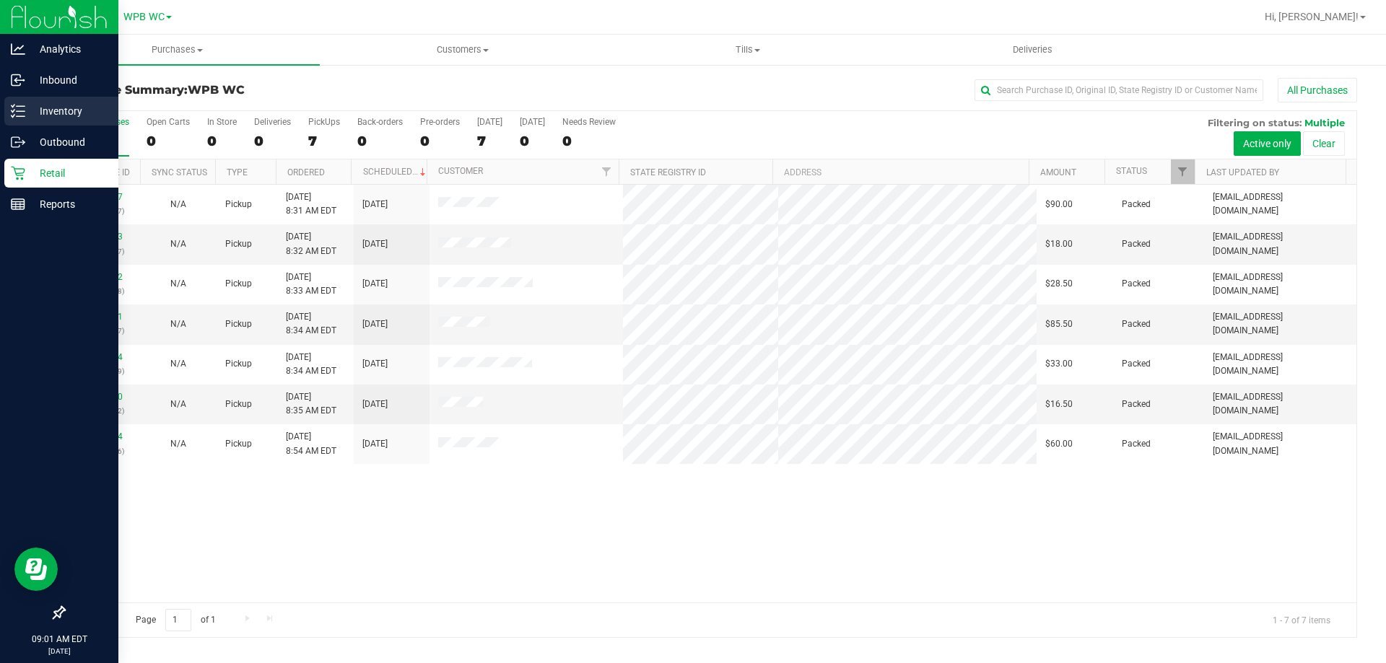
click at [28, 110] on p "Inventory" at bounding box center [68, 110] width 87 height 17
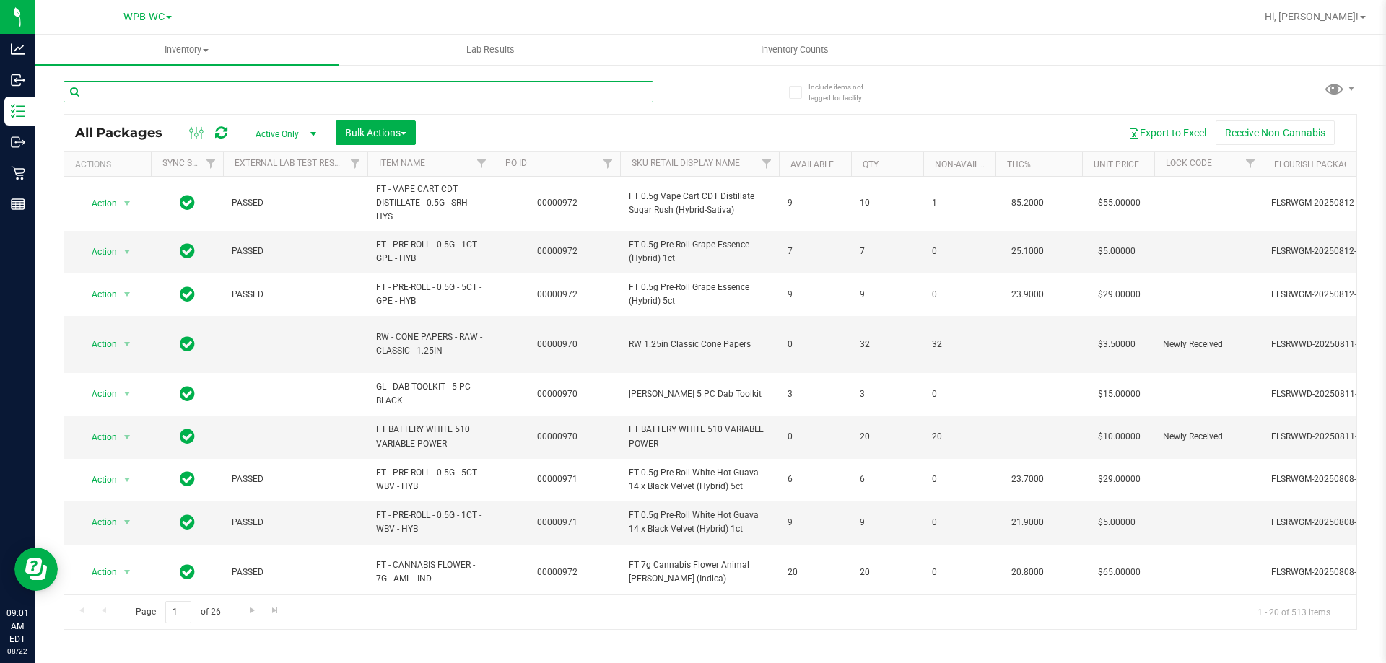
click at [220, 87] on input "text" at bounding box center [359, 92] width 590 height 22
type input "t17"
